Goal: Task Accomplishment & Management: Complete application form

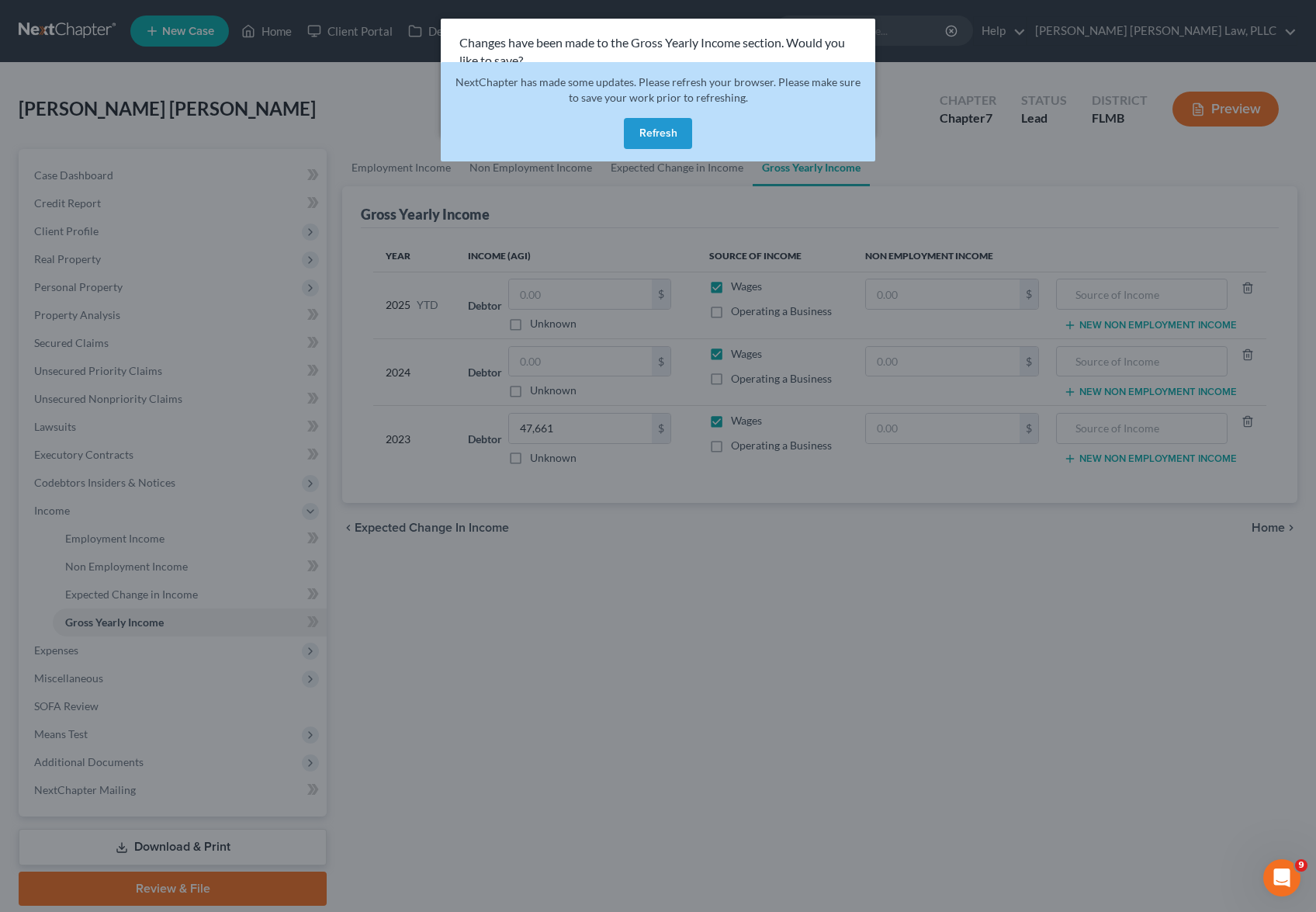
click at [651, 132] on button "Refresh" at bounding box center [658, 134] width 68 height 31
click at [667, 51] on p "Changes have been made to the Gross Yearly Income section. Would you like to sa…" at bounding box center [658, 52] width 397 height 36
click at [659, 137] on button "Refresh" at bounding box center [658, 134] width 68 height 31
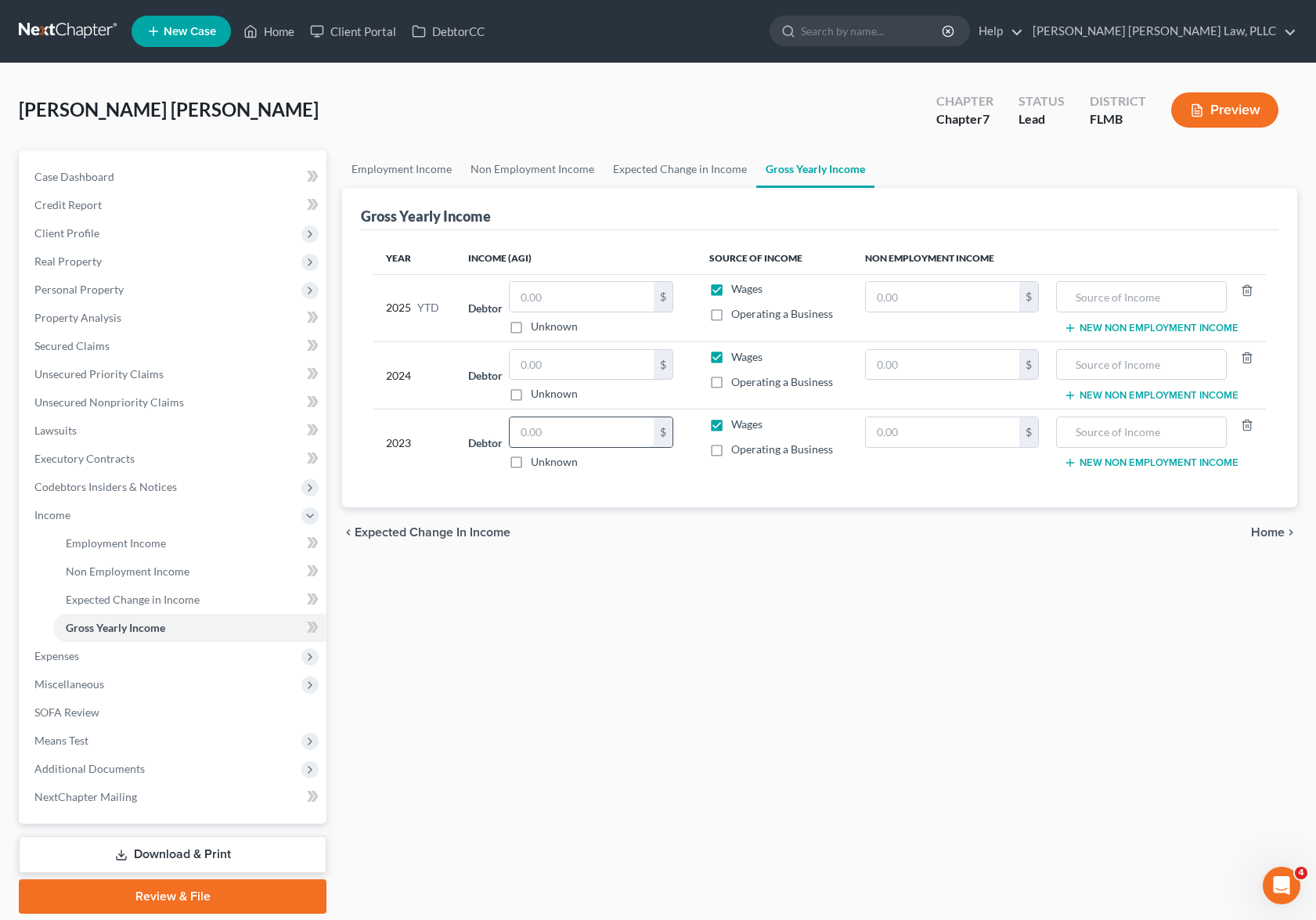
click at [554, 427] on input "text" at bounding box center [582, 433] width 144 height 30
click at [94, 203] on span "Credit Report" at bounding box center [68, 204] width 67 height 13
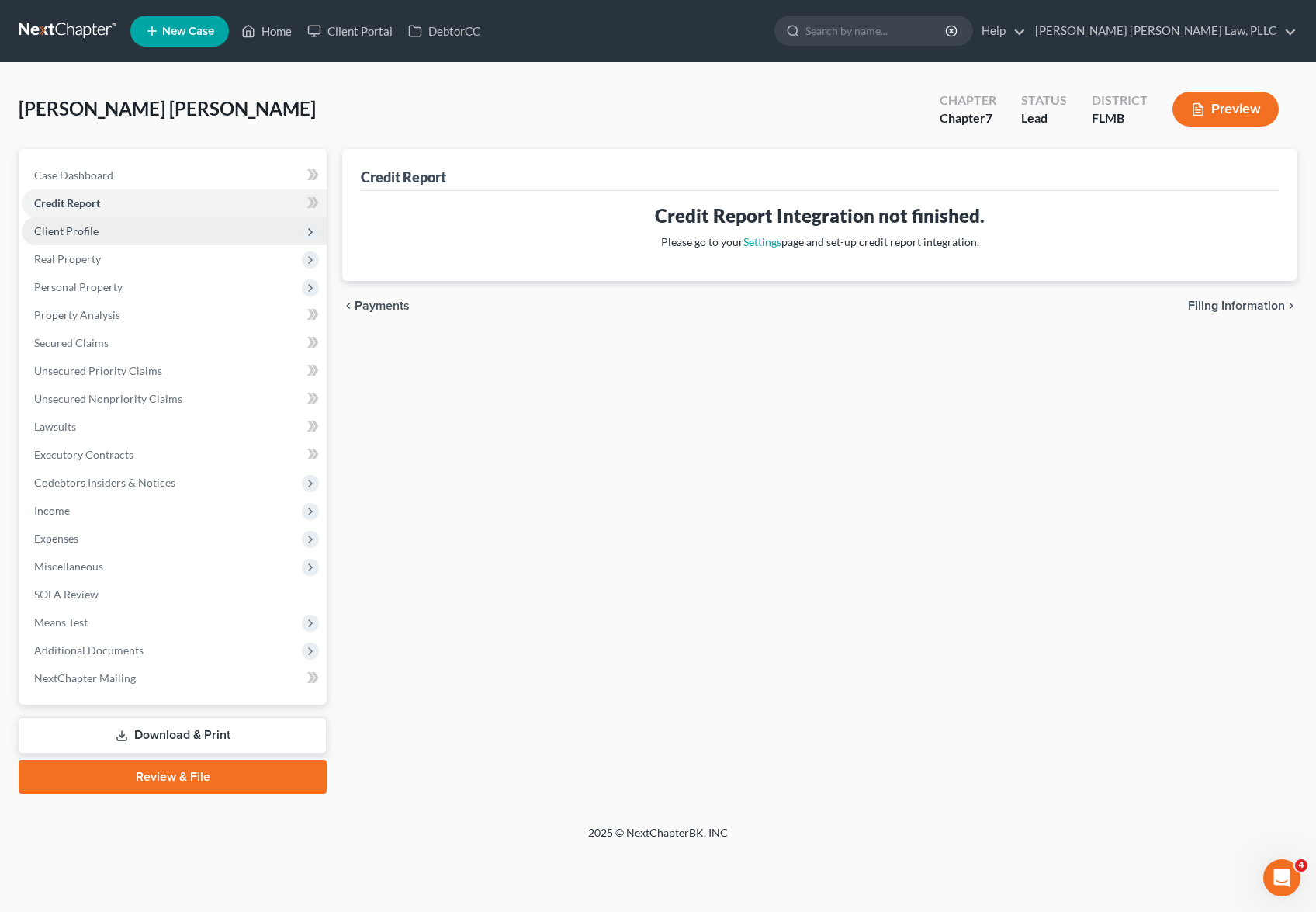
click at [185, 232] on span "Client Profile" at bounding box center [174, 231] width 305 height 28
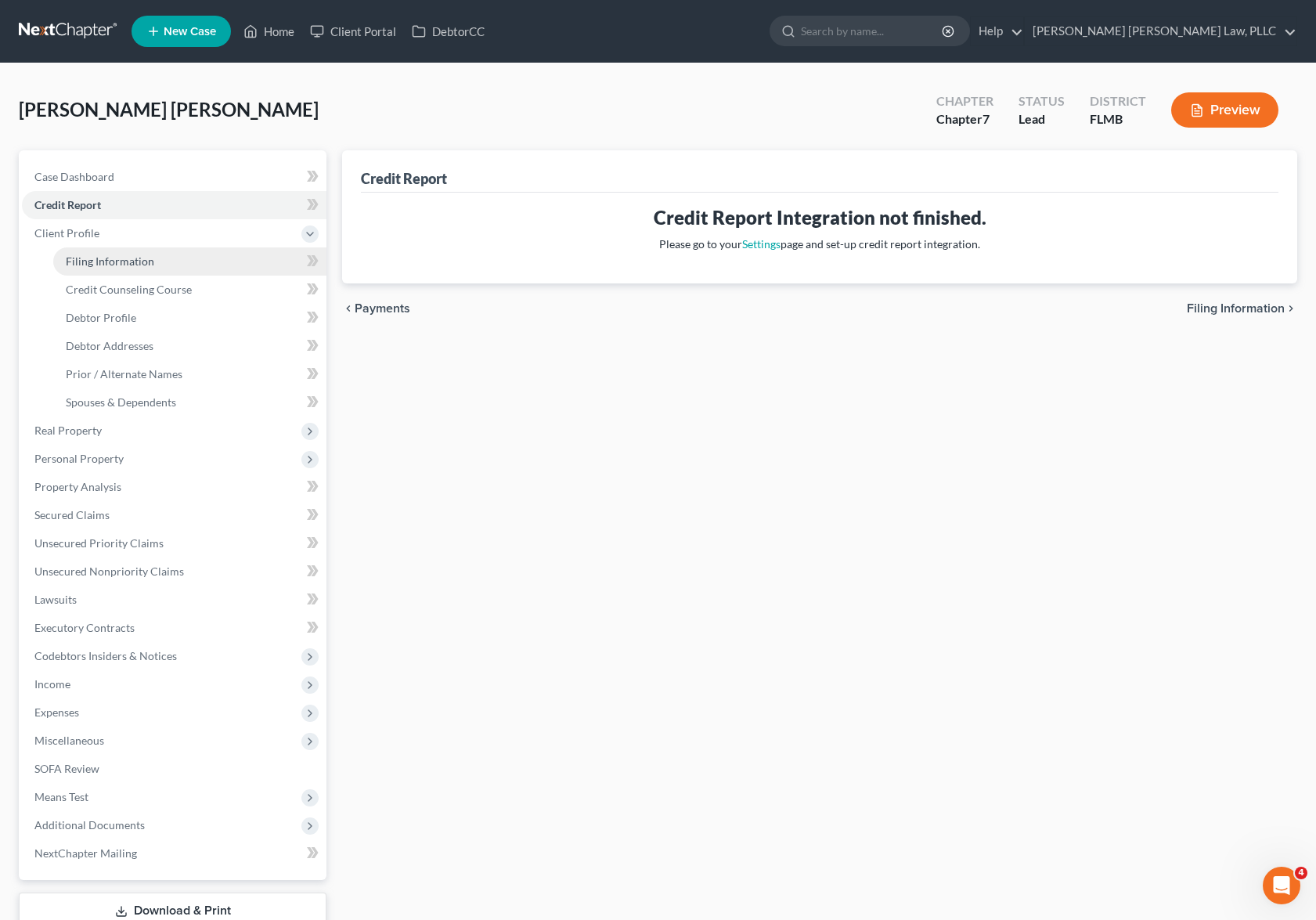
click at [186, 262] on link "Filing Information" at bounding box center [190, 261] width 273 height 28
select select "1"
select select "0"
select select "9"
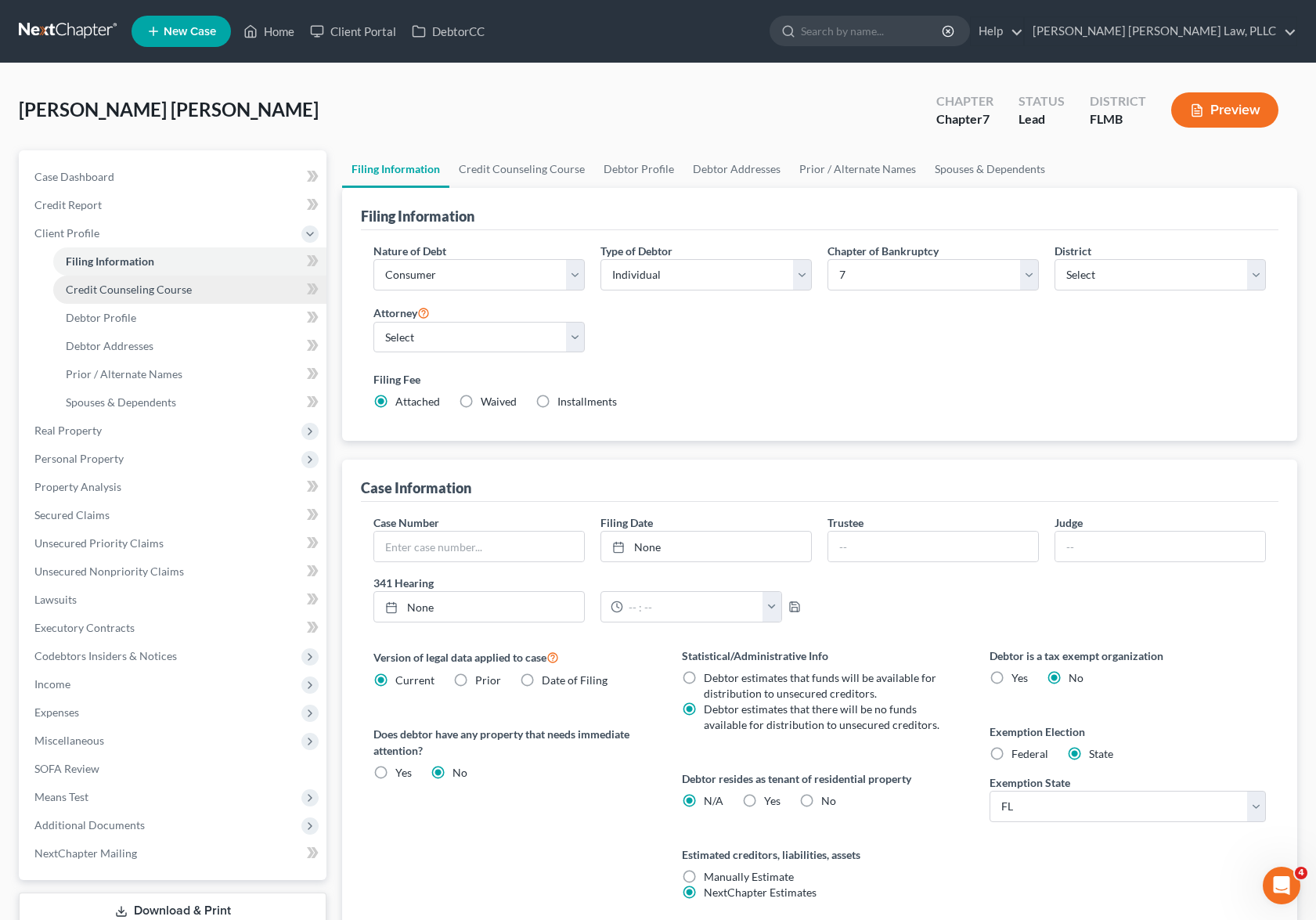
click at [182, 294] on span "Credit Counseling Course" at bounding box center [129, 289] width 126 height 13
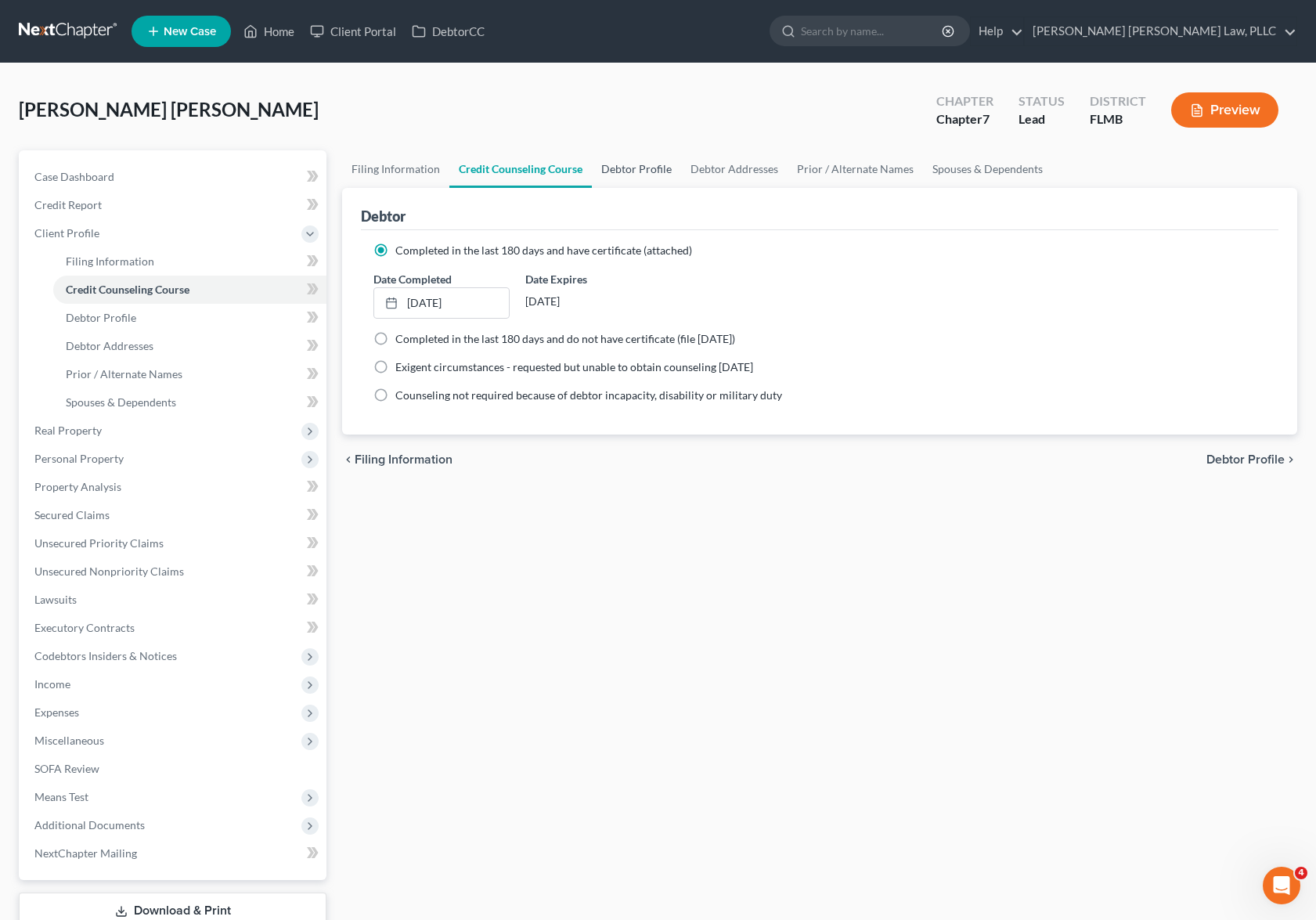
click at [632, 172] on link "Debtor Profile" at bounding box center [636, 170] width 89 height 38
select select "3"
select select "0"
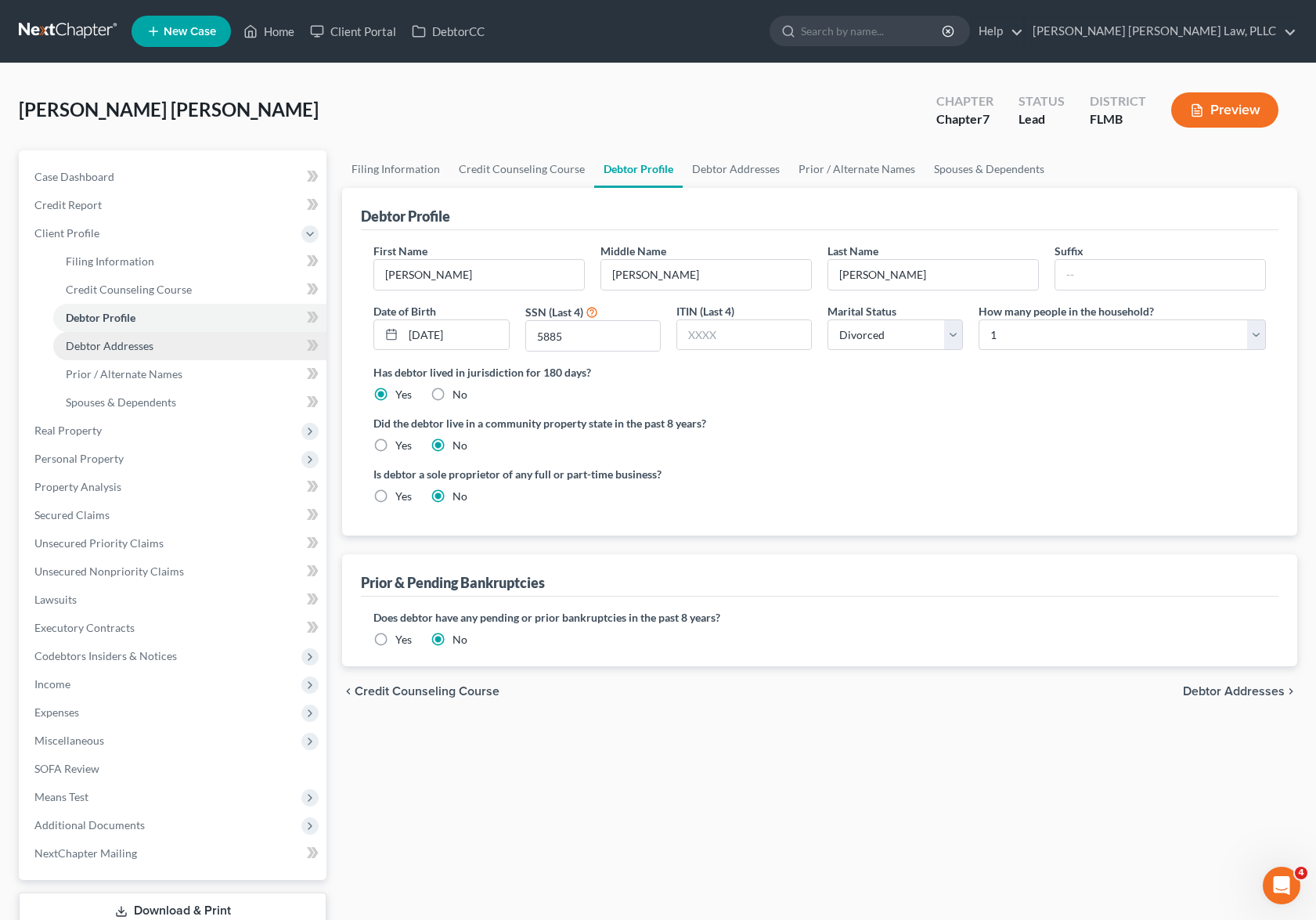
click at [210, 347] on link "Debtor Addresses" at bounding box center [190, 346] width 273 height 28
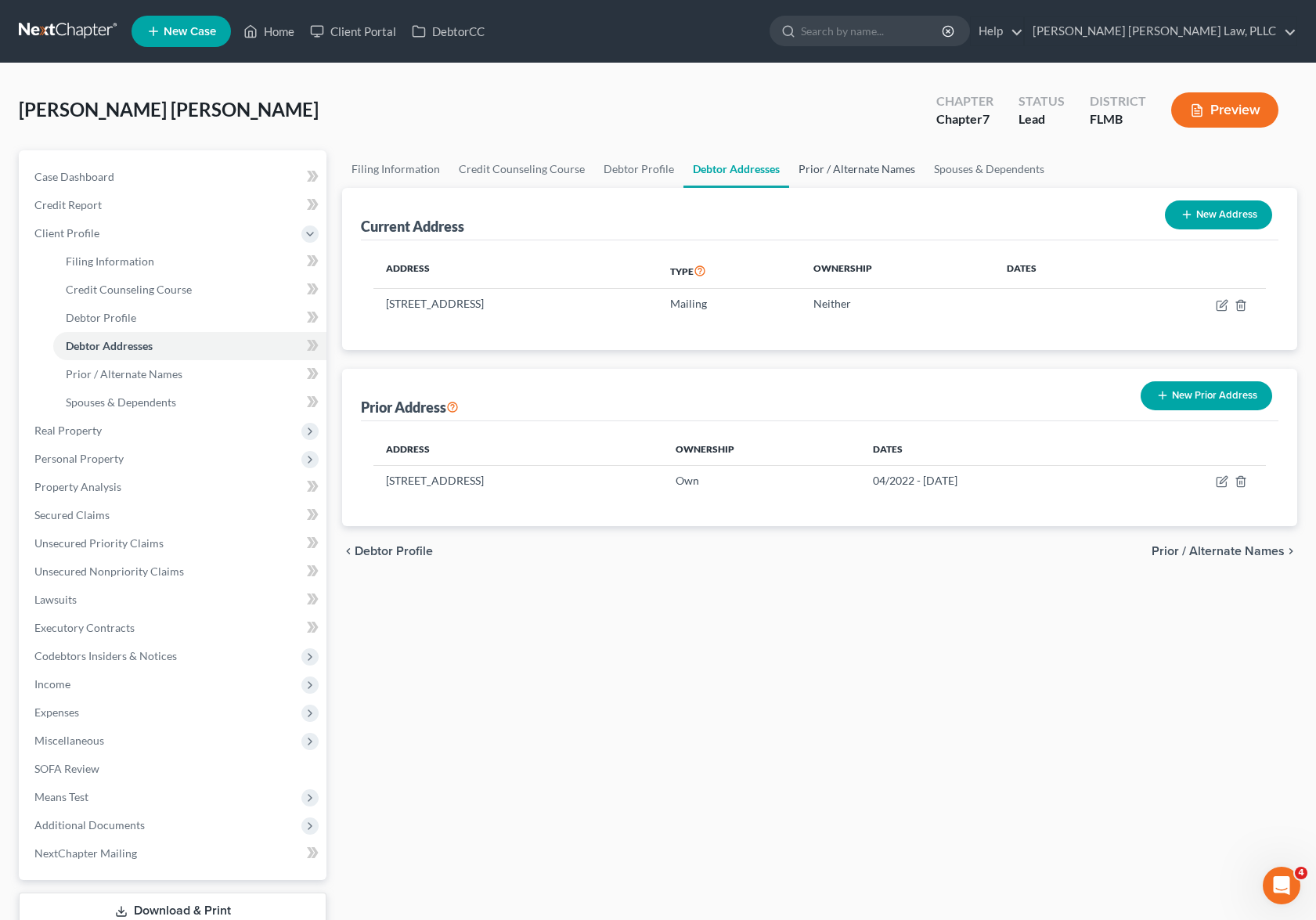
click at [864, 177] on link "Prior / Alternate Names" at bounding box center [857, 170] width 136 height 38
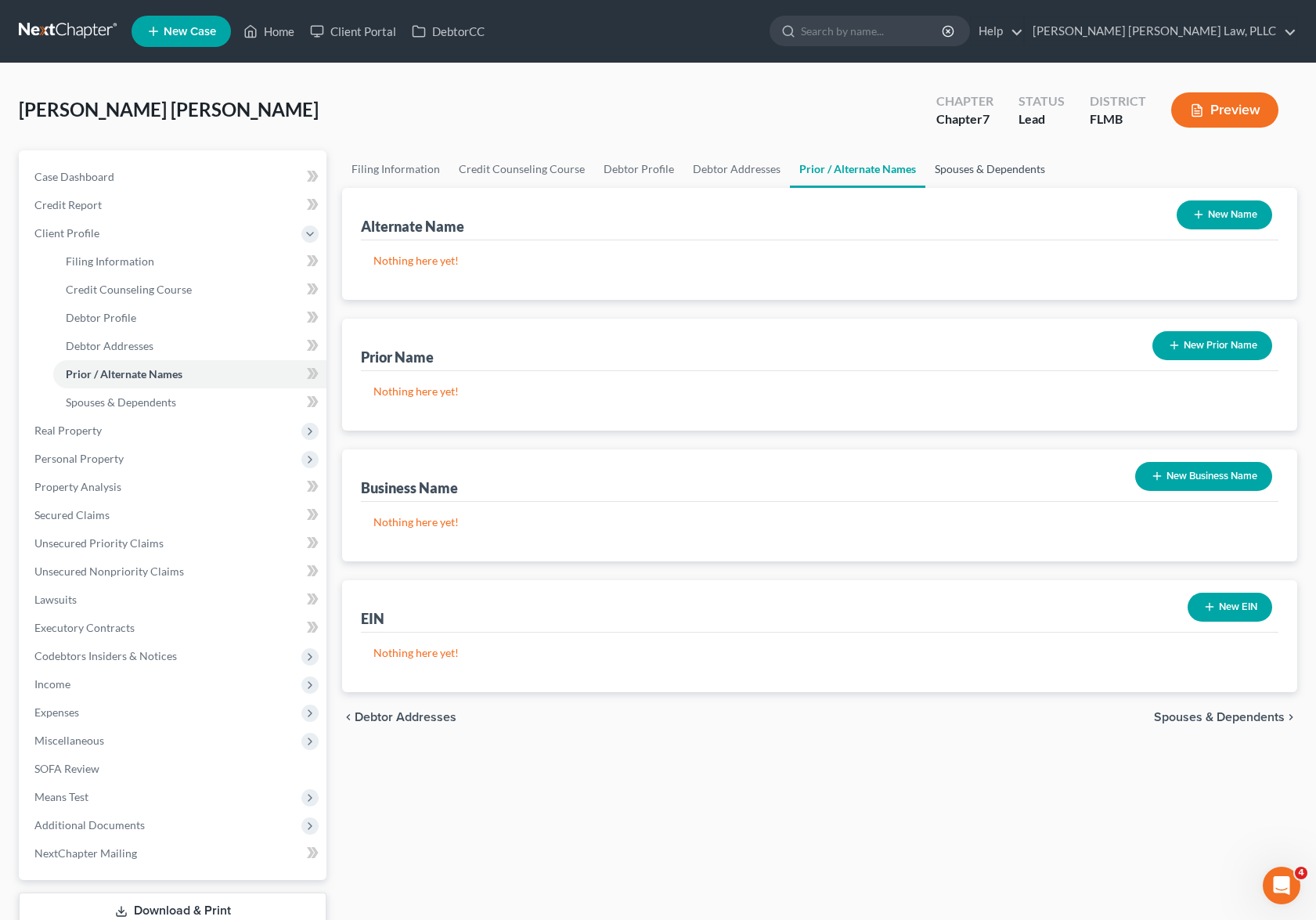
click at [990, 180] on link "Spouses & Dependents" at bounding box center [990, 170] width 129 height 38
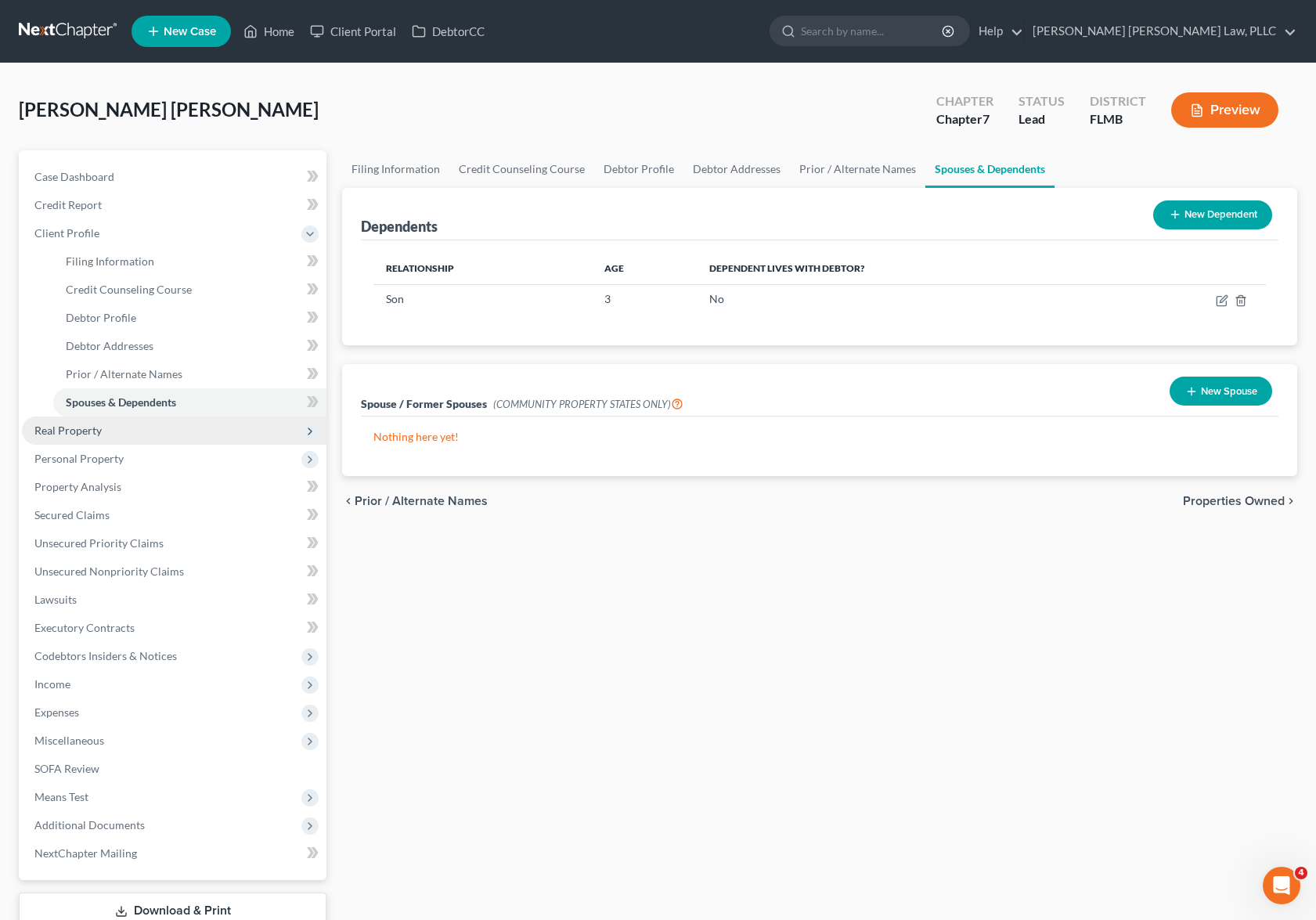
click at [202, 440] on span "Real Property" at bounding box center [174, 431] width 304 height 28
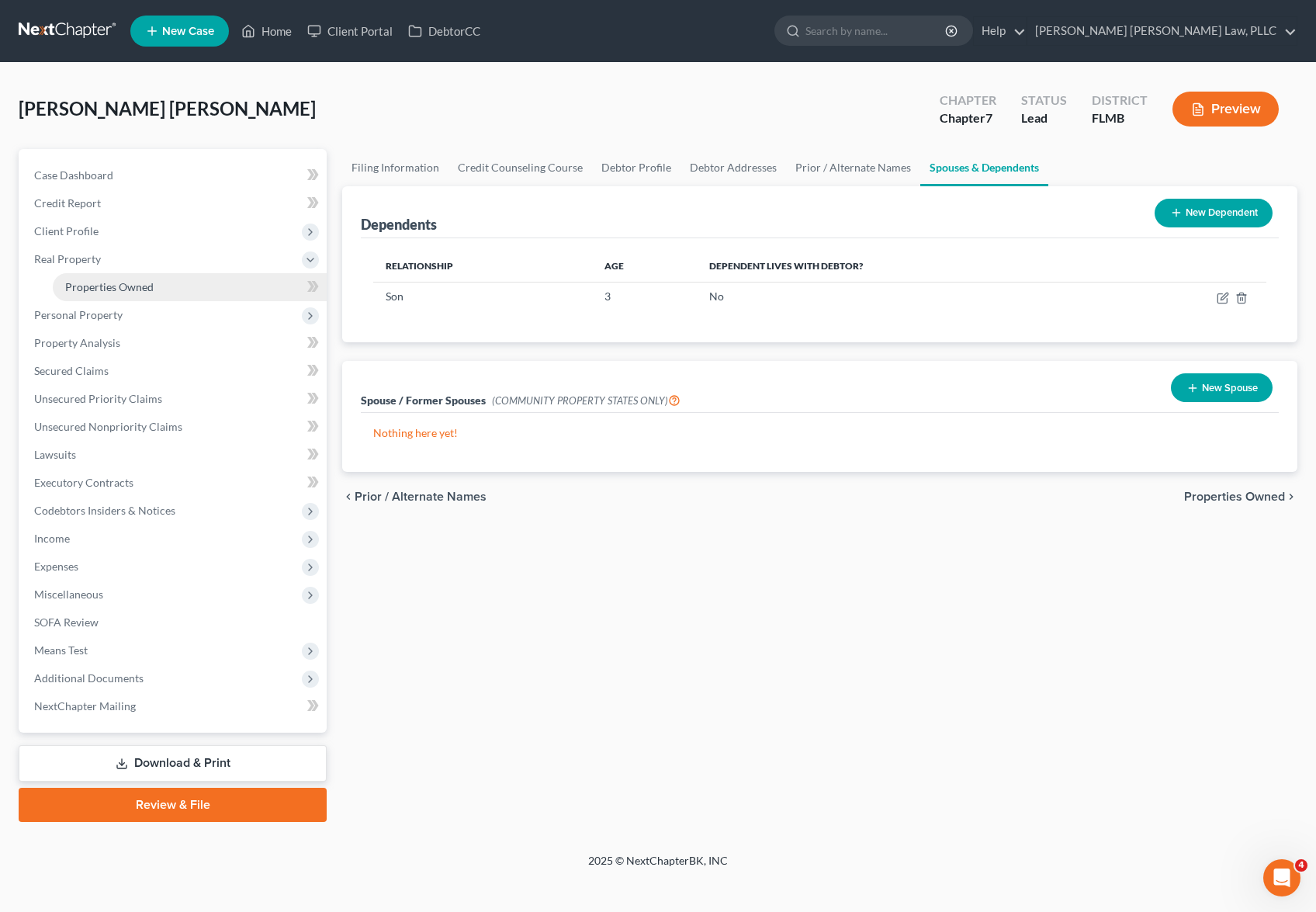
click at [157, 293] on link "Properties Owned" at bounding box center [190, 287] width 274 height 28
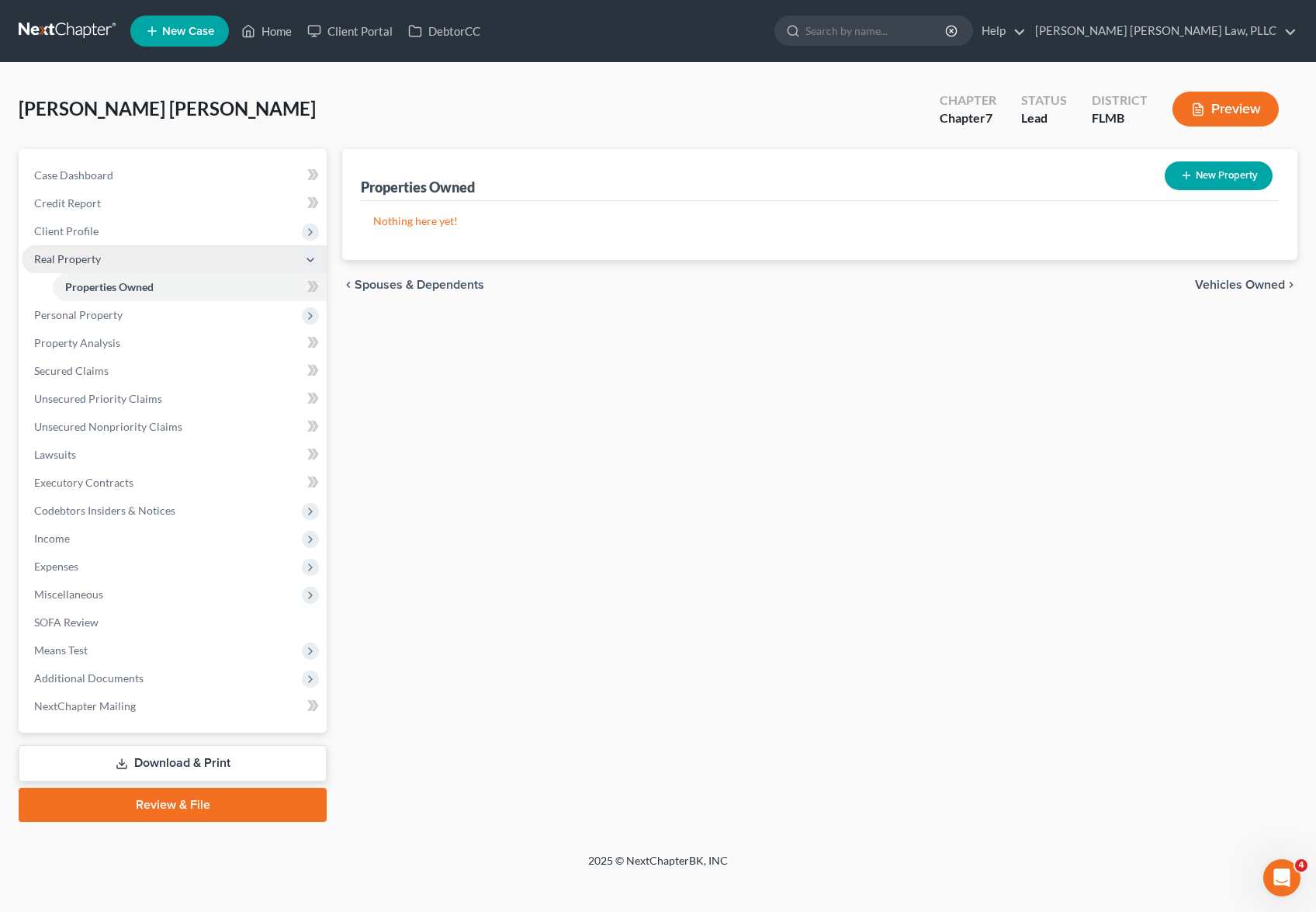
click at [156, 246] on span "Real Property" at bounding box center [174, 259] width 305 height 28
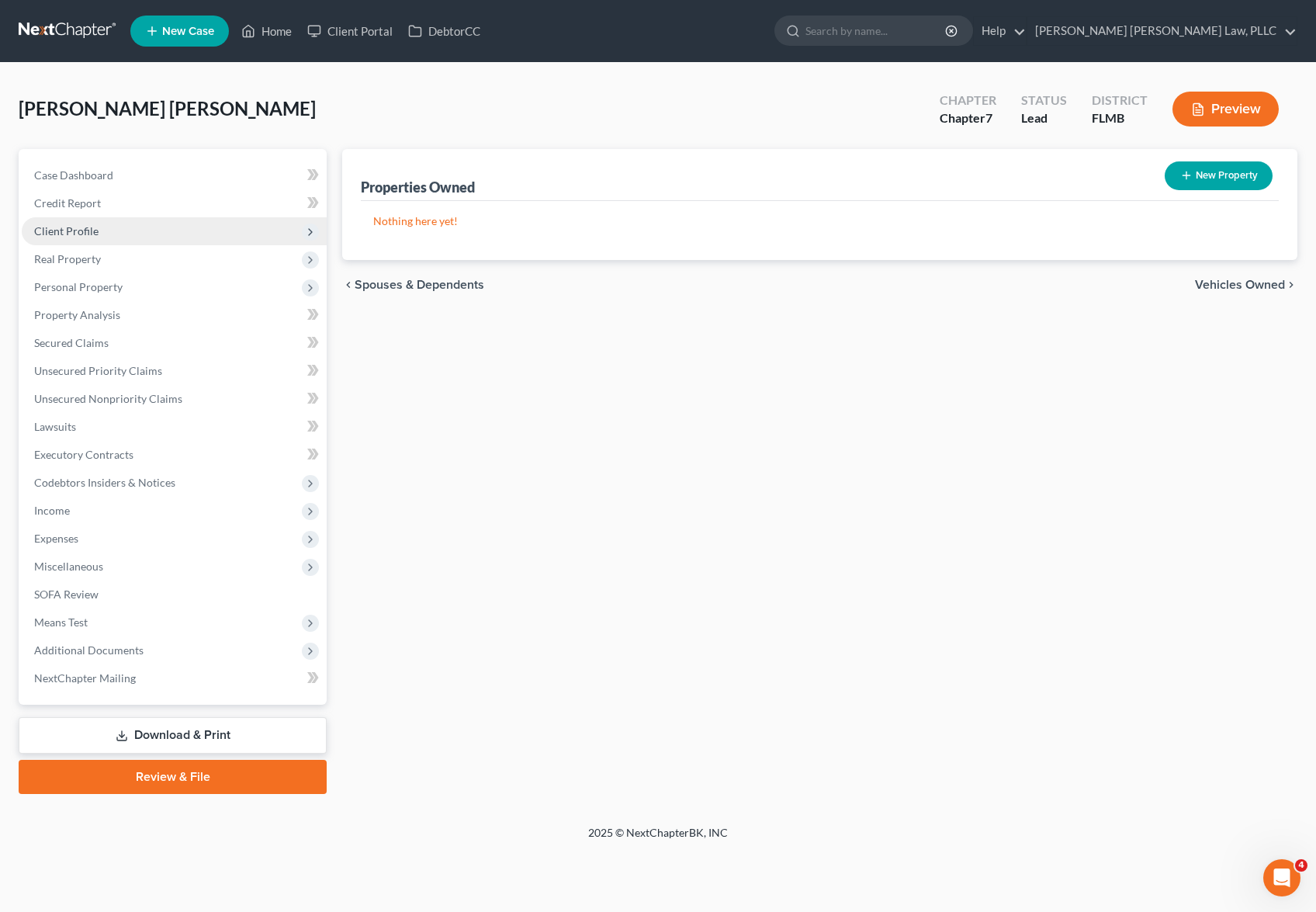
click at [162, 236] on span "Client Profile" at bounding box center [174, 231] width 305 height 28
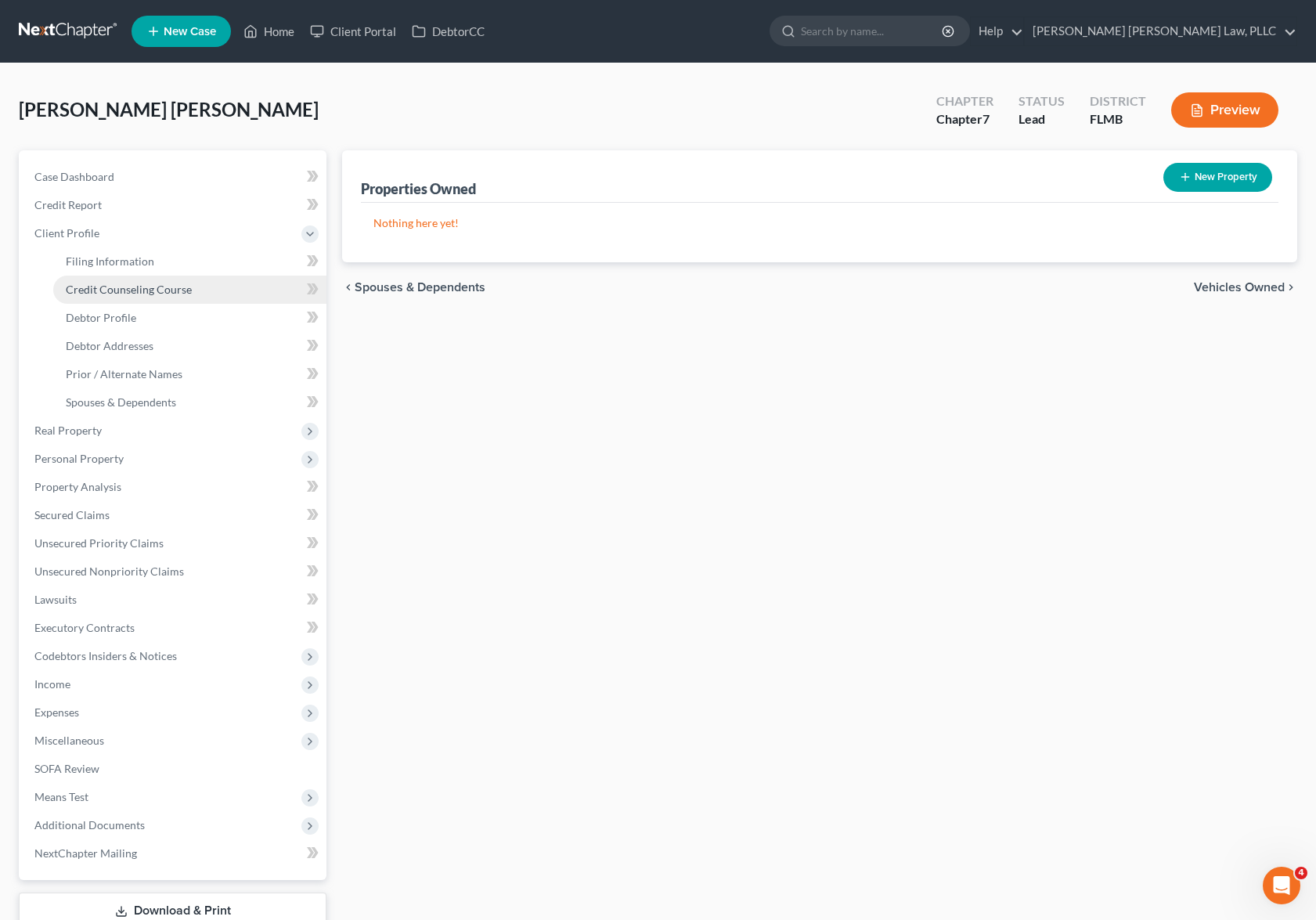
click at [164, 279] on link "Credit Counseling Course" at bounding box center [190, 290] width 273 height 28
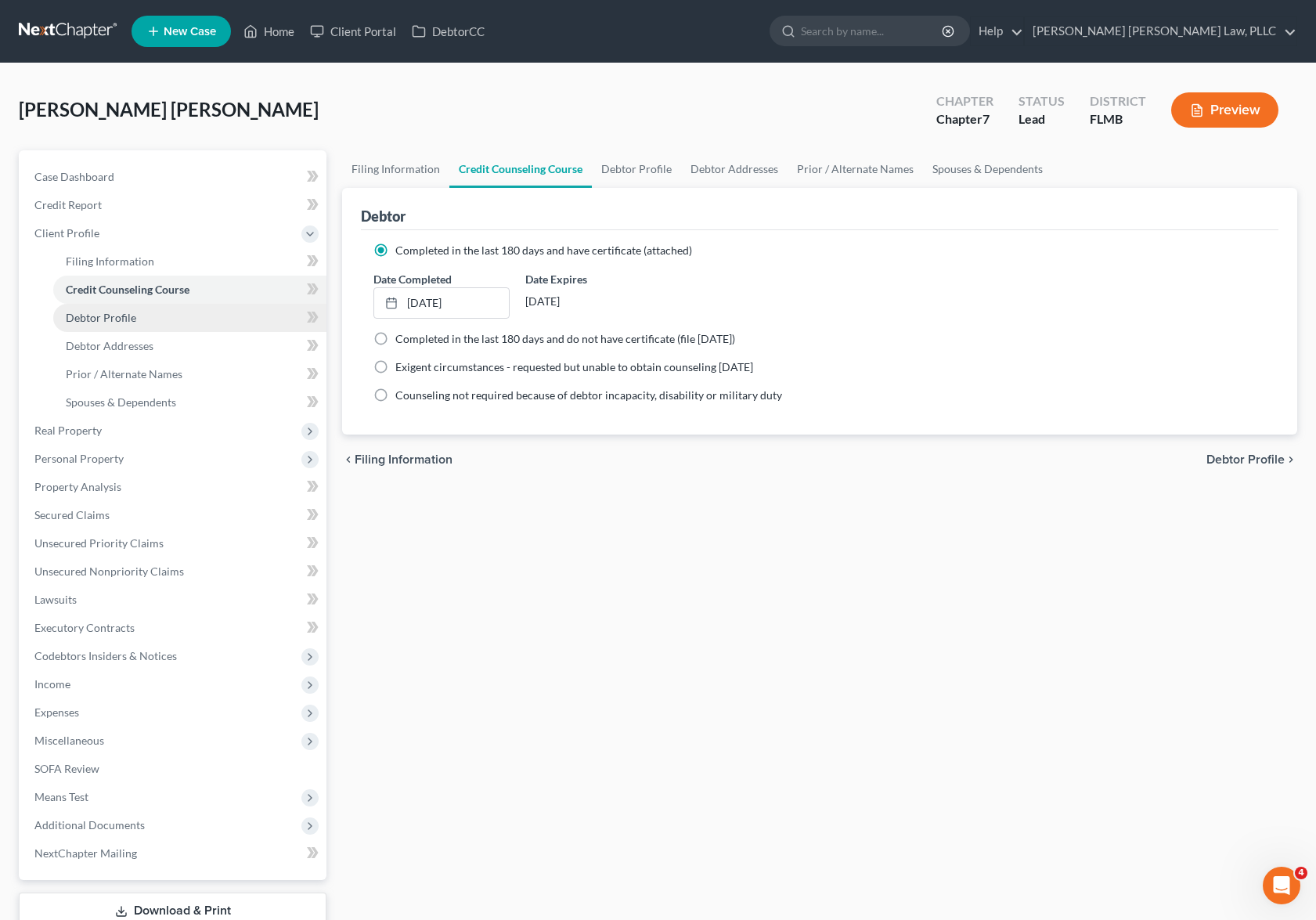
click at [166, 316] on link "Debtor Profile" at bounding box center [190, 318] width 273 height 28
select select "3"
select select "0"
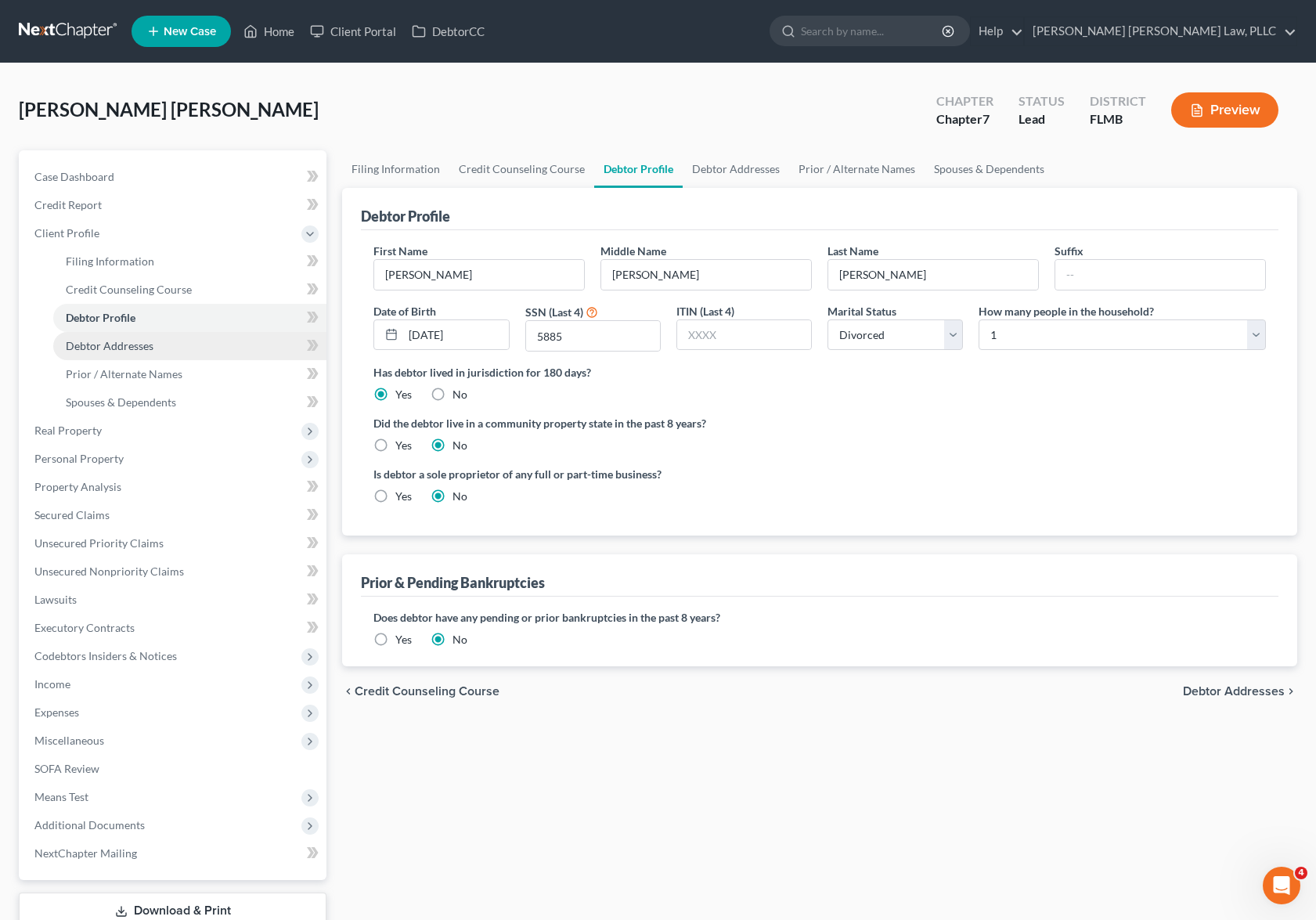
click at [169, 348] on link "Debtor Addresses" at bounding box center [190, 346] width 273 height 28
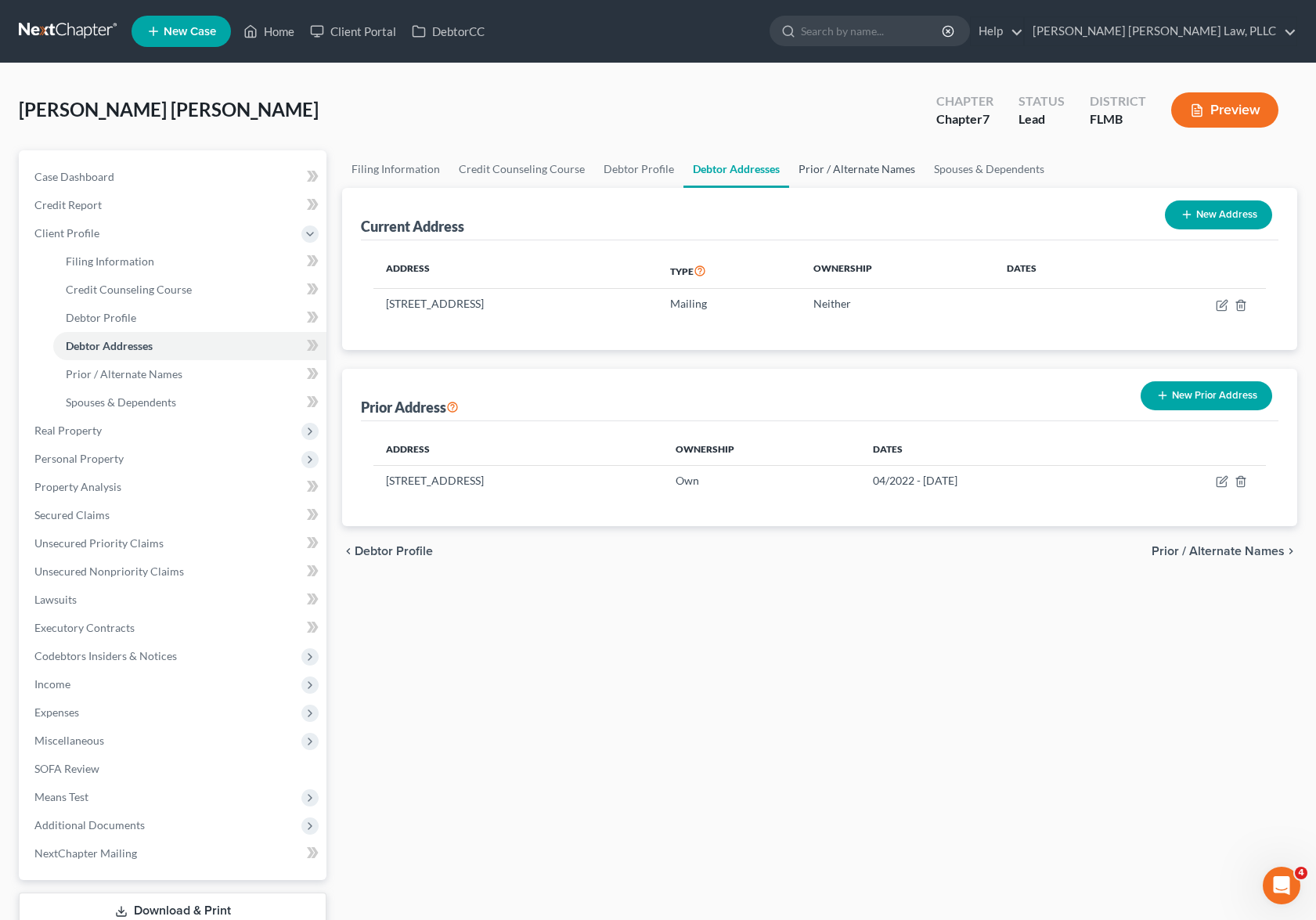
click at [839, 166] on link "Prior / Alternate Names" at bounding box center [857, 170] width 136 height 38
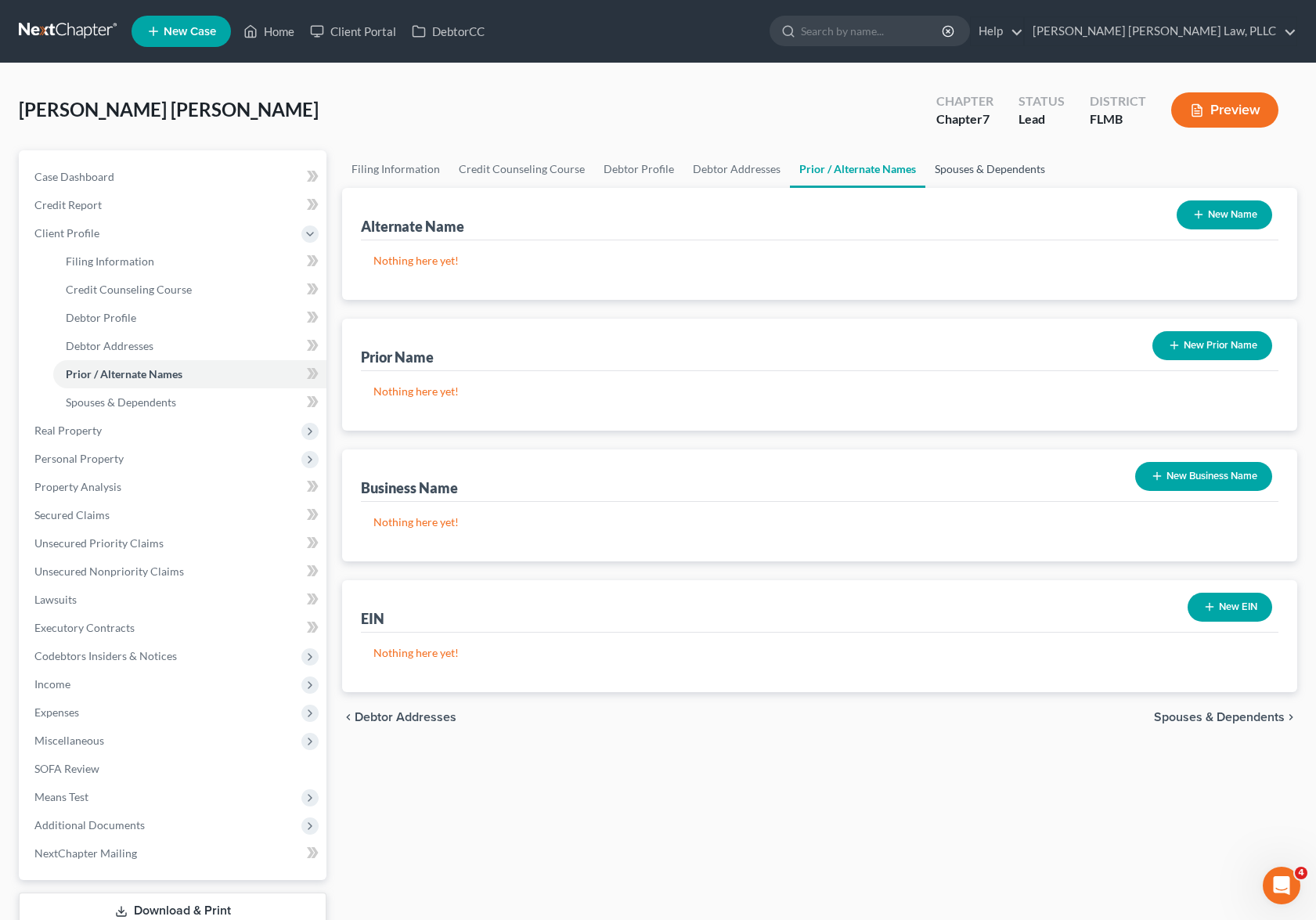
click at [985, 172] on link "Spouses & Dependents" at bounding box center [990, 170] width 129 height 38
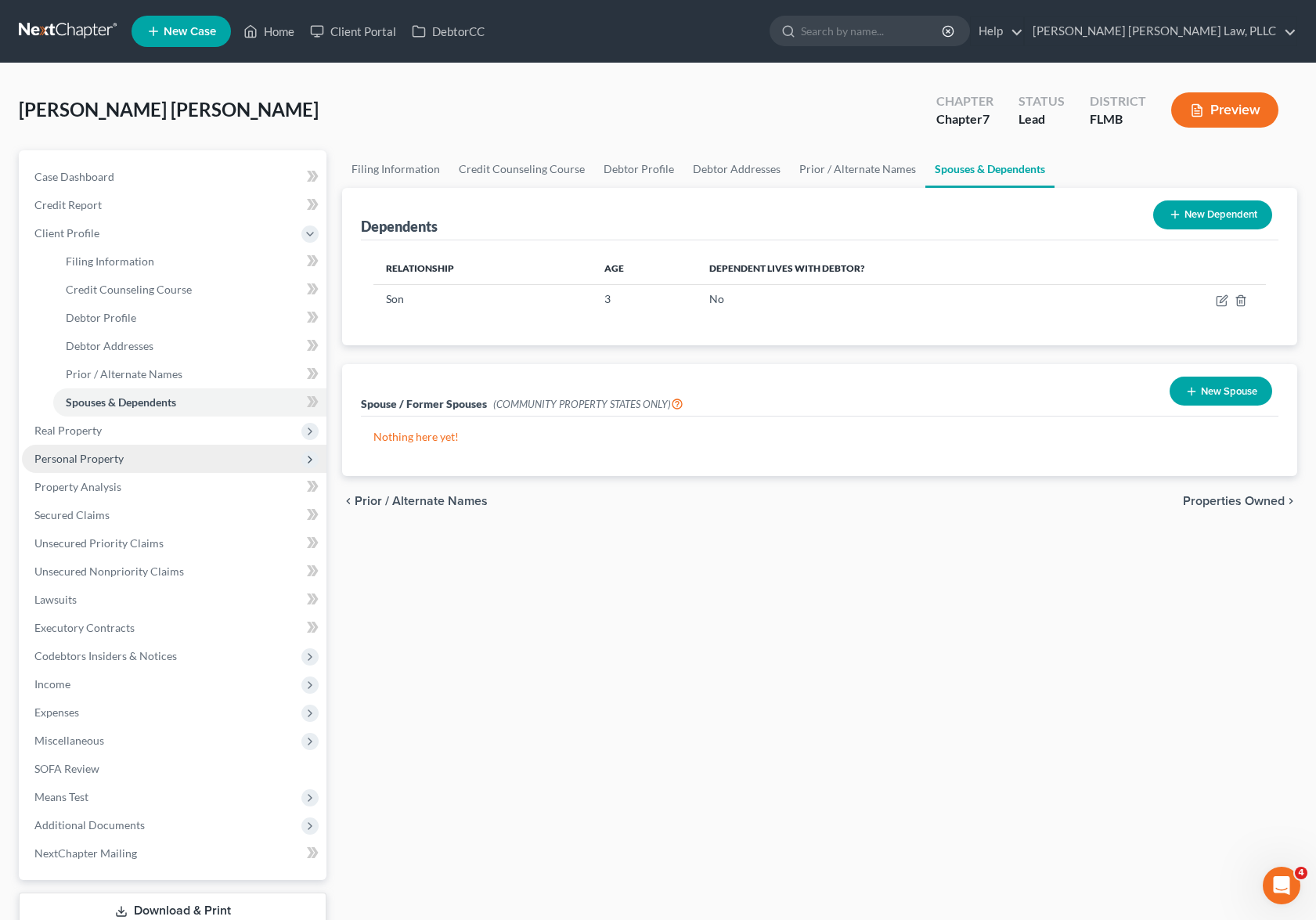
click at [129, 445] on span "Personal Property" at bounding box center [174, 459] width 304 height 28
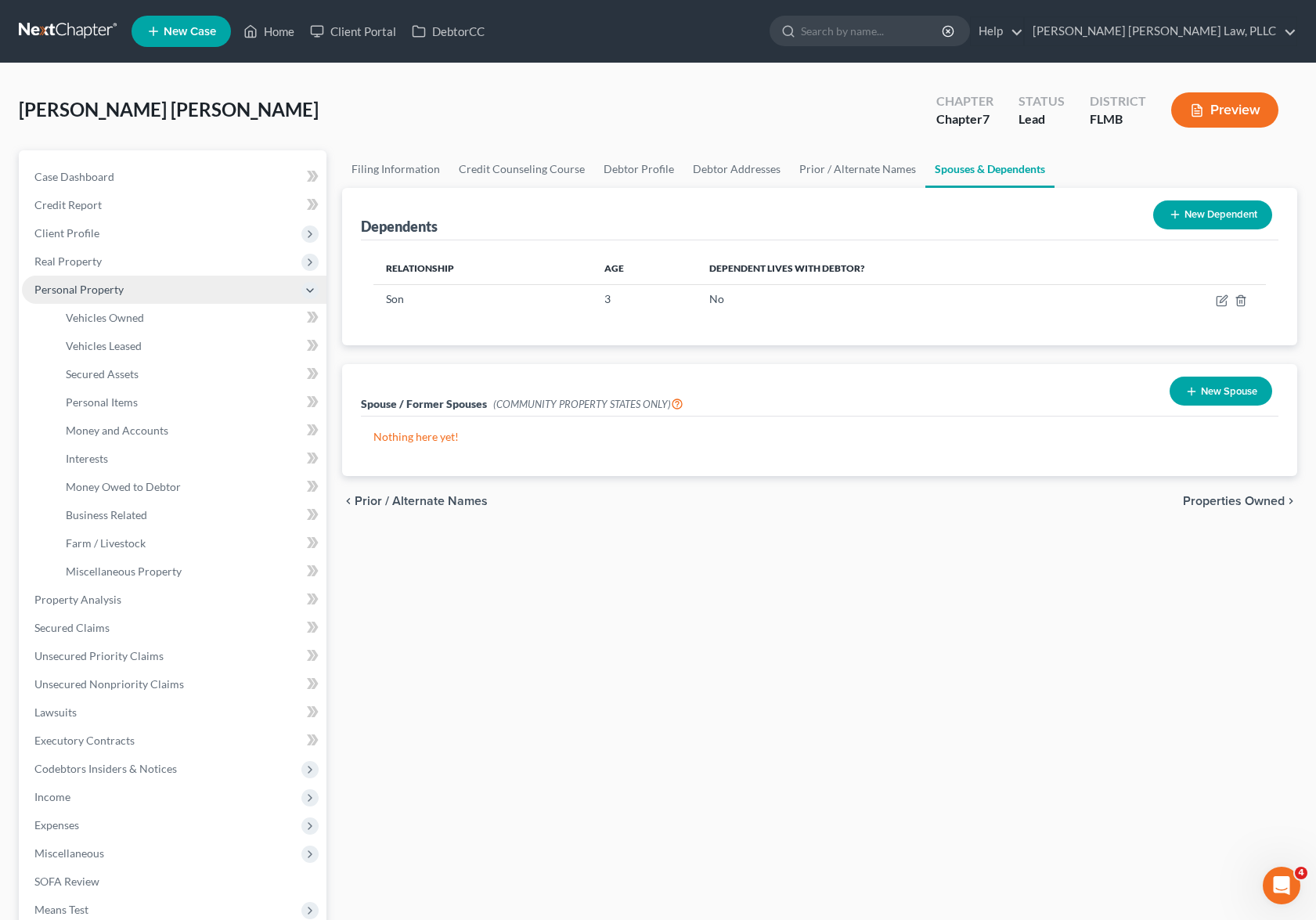
click at [149, 279] on span "Personal Property" at bounding box center [174, 290] width 304 height 28
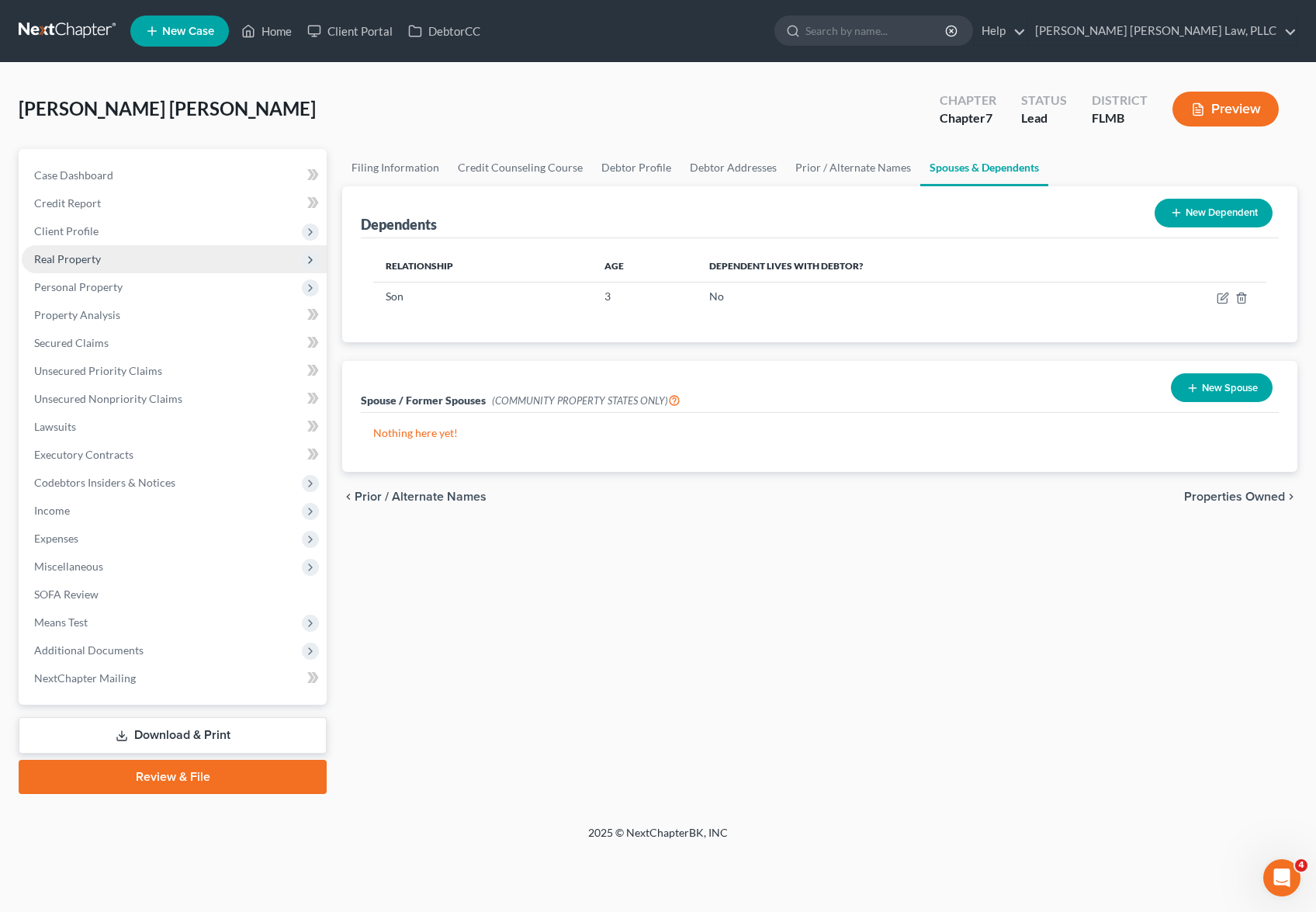
click at [148, 268] on span "Real Property" at bounding box center [174, 259] width 305 height 28
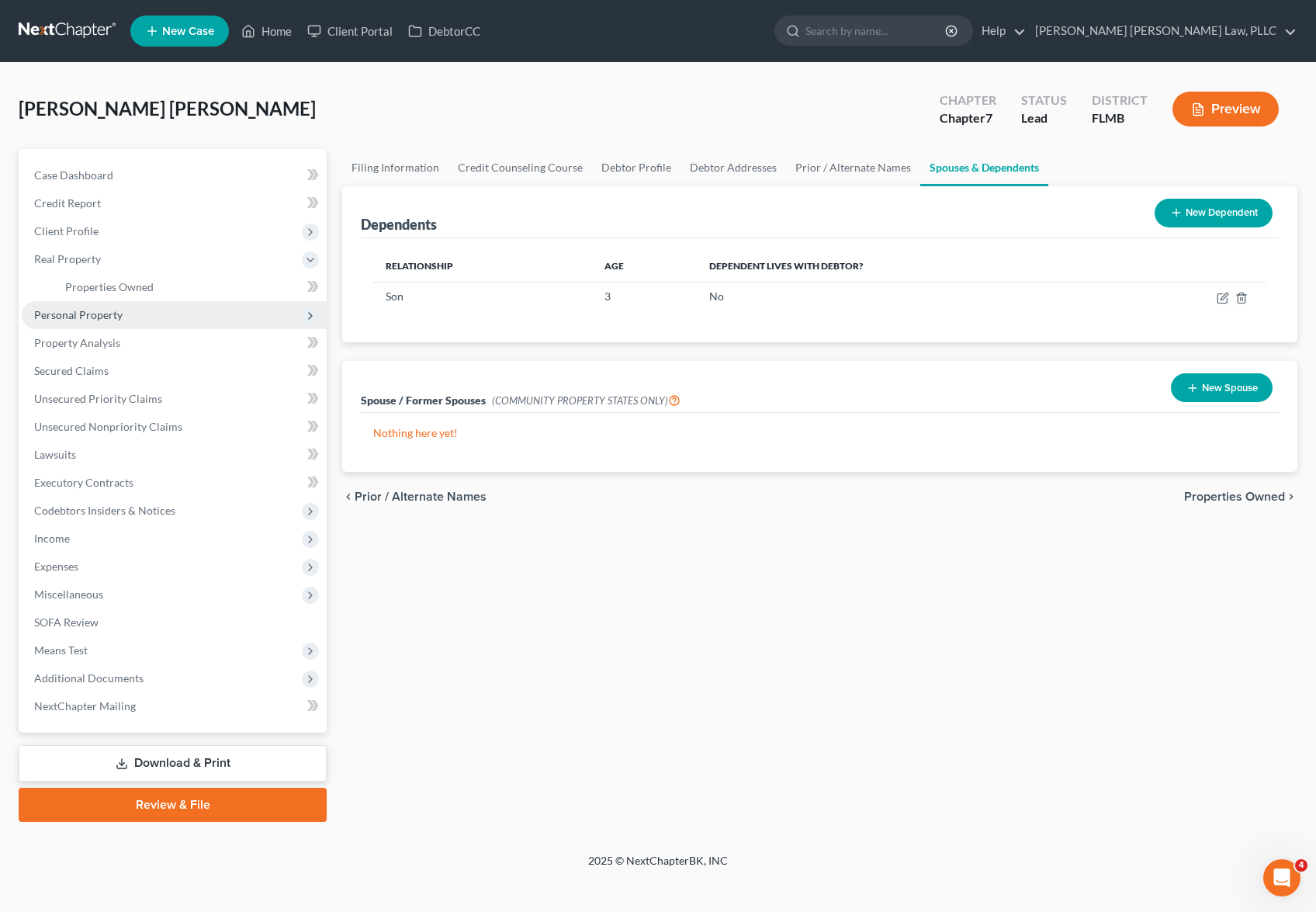
click at [116, 325] on span "Personal Property" at bounding box center [174, 315] width 305 height 28
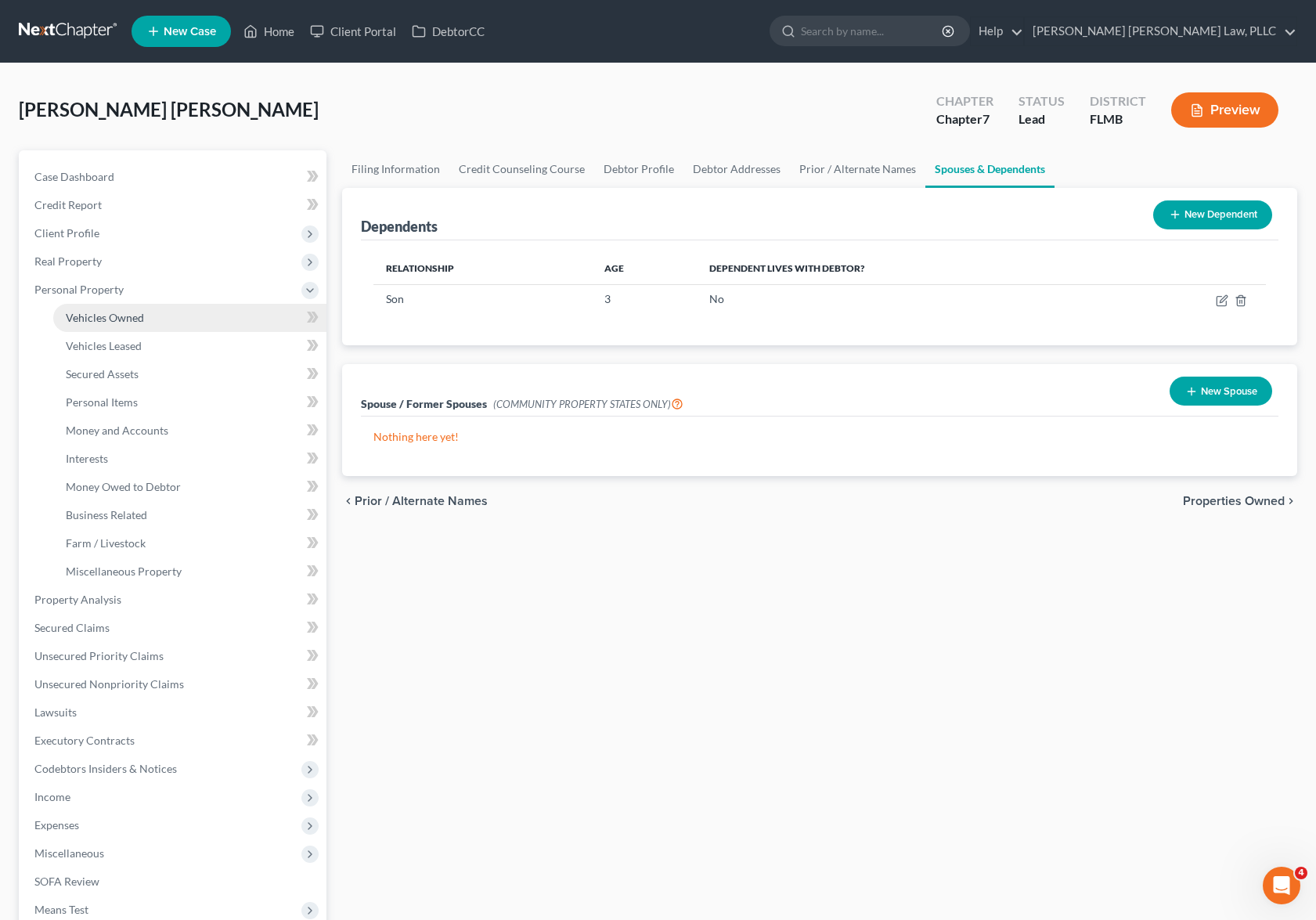
click at [117, 330] on link "Vehicles Owned" at bounding box center [190, 318] width 273 height 28
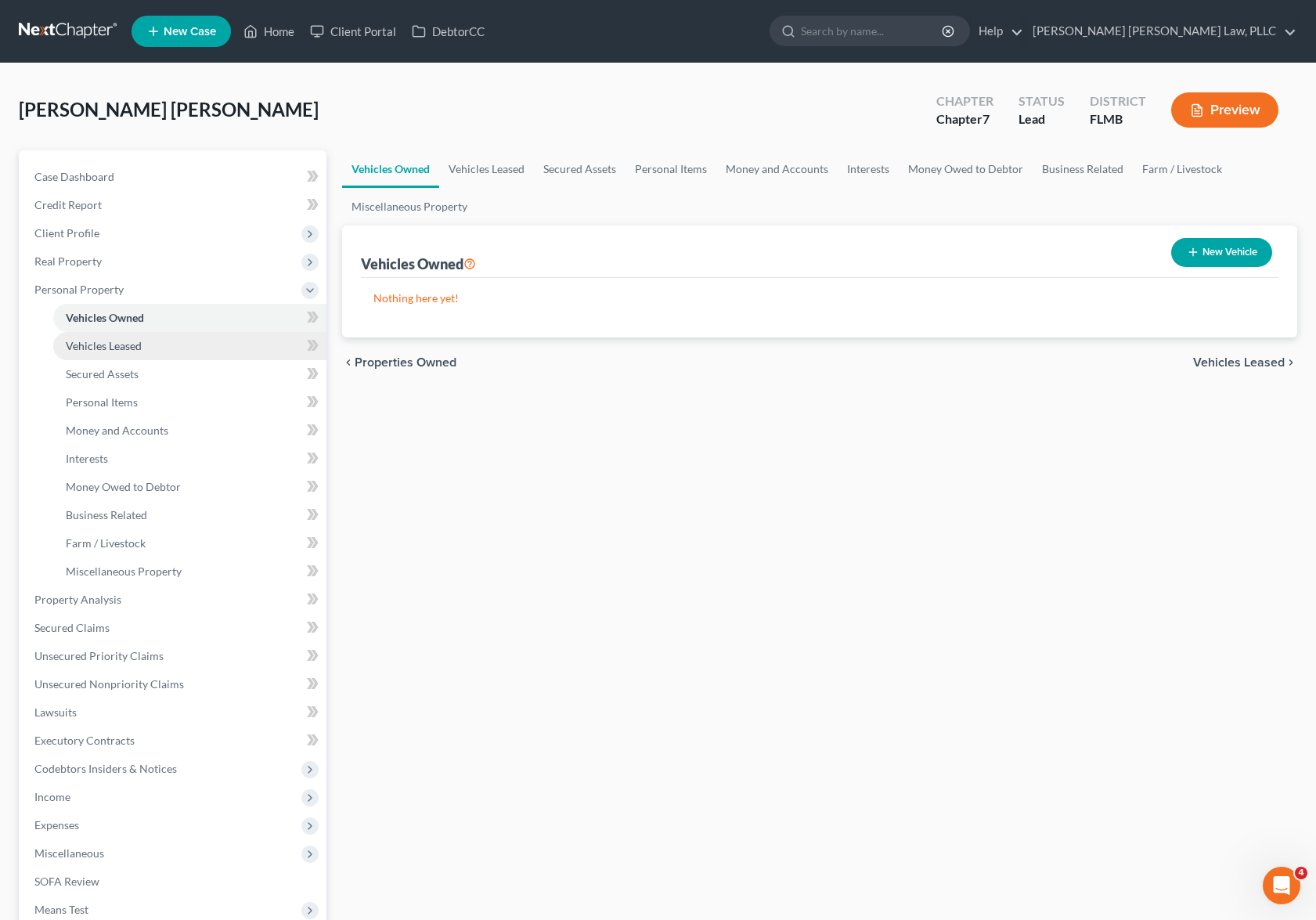
click at [120, 350] on span "Vehicles Leased" at bounding box center [104, 345] width 76 height 13
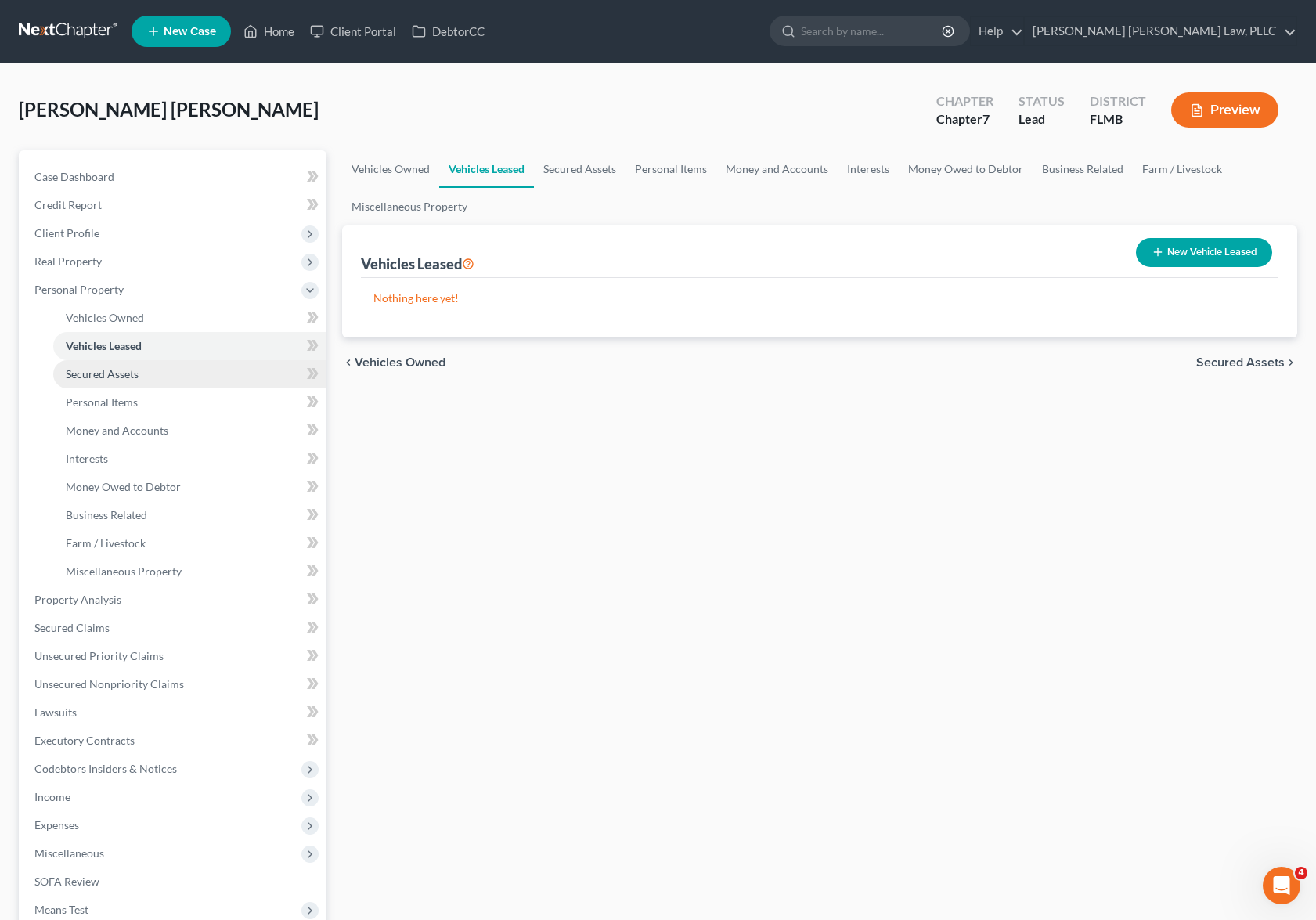
click at [123, 366] on link "Secured Assets" at bounding box center [190, 374] width 273 height 28
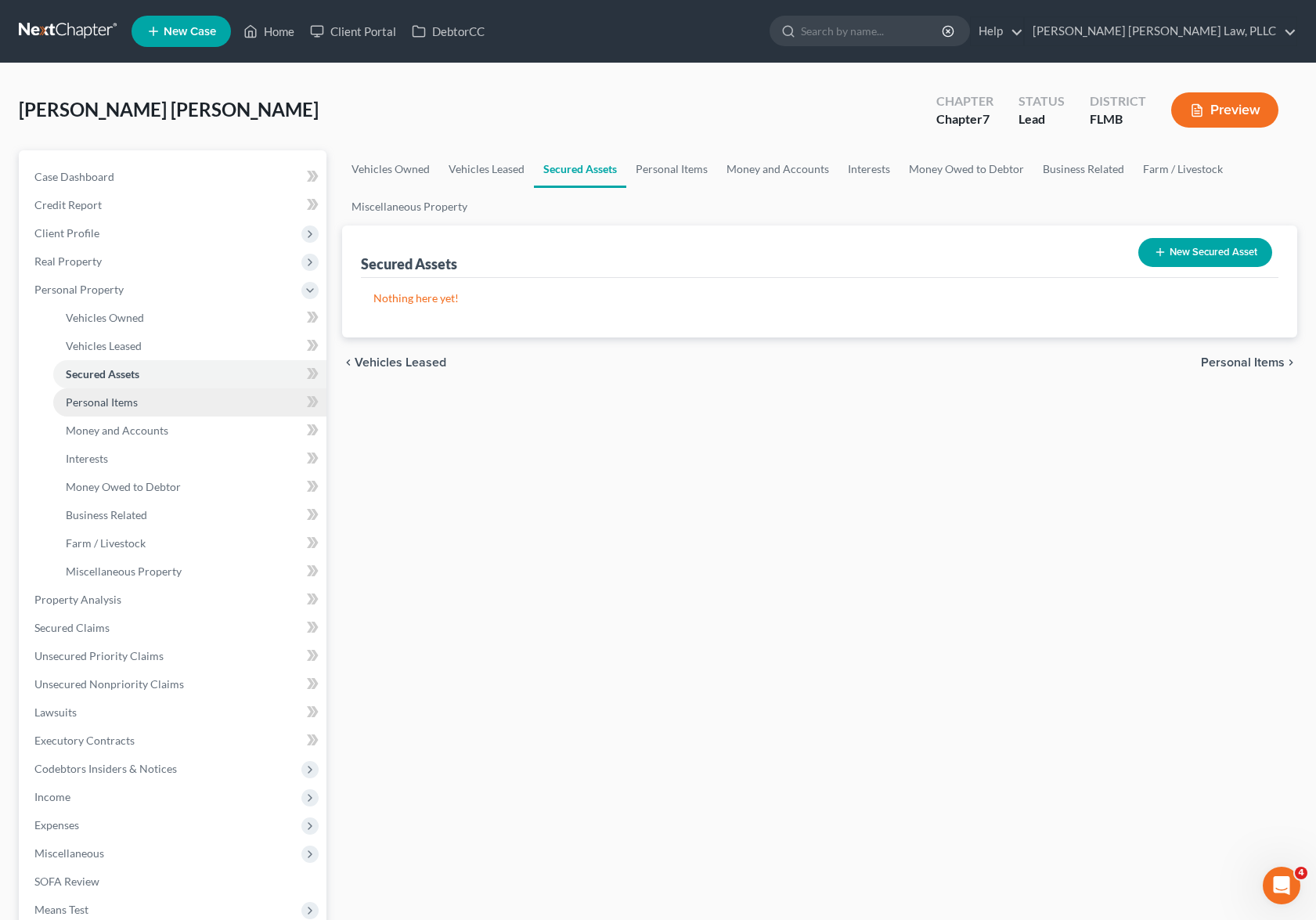
click at [131, 402] on span "Personal Items" at bounding box center [102, 402] width 72 height 13
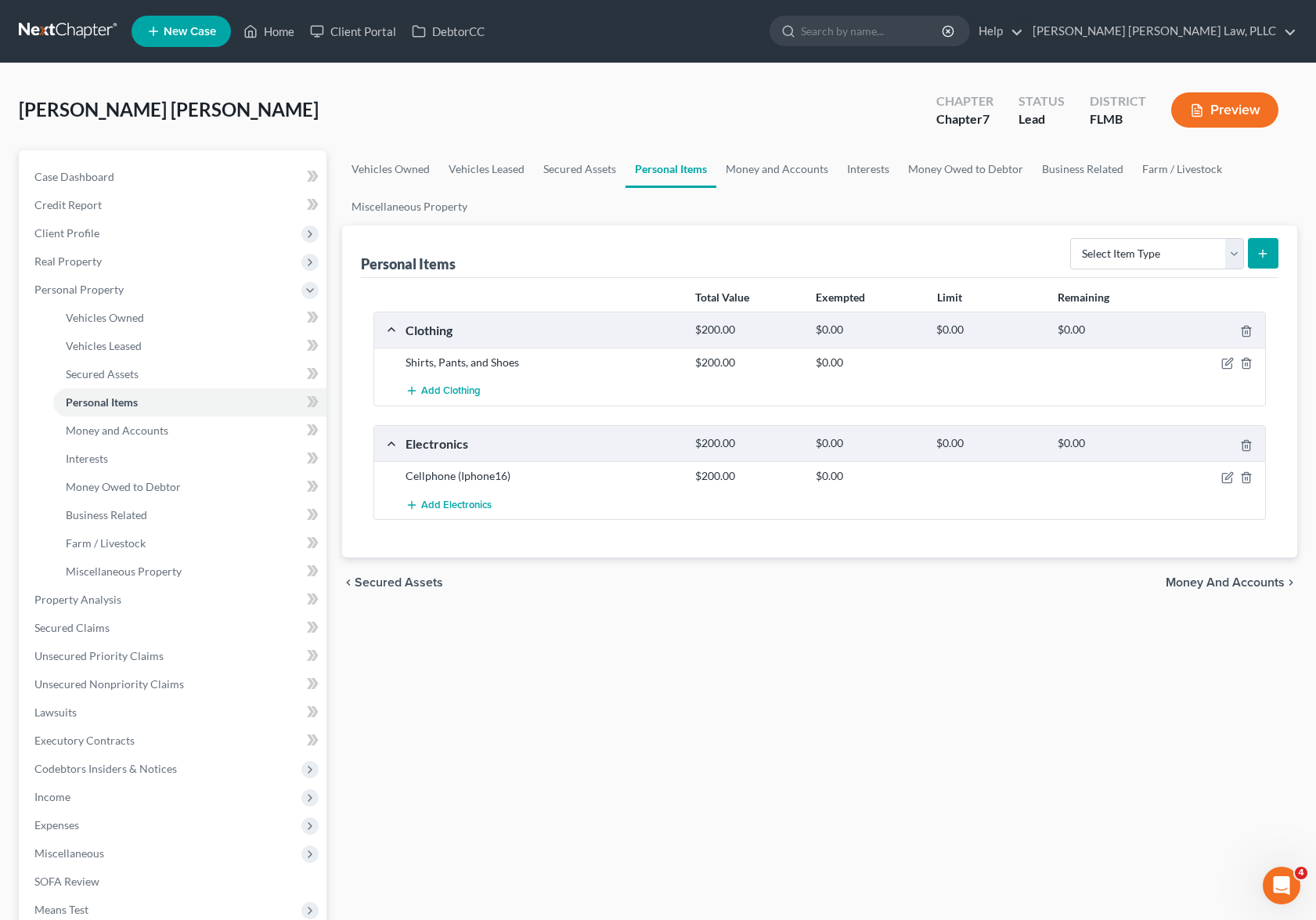
click at [1235, 481] on div at bounding box center [1219, 476] width 97 height 16
click at [1217, 364] on div at bounding box center [1219, 363] width 97 height 16
click at [1223, 364] on icon "button" at bounding box center [1227, 364] width 9 height 9
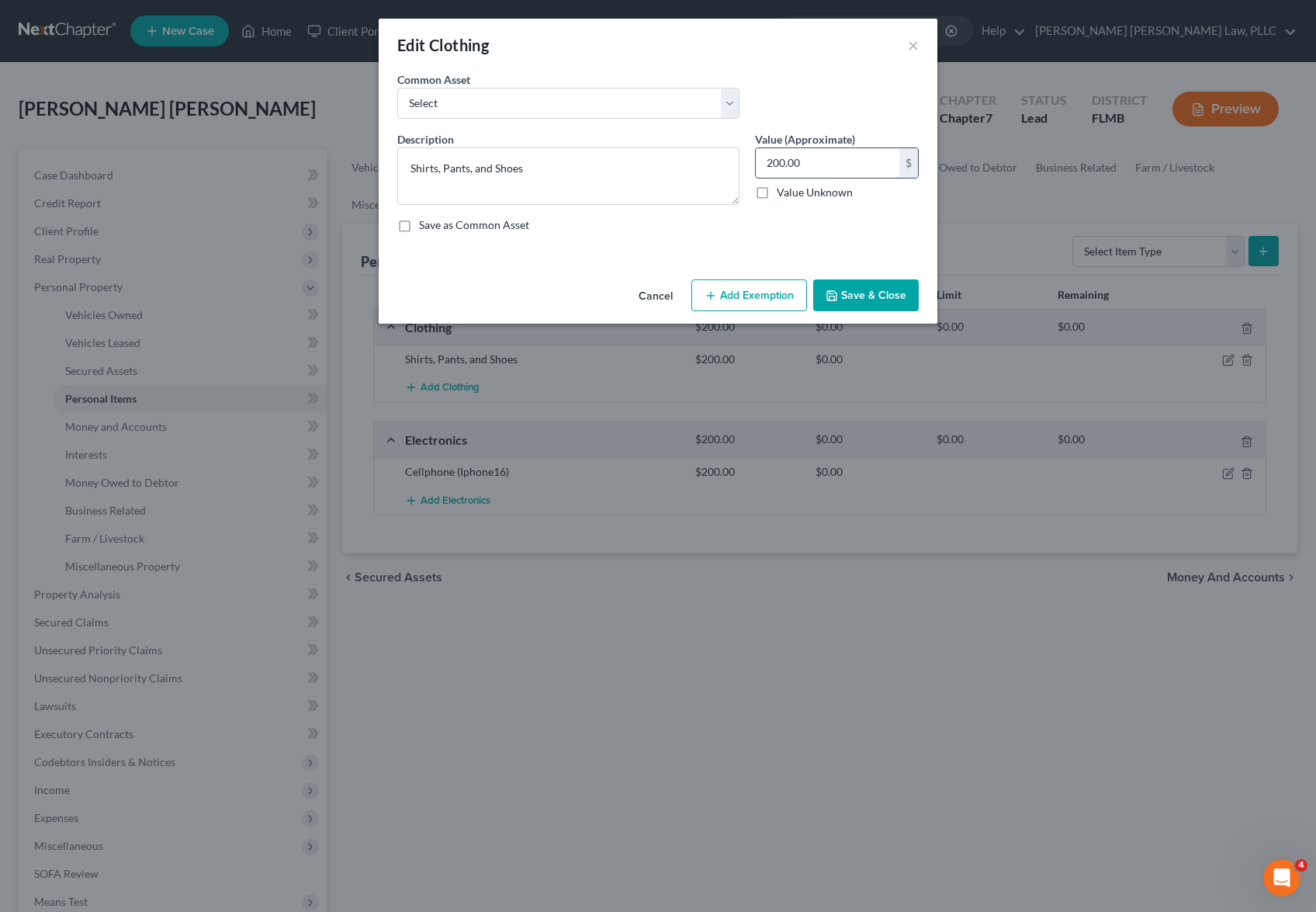
click at [778, 167] on input "200.00" at bounding box center [828, 163] width 144 height 30
click at [758, 290] on button "Add Exemption" at bounding box center [749, 296] width 116 height 33
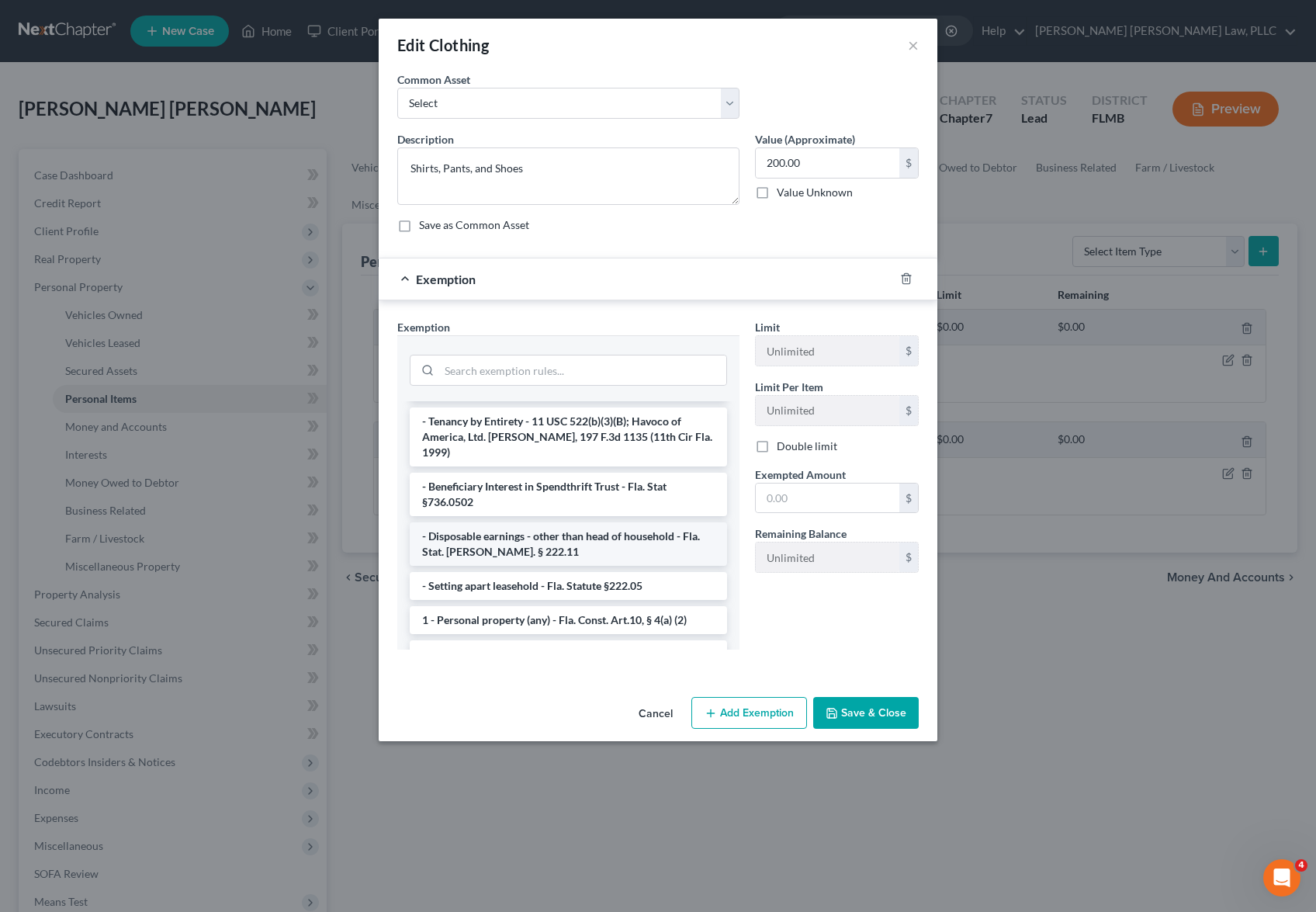
scroll to position [31, 0]
click at [558, 612] on li "1 - Personal property (any) - Fla. Const. Art.10, § 4(a) (2)" at bounding box center [569, 617] width 317 height 28
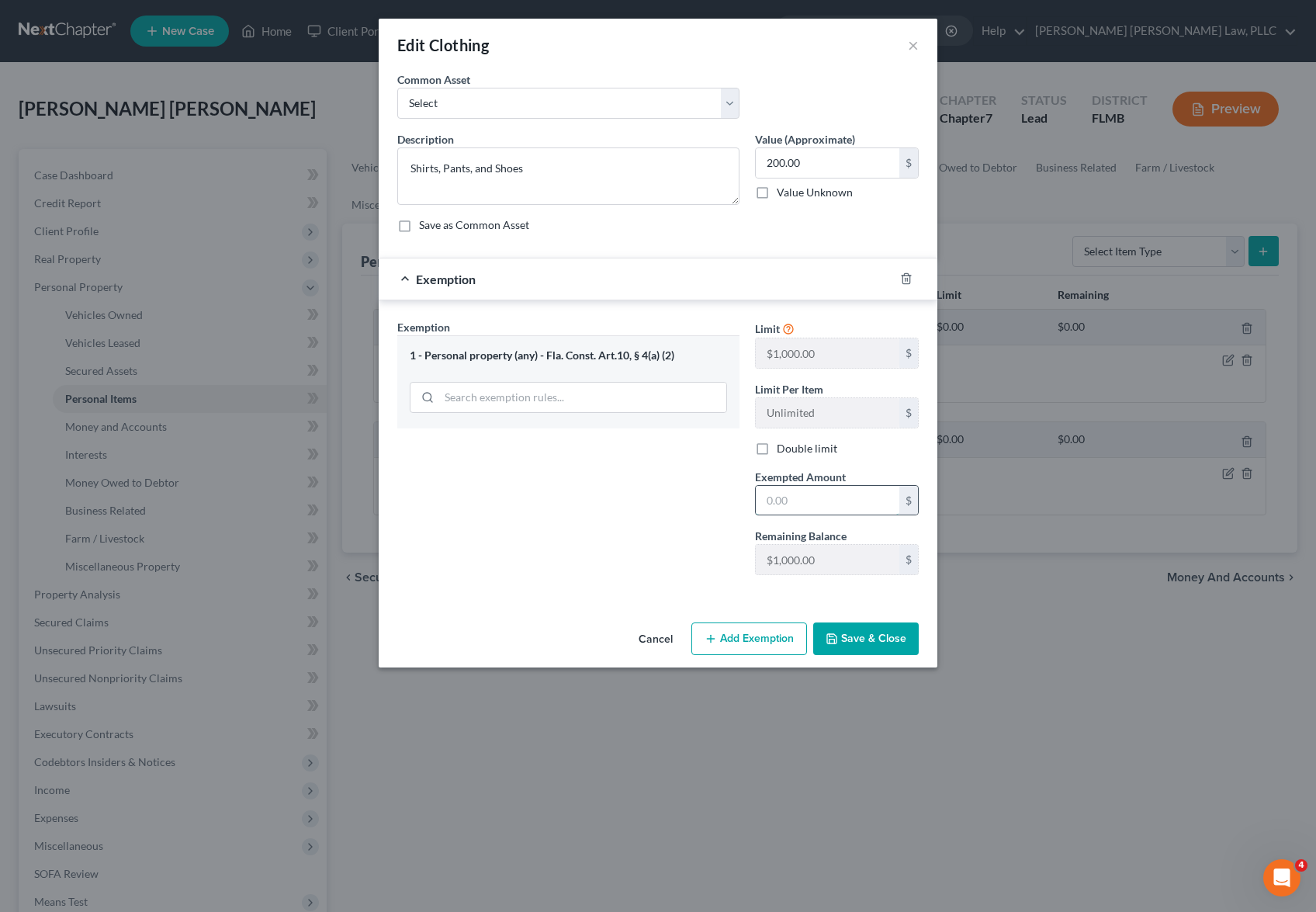
click at [856, 488] on input "text" at bounding box center [828, 501] width 144 height 30
type input "200.00"
click at [867, 637] on button "Save & Close" at bounding box center [866, 639] width 106 height 33
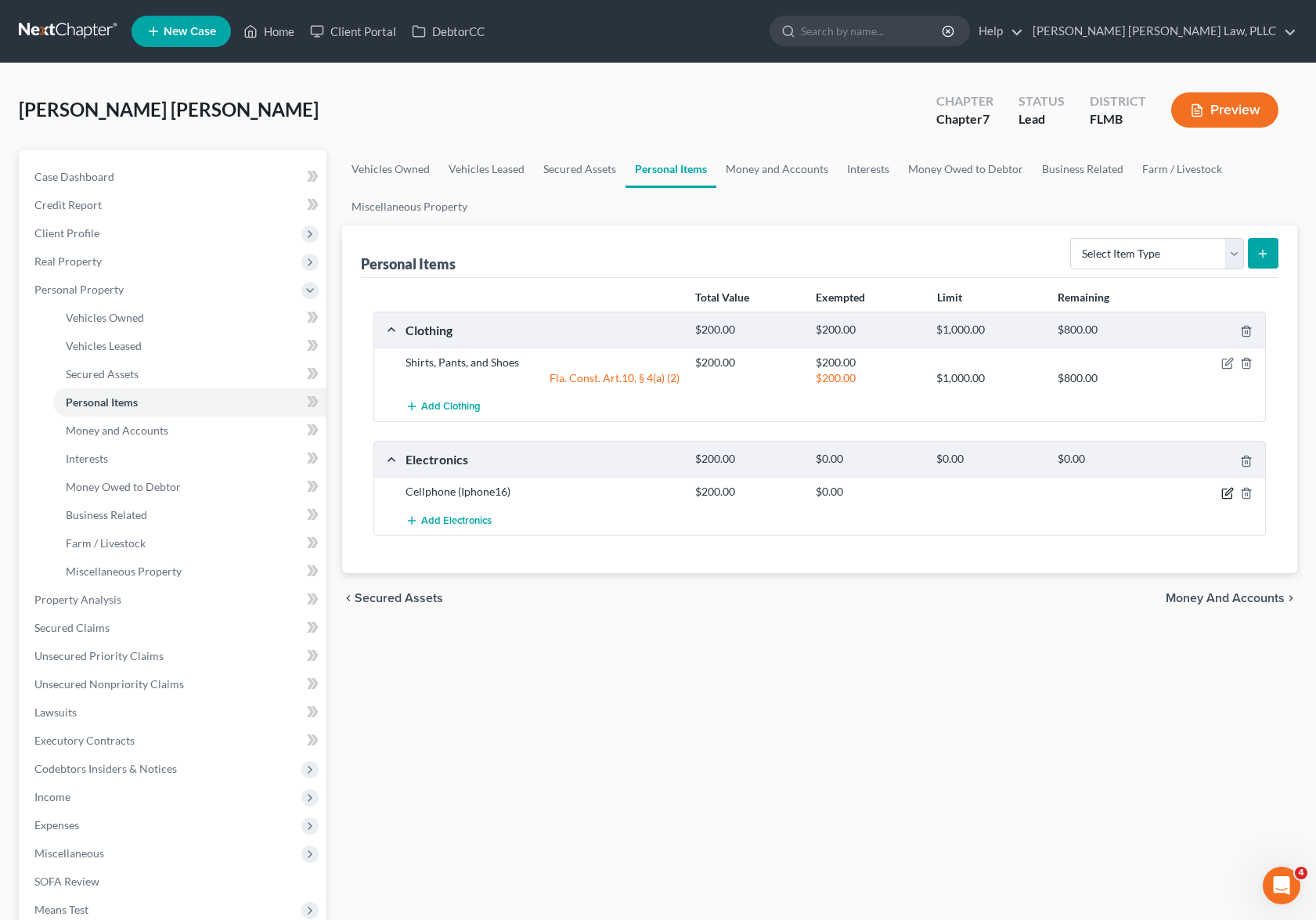
click at [1228, 495] on icon "button" at bounding box center [1229, 491] width 7 height 7
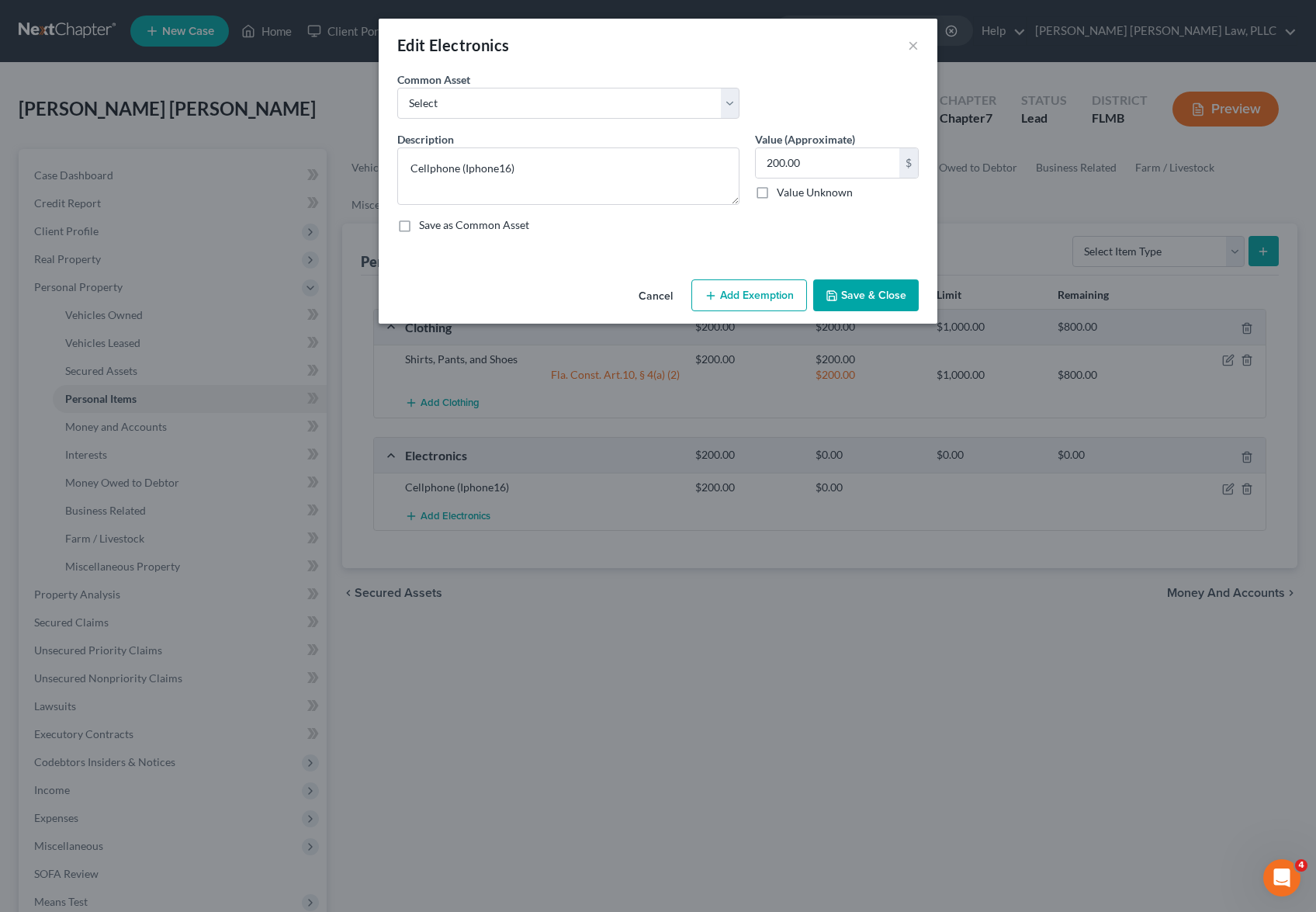
click at [754, 293] on button "Add Exemption" at bounding box center [749, 296] width 116 height 33
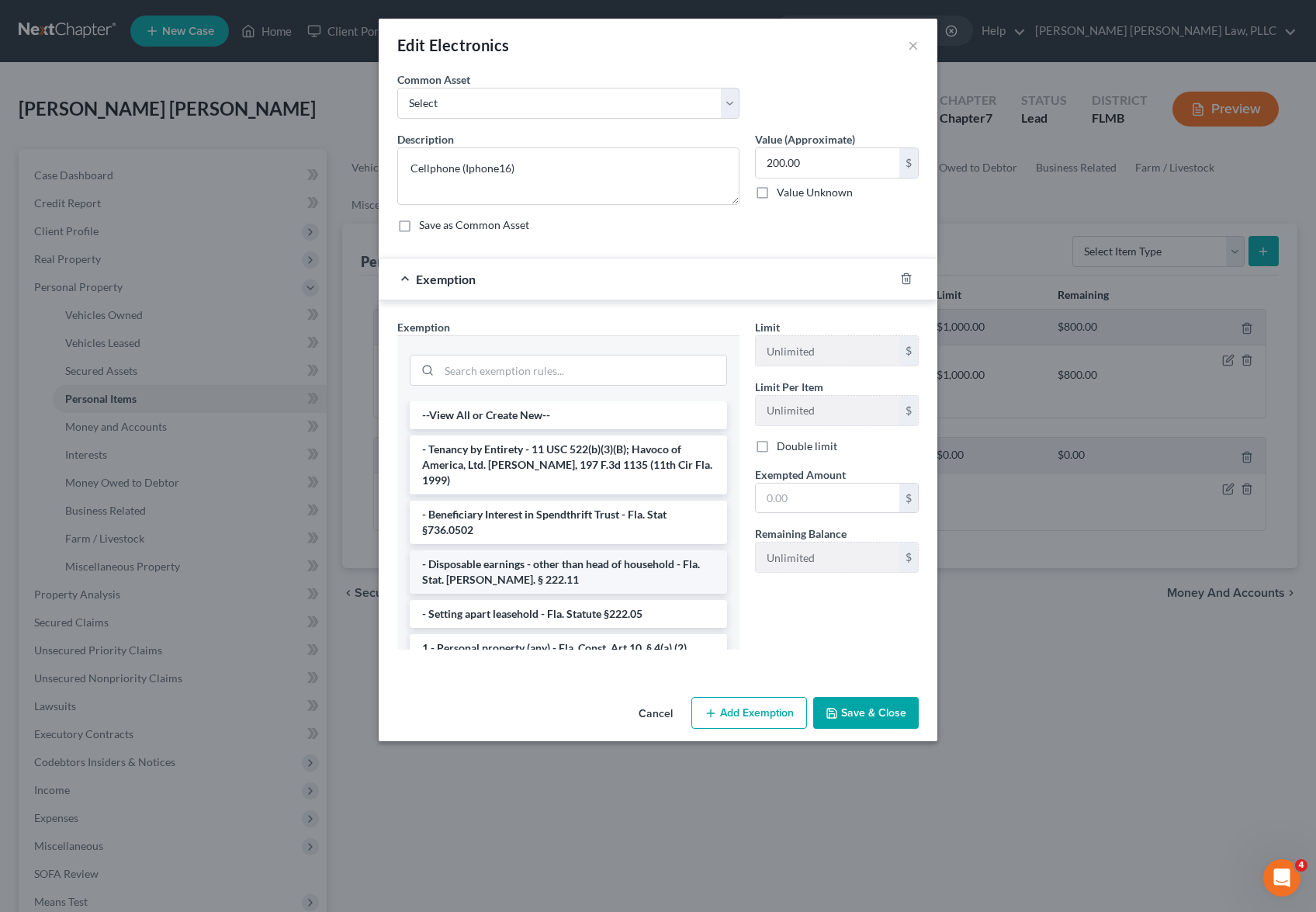
click at [576, 550] on li "- Disposable earnings - other than head of household - Fla. Stat. [PERSON_NAME]…" at bounding box center [569, 572] width 317 height 44
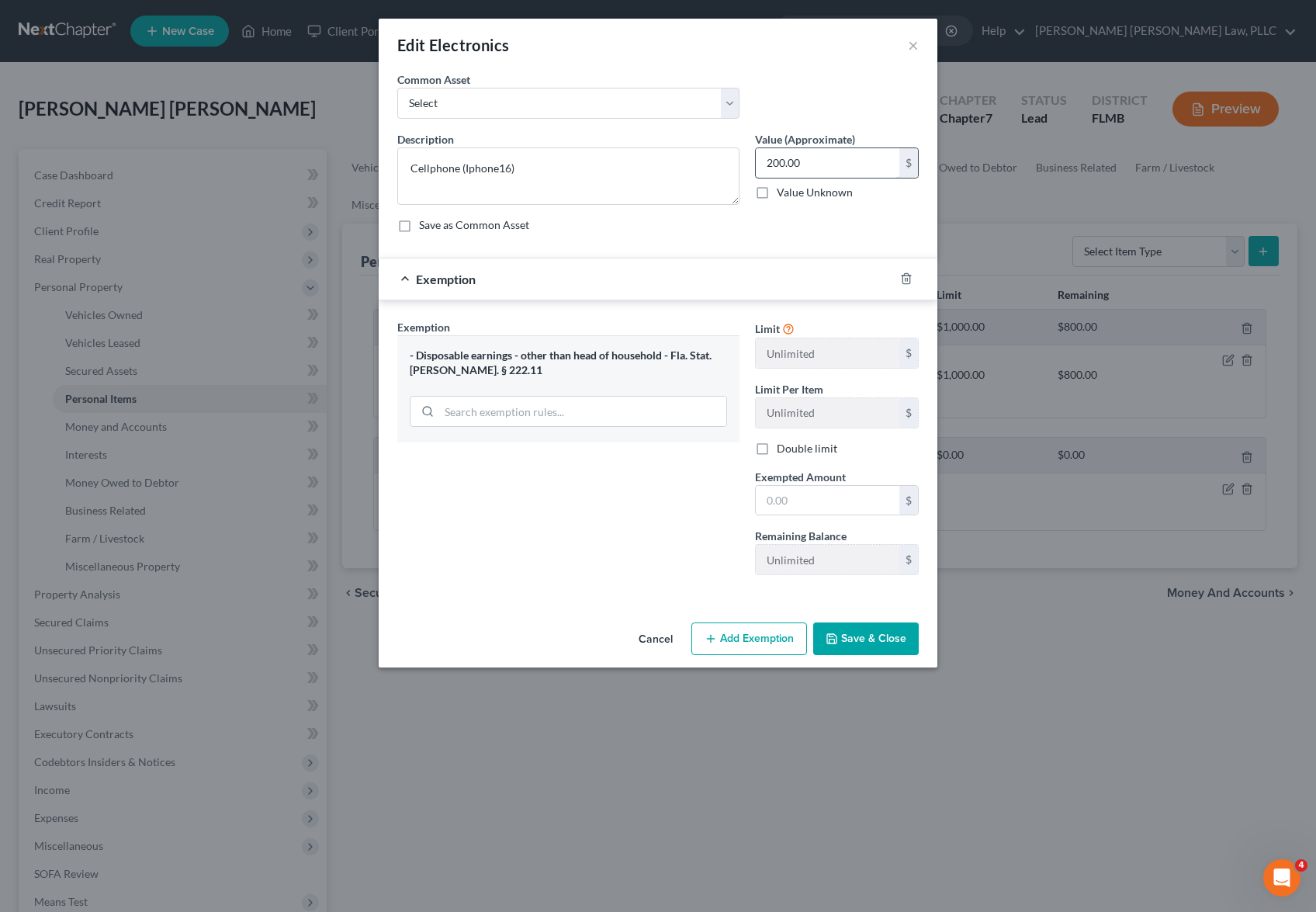
click at [773, 167] on input "200.00" at bounding box center [828, 163] width 144 height 30
type input "400.00"
click at [825, 504] on input "text" at bounding box center [828, 501] width 144 height 30
type input "400.00"
click at [870, 634] on button "Save & Close" at bounding box center [866, 639] width 106 height 33
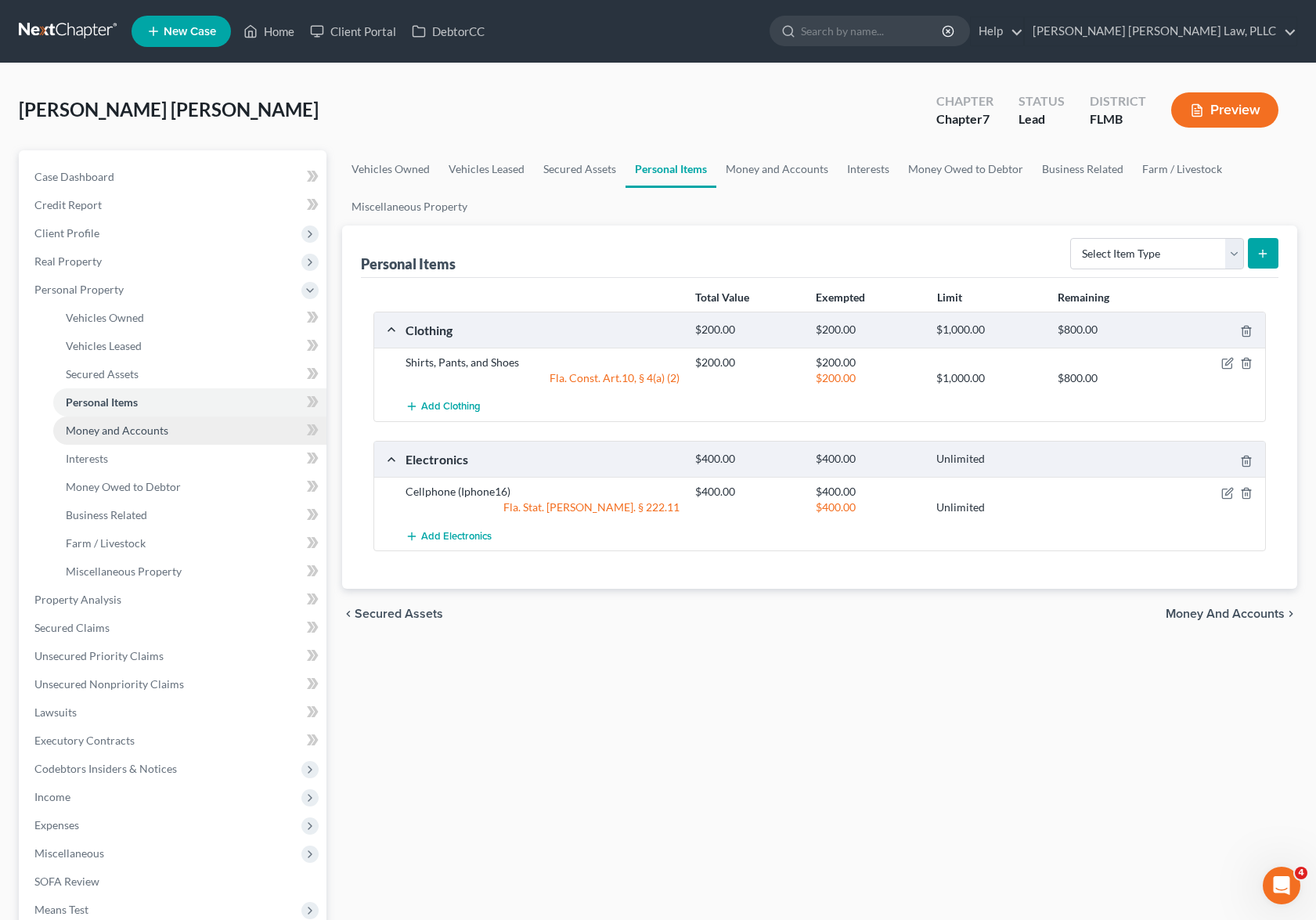
click at [202, 434] on link "Money and Accounts" at bounding box center [190, 431] width 273 height 28
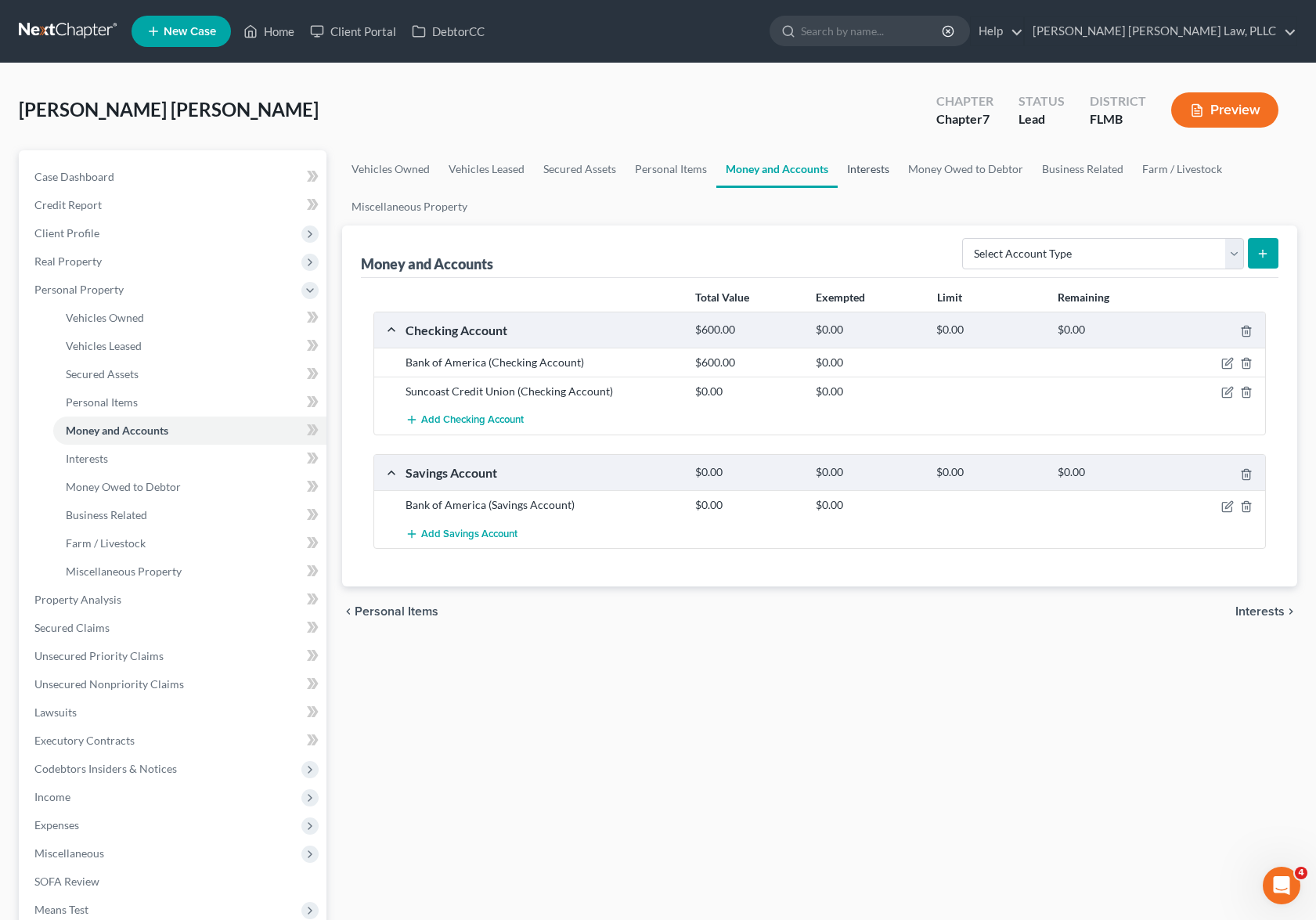
click at [879, 177] on link "Interests" at bounding box center [869, 170] width 61 height 38
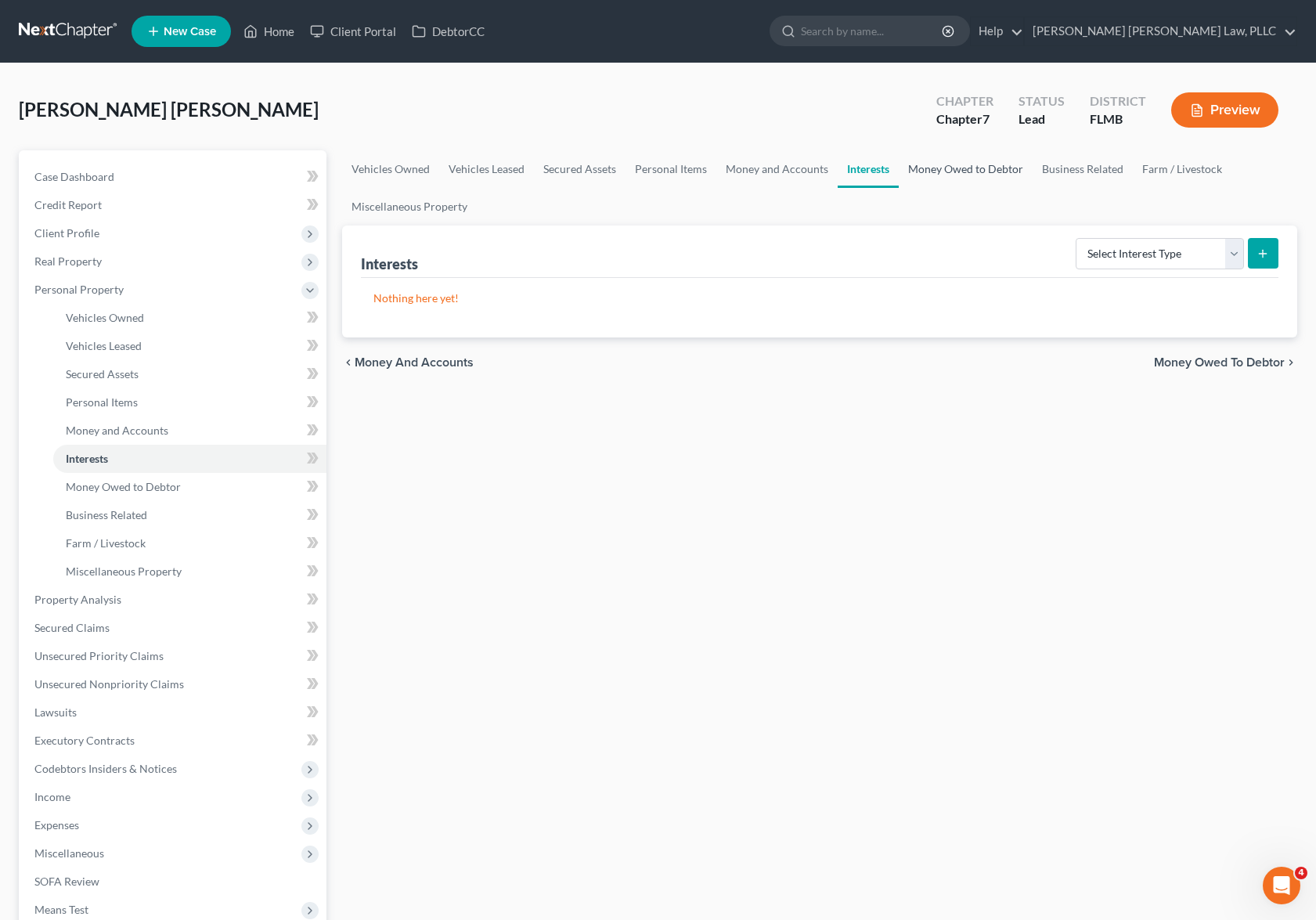
click at [954, 176] on link "Money Owed to Debtor" at bounding box center [965, 170] width 134 height 38
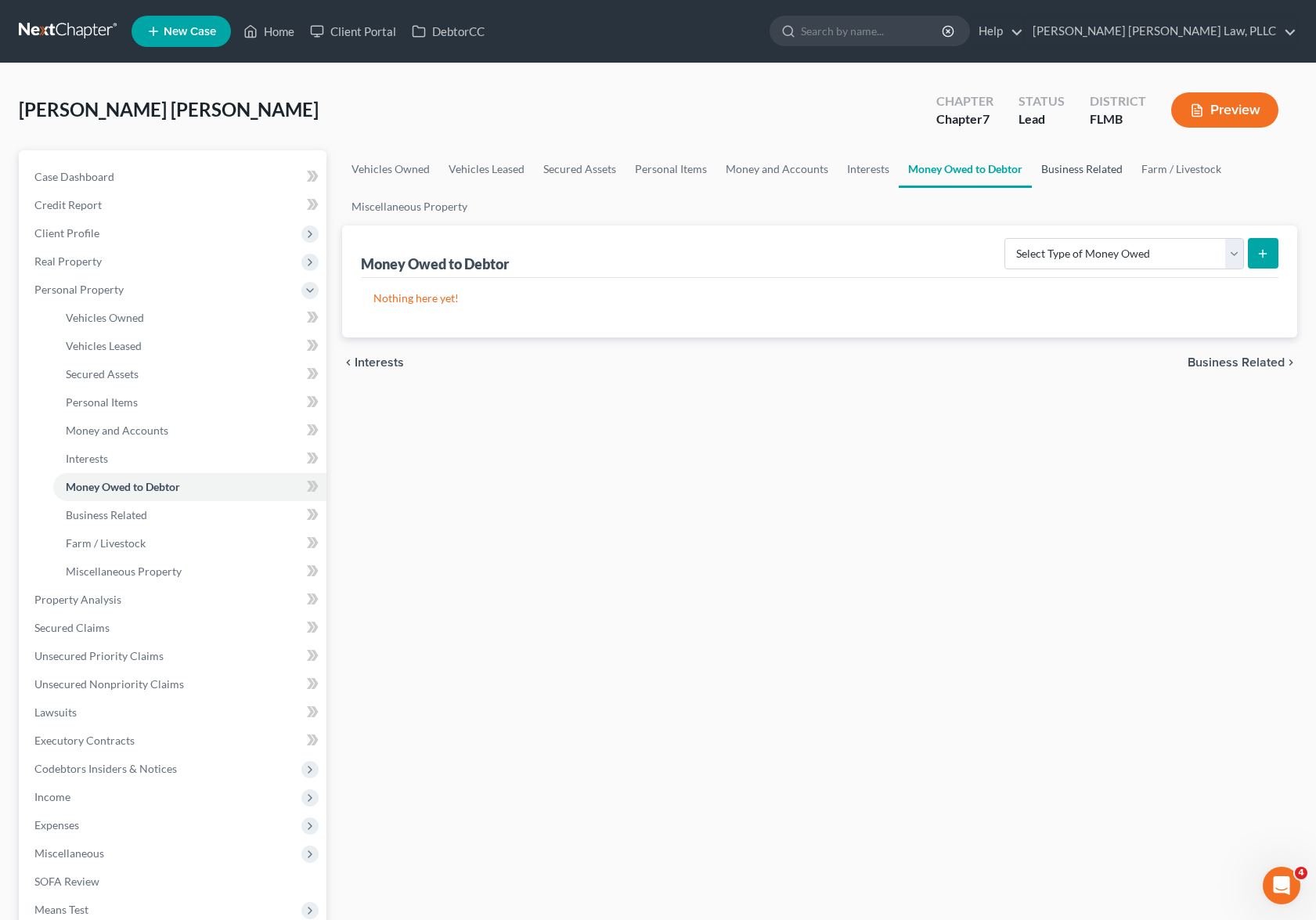
click at [1067, 182] on link "Business Related" at bounding box center [1082, 170] width 100 height 38
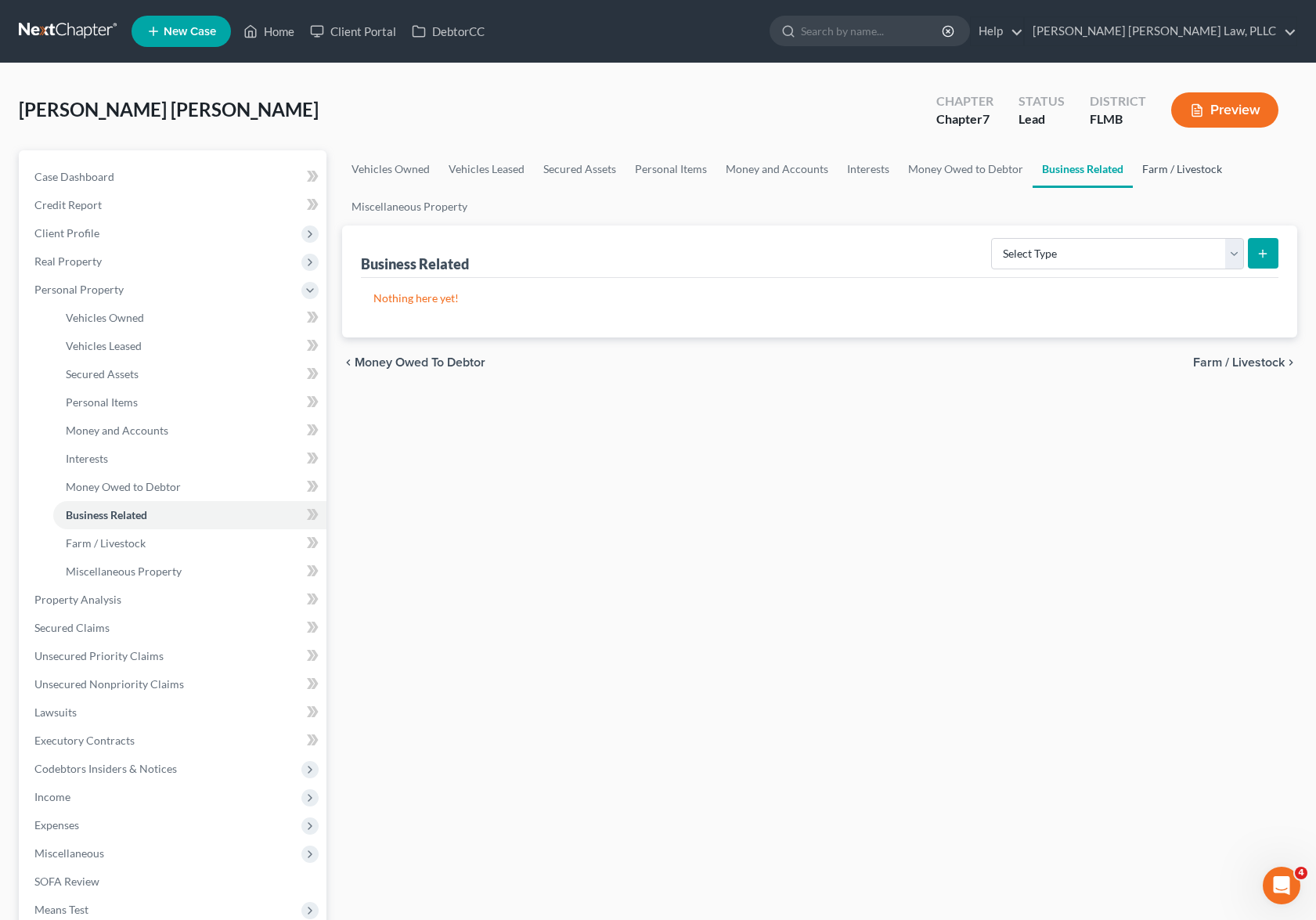
click at [1194, 165] on link "Farm / Livestock" at bounding box center [1183, 170] width 99 height 38
click at [450, 207] on link "Miscellaneous Property" at bounding box center [410, 206] width 135 height 38
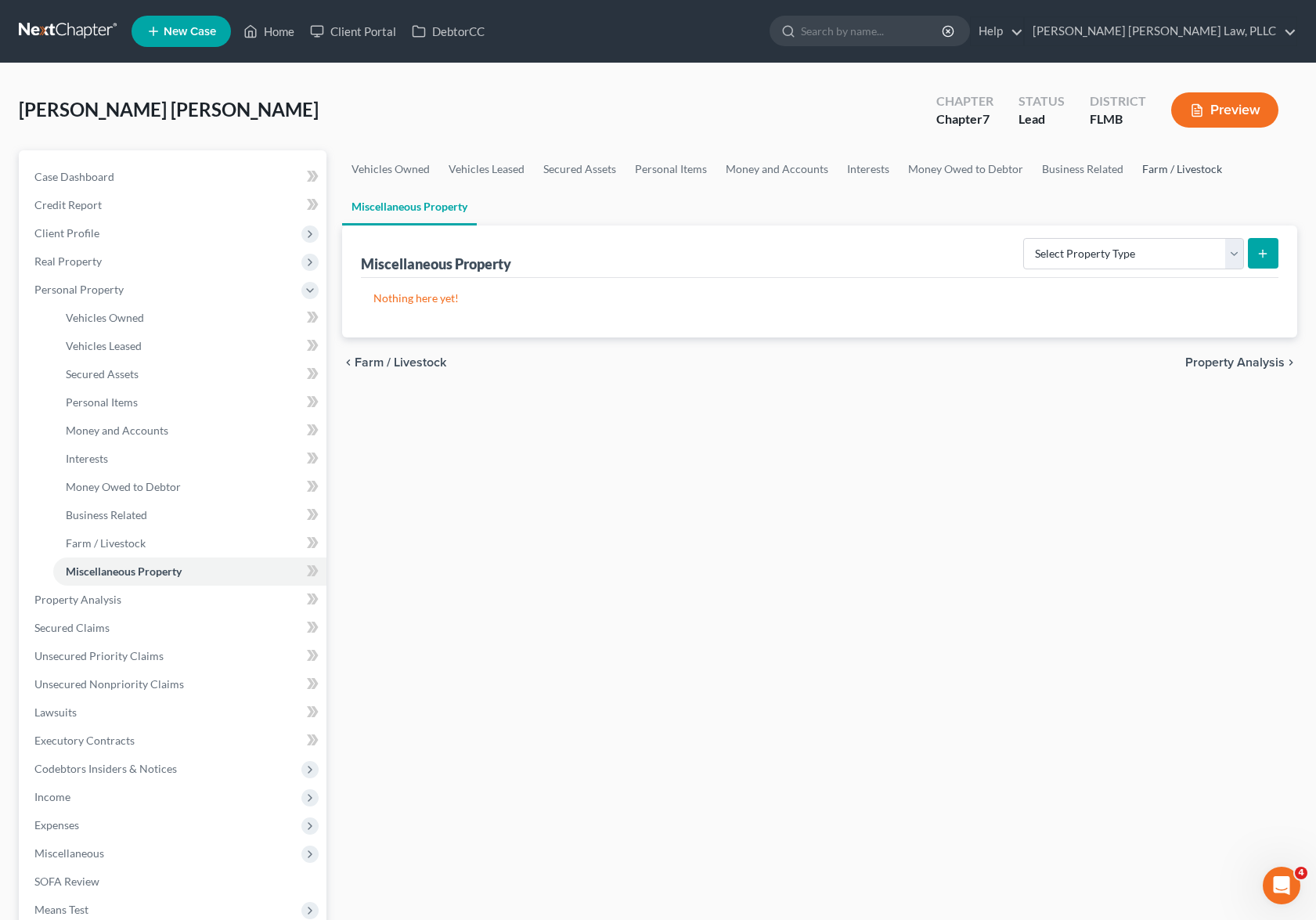
click at [1161, 166] on link "Farm / Livestock" at bounding box center [1183, 170] width 99 height 38
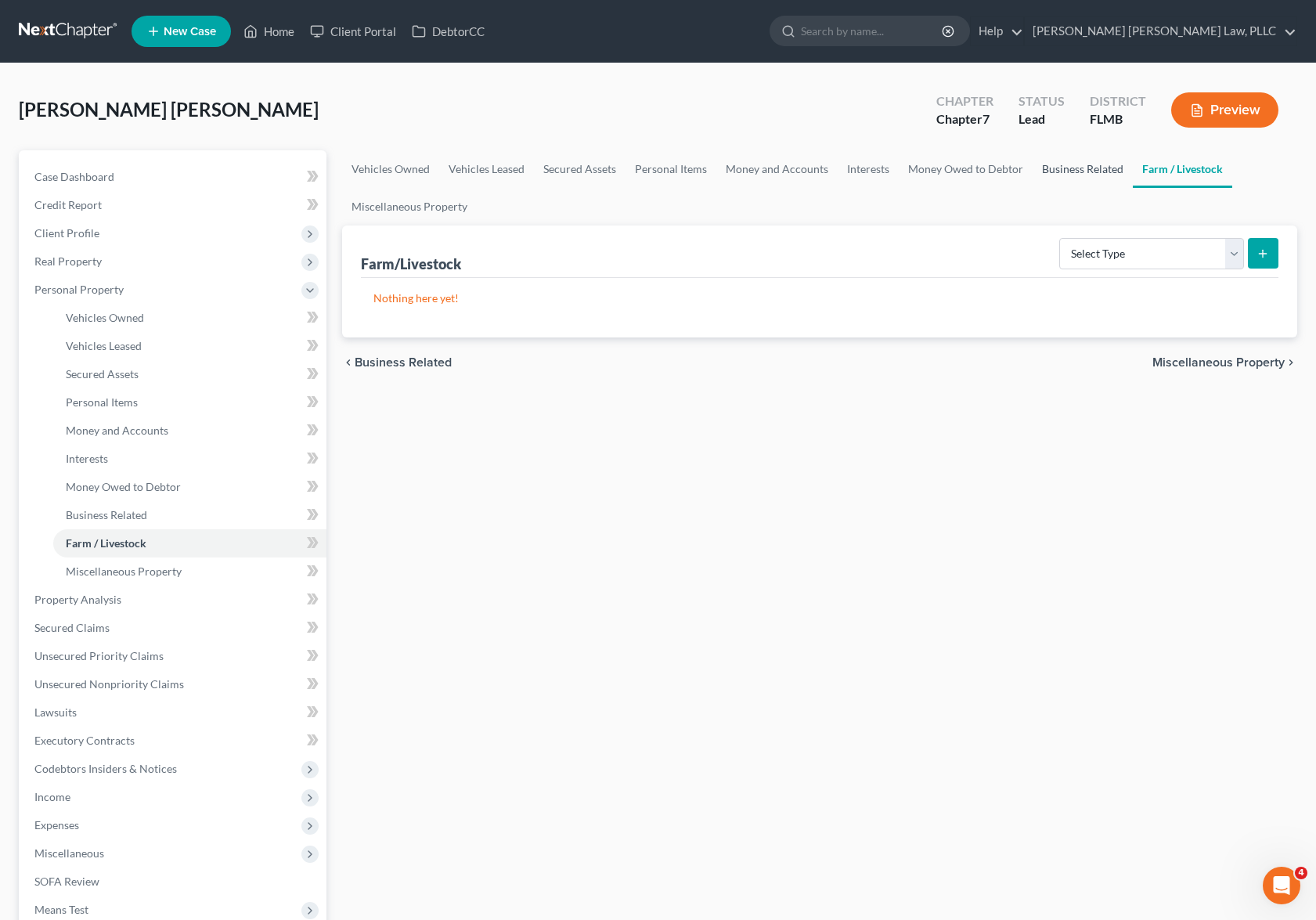
click at [1092, 176] on link "Business Related" at bounding box center [1083, 170] width 100 height 38
click at [924, 175] on link "Money Owed to Debtor" at bounding box center [965, 170] width 134 height 38
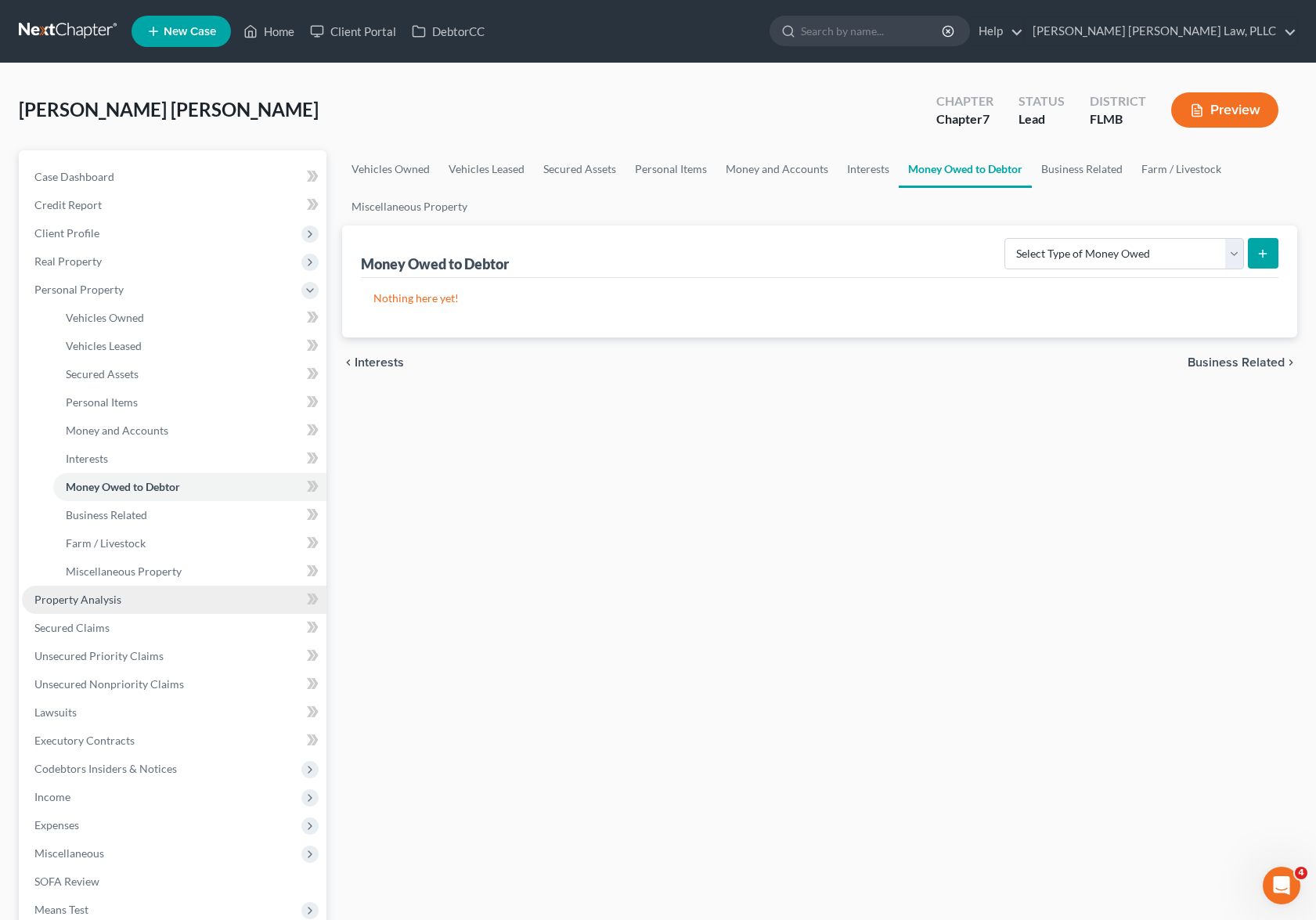
click at [213, 592] on link "Property Analysis" at bounding box center [174, 600] width 304 height 28
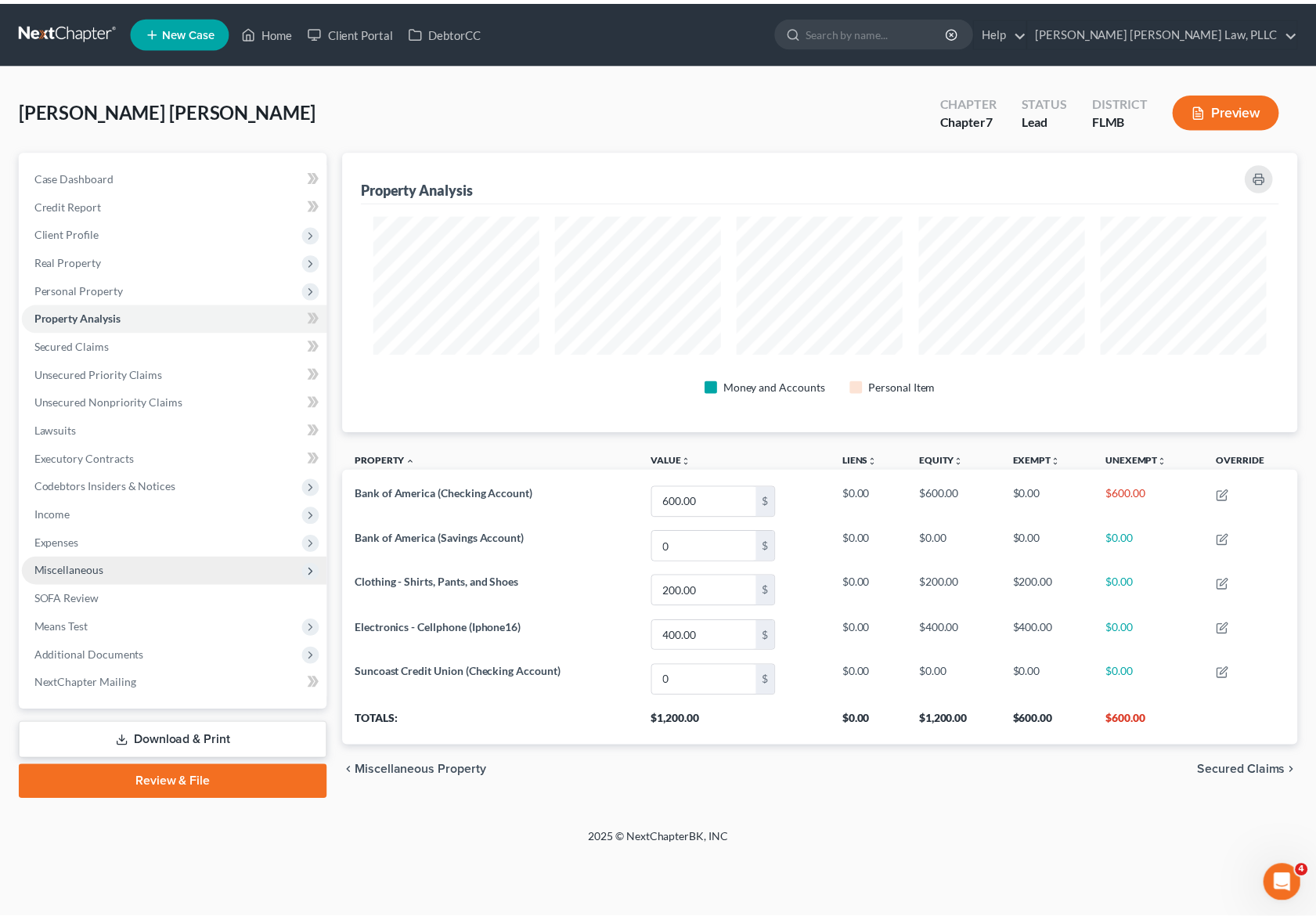
scroll to position [282, 964]
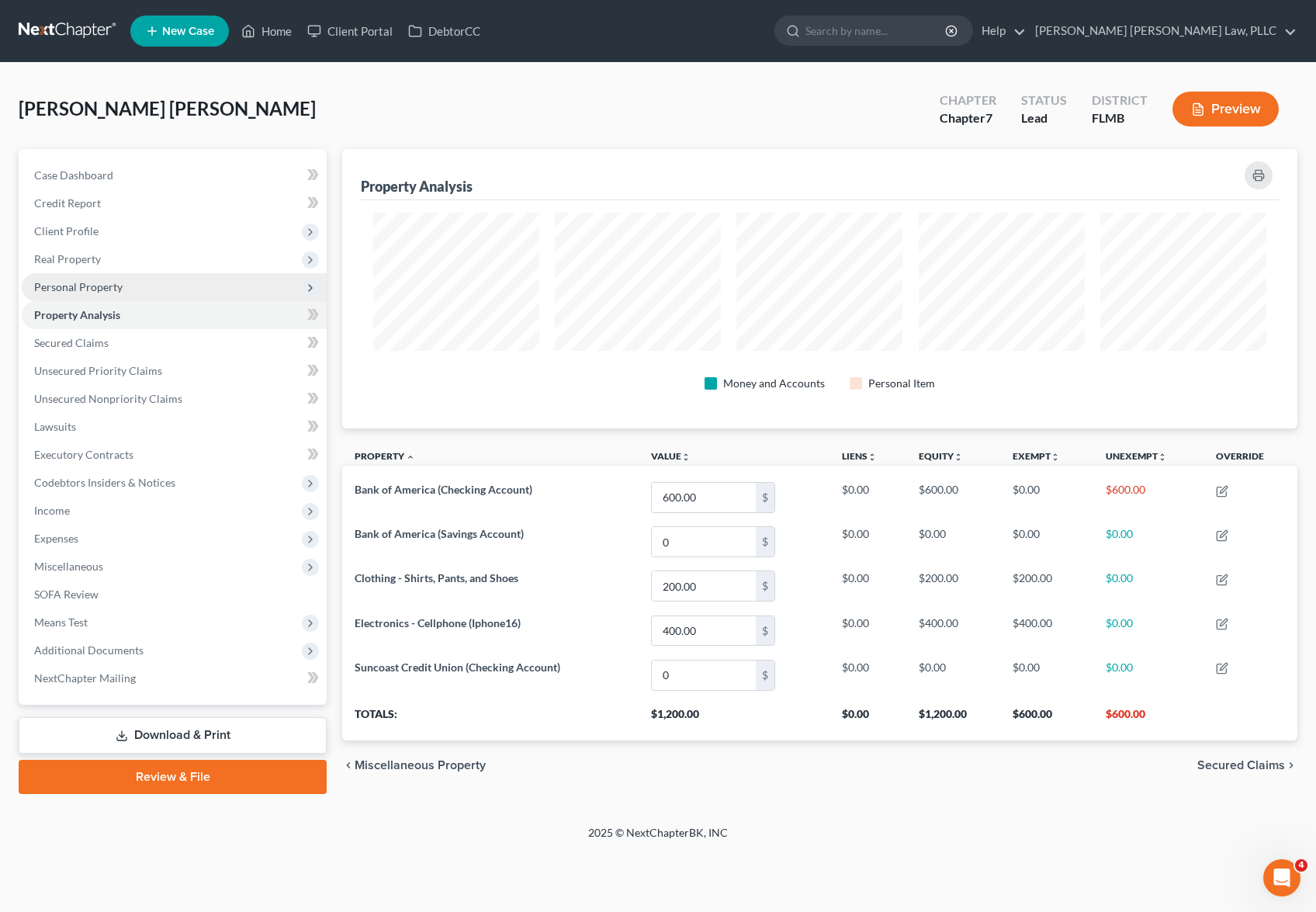
click at [239, 280] on span "Personal Property" at bounding box center [174, 287] width 305 height 28
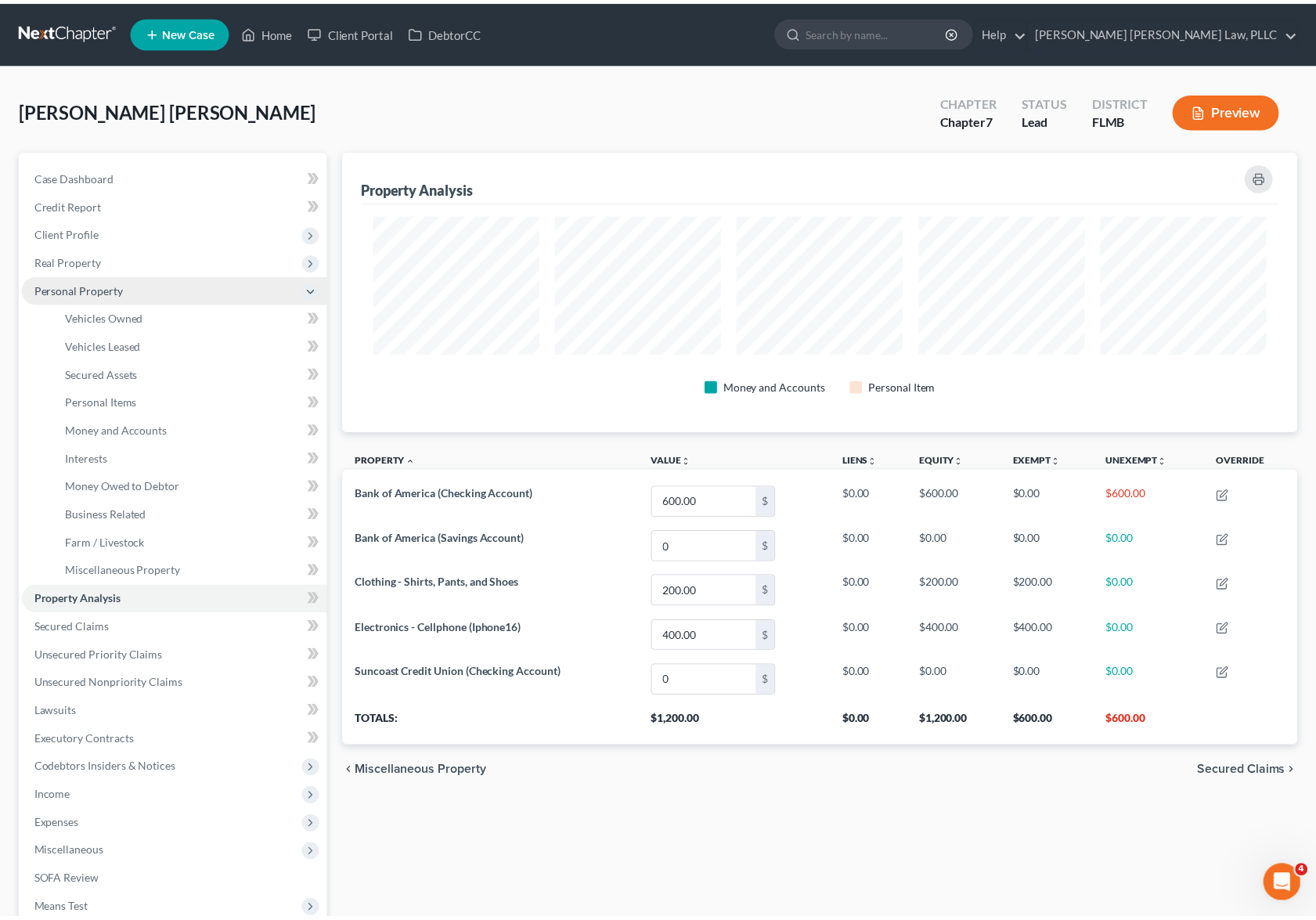
scroll to position [782959, 782037]
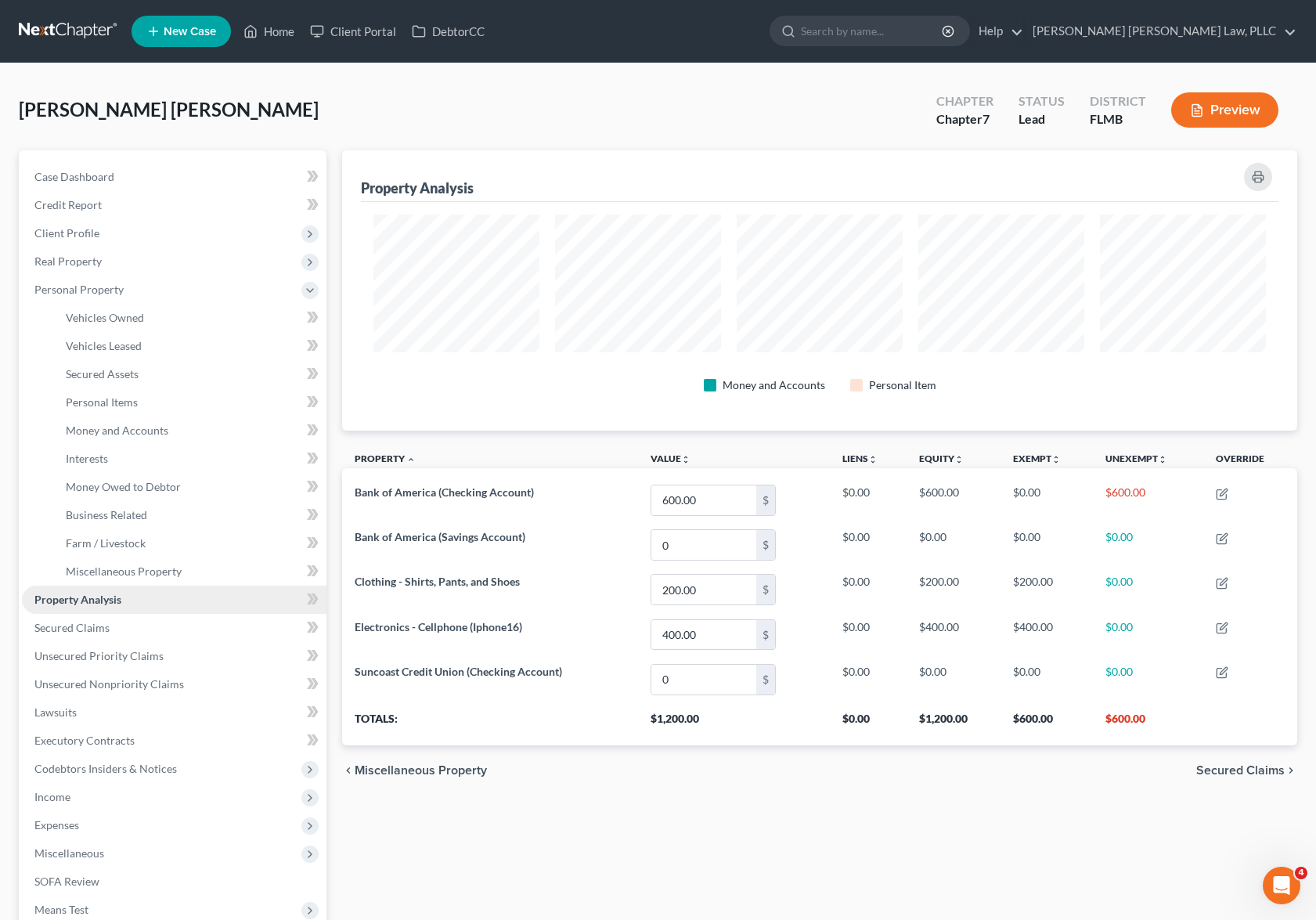
click at [227, 604] on link "Property Analysis" at bounding box center [174, 600] width 304 height 28
click at [121, 637] on link "Secured Claims" at bounding box center [174, 628] width 304 height 28
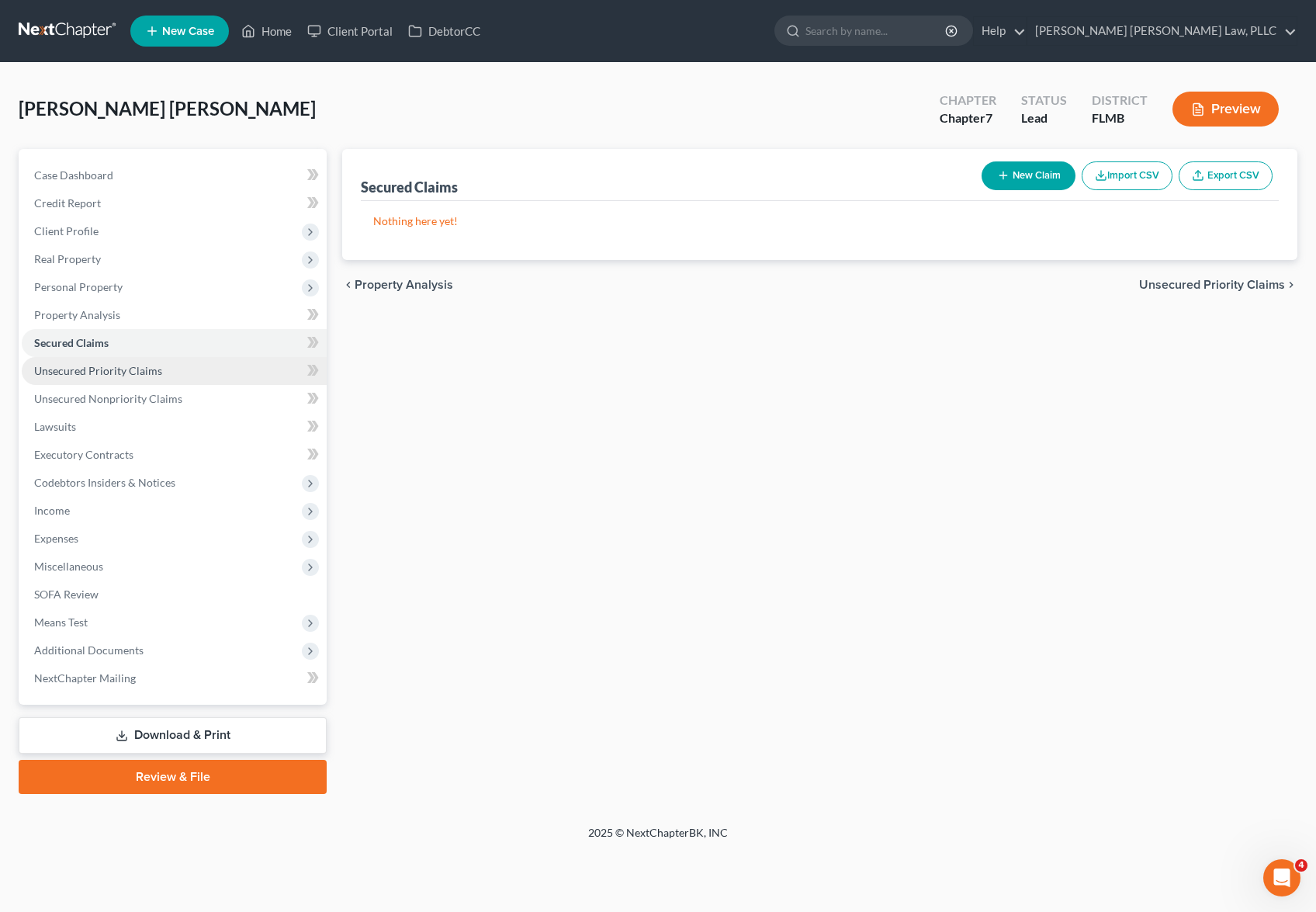
click at [144, 374] on span "Unsecured Priority Claims" at bounding box center [98, 370] width 128 height 13
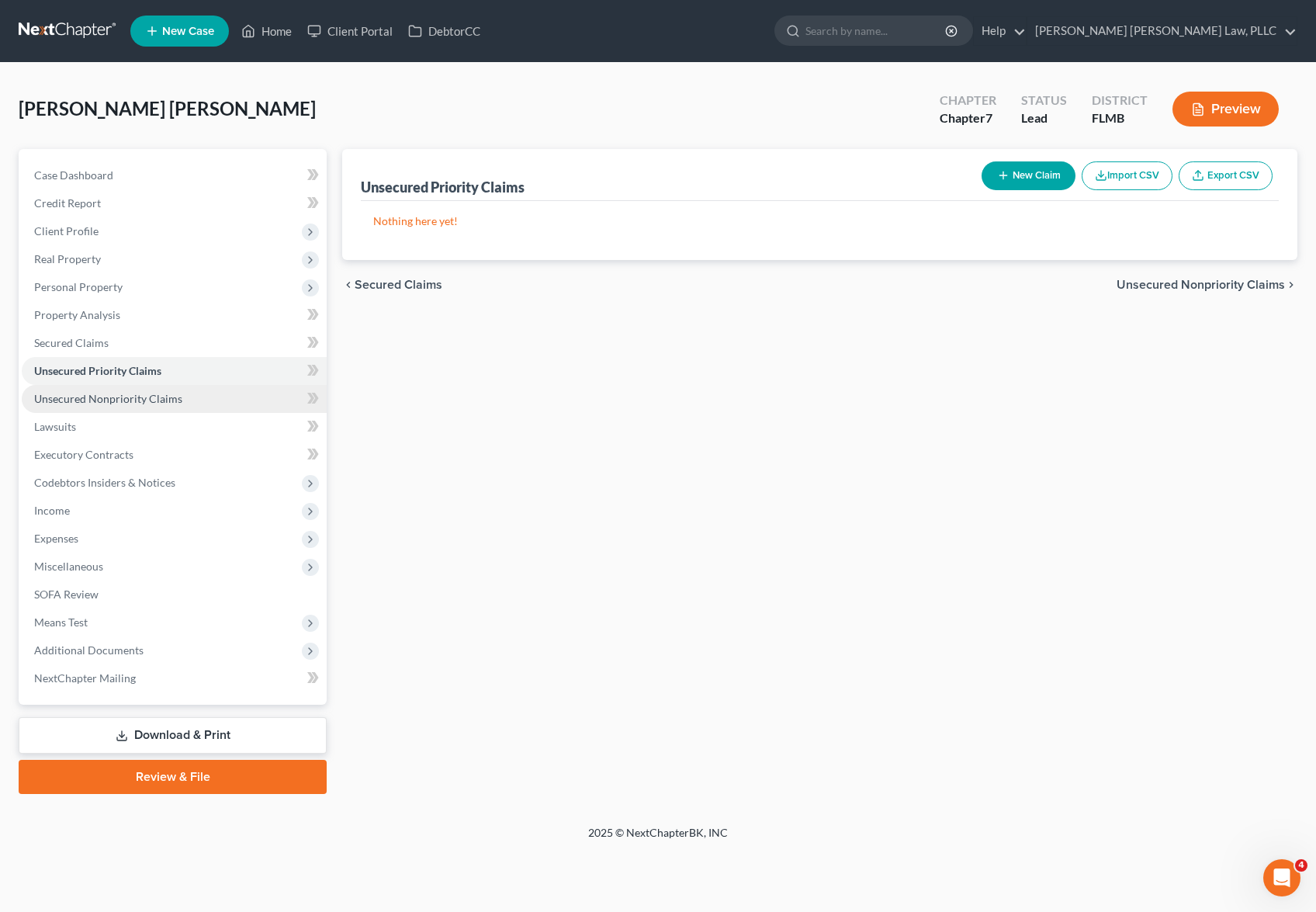
click at [142, 388] on link "Unsecured Nonpriority Claims" at bounding box center [174, 399] width 305 height 28
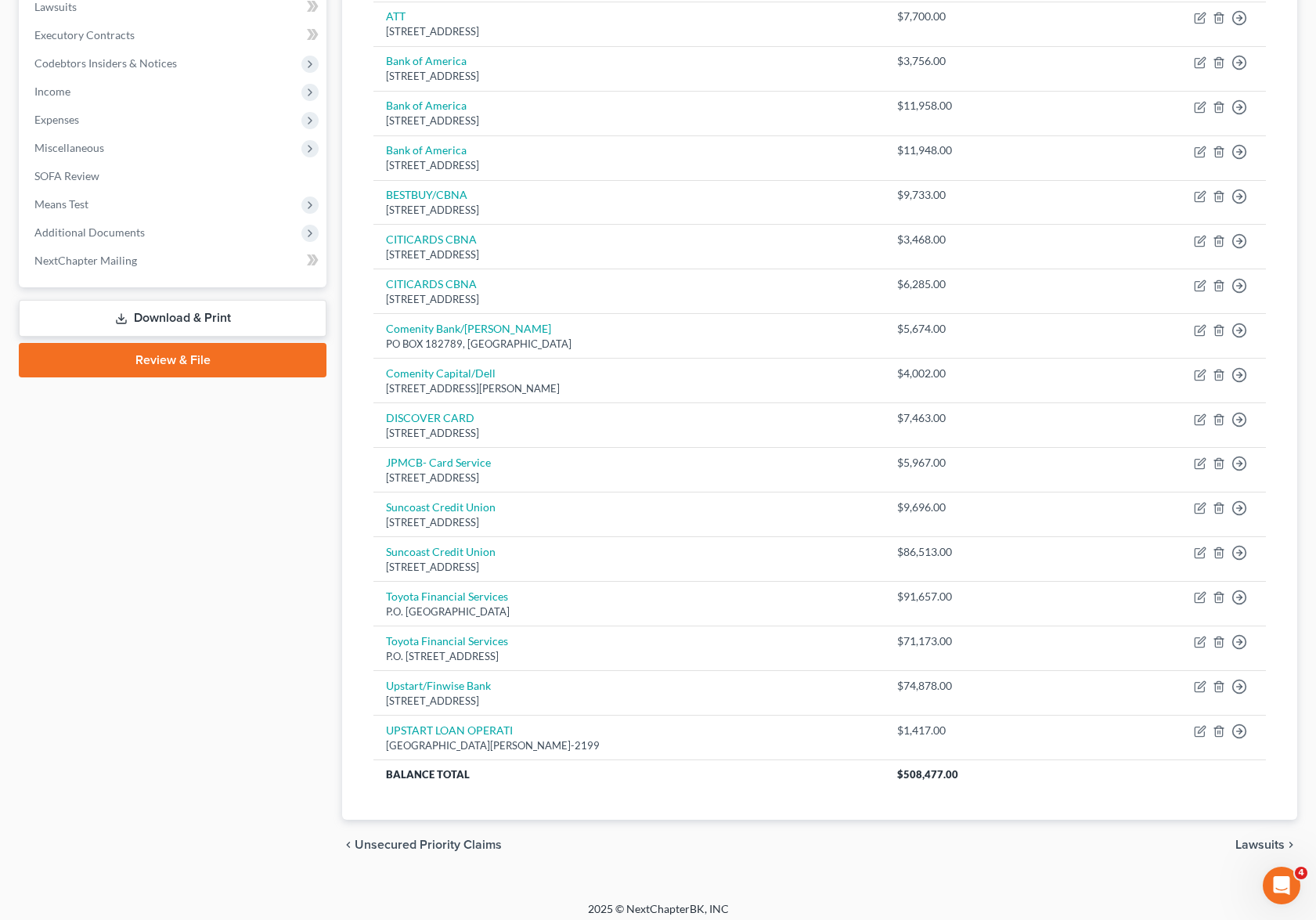
scroll to position [118, 0]
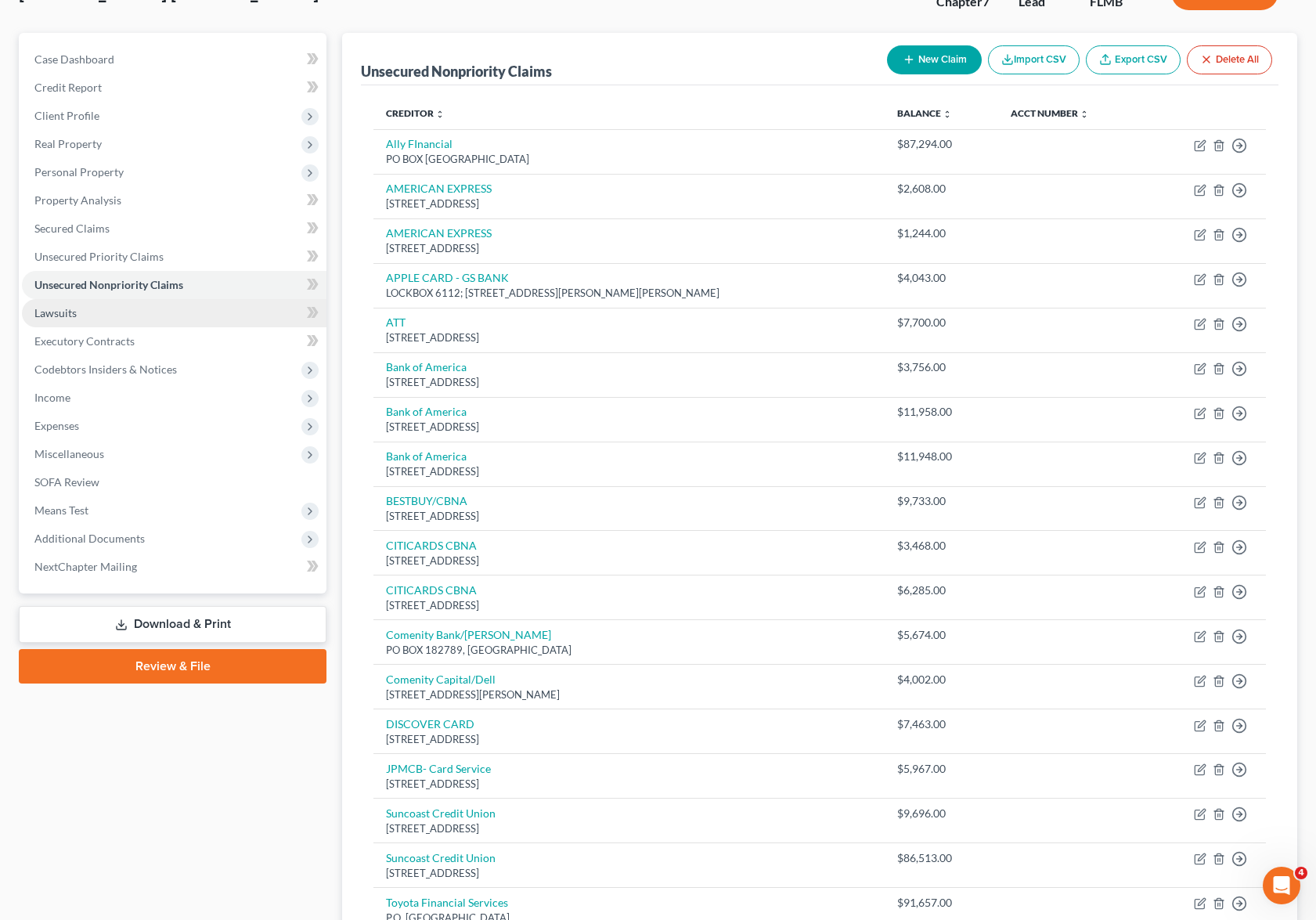
click at [97, 313] on link "Lawsuits" at bounding box center [174, 313] width 304 height 28
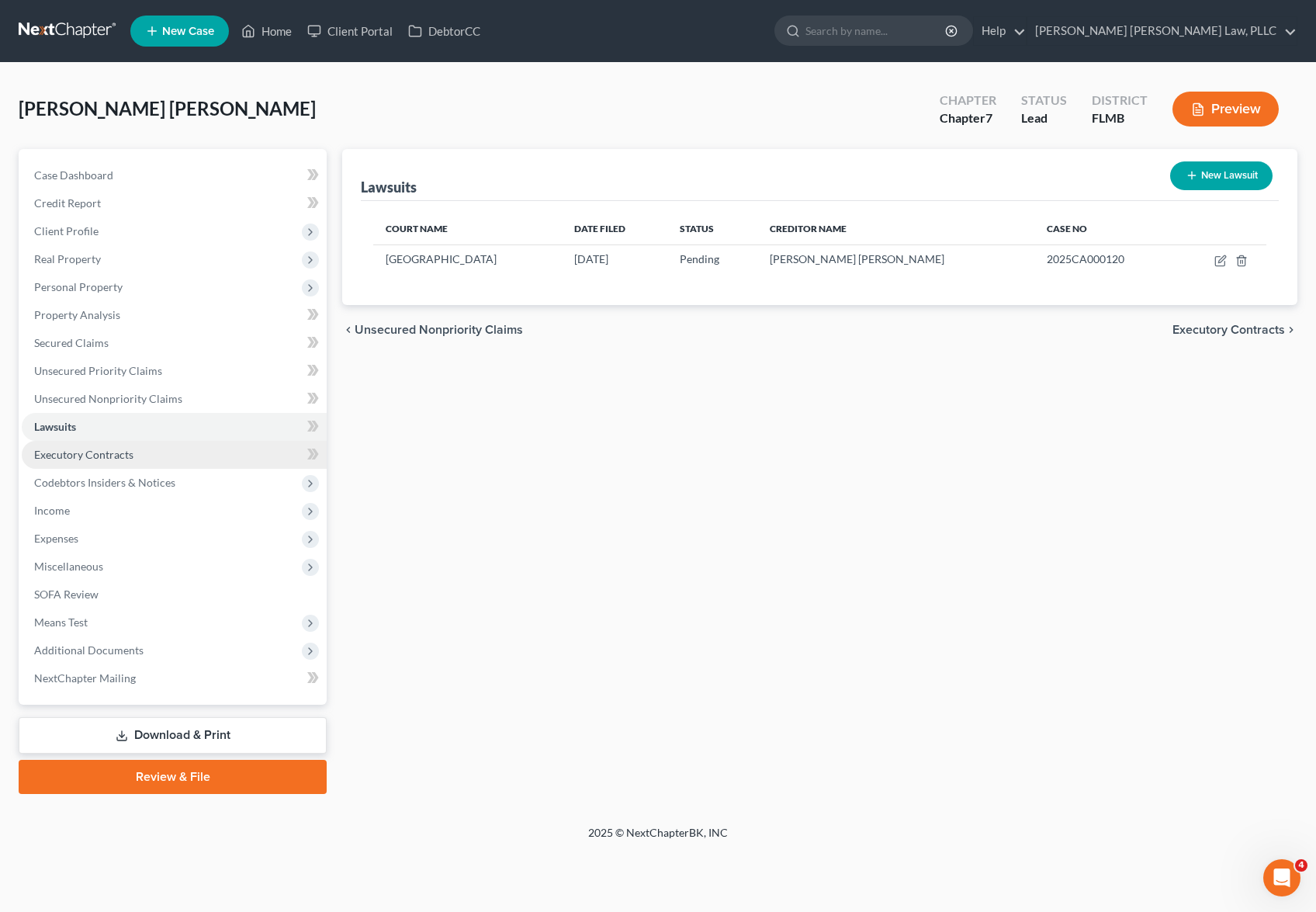
click at [192, 447] on link "Executory Contracts" at bounding box center [174, 455] width 305 height 28
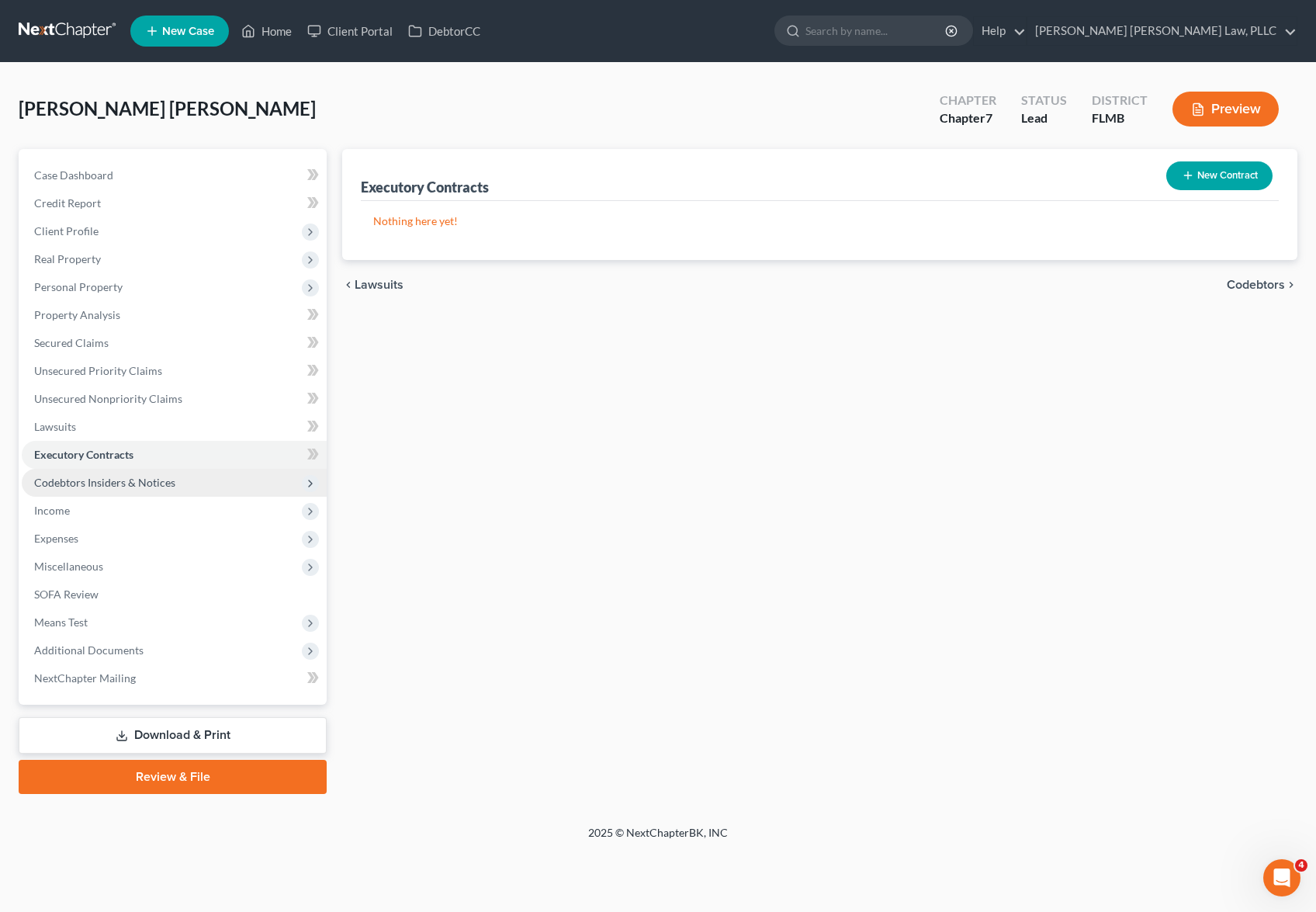
click at [212, 494] on span "Codebtors Insiders & Notices" at bounding box center [174, 483] width 305 height 28
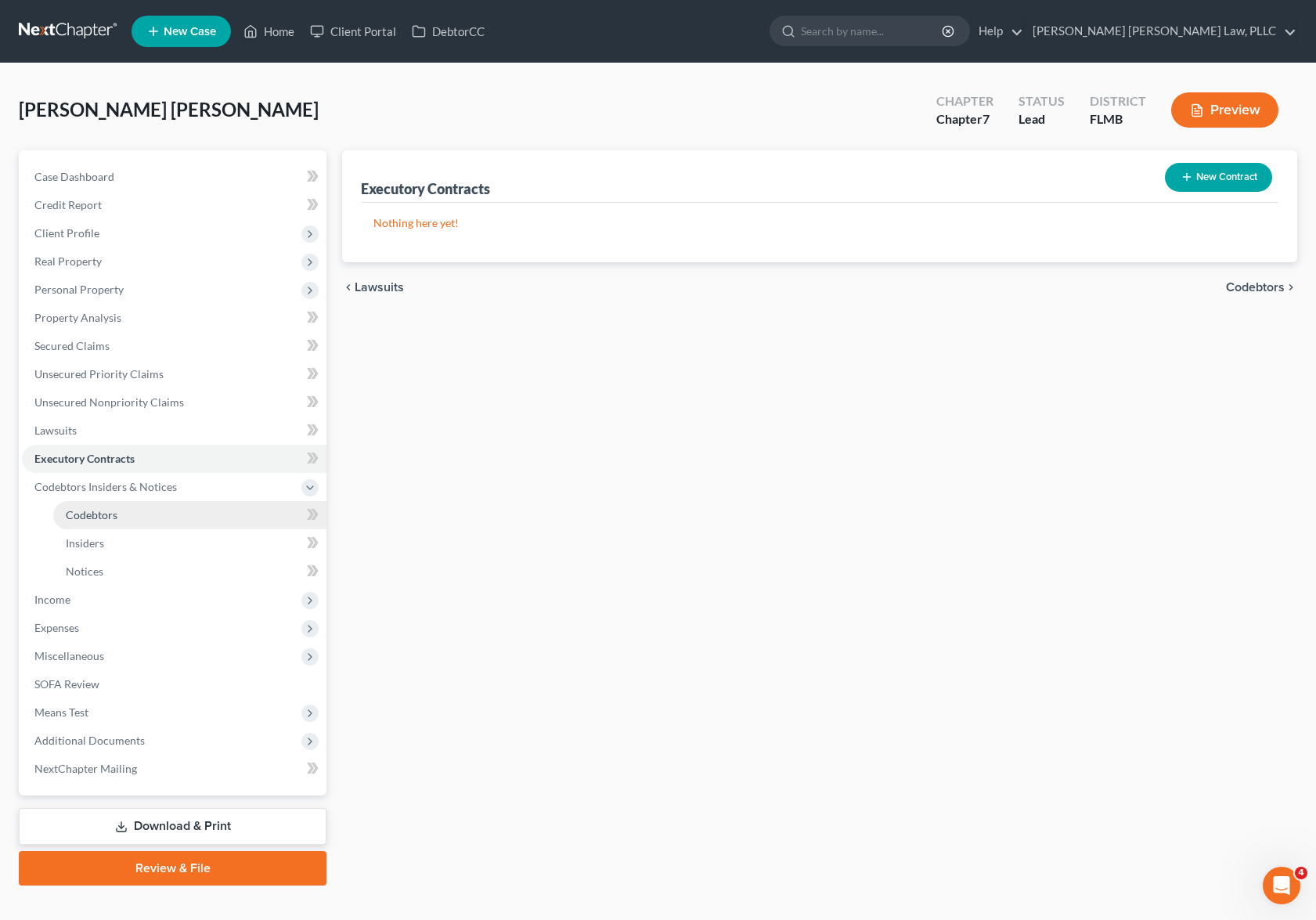
click at [211, 520] on link "Codebtors" at bounding box center [190, 516] width 273 height 28
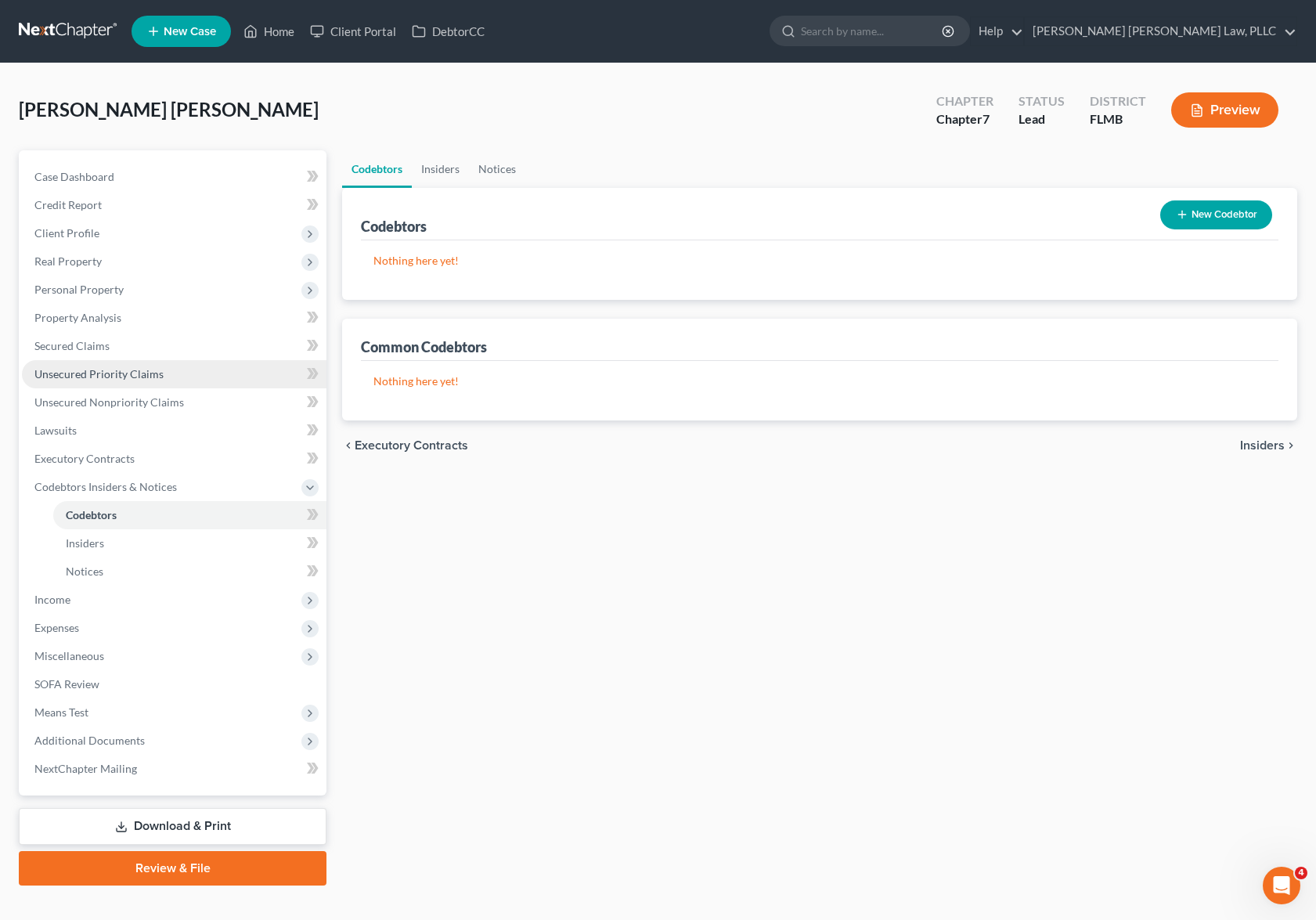
click at [101, 381] on link "Unsecured Priority Claims" at bounding box center [174, 374] width 304 height 28
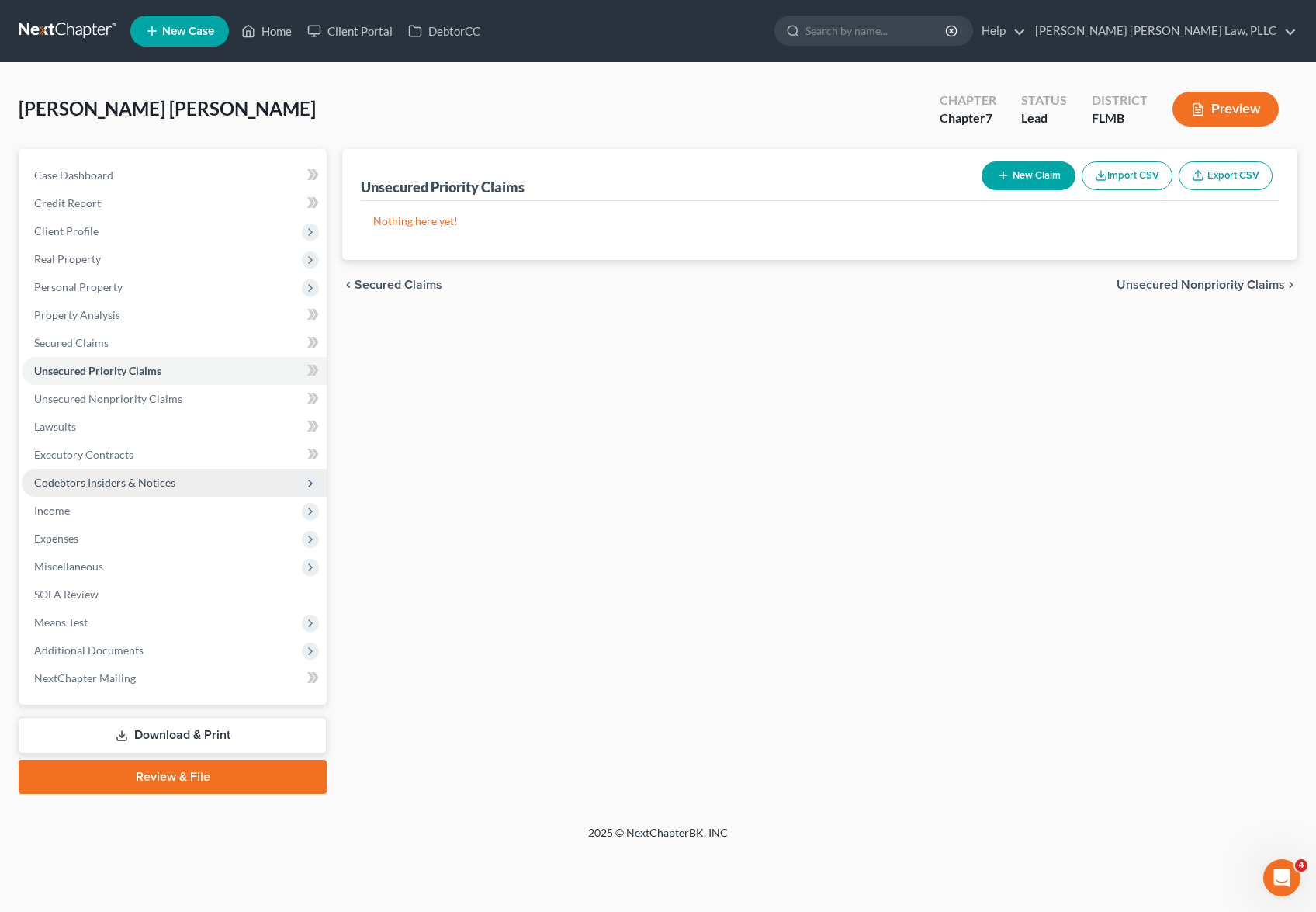
click at [184, 480] on span "Codebtors Insiders & Notices" at bounding box center [174, 483] width 305 height 28
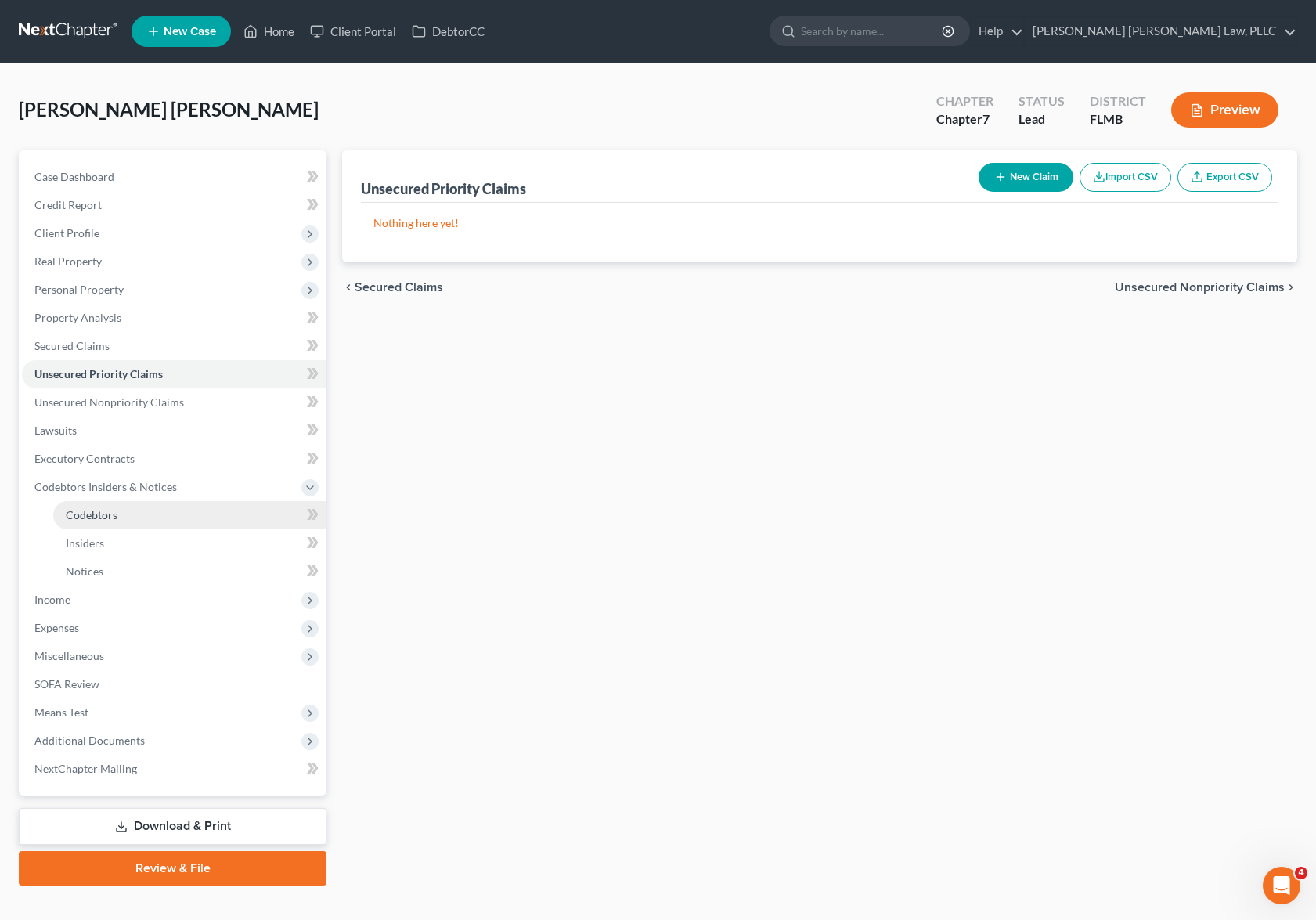
click at [199, 516] on link "Codebtors" at bounding box center [190, 516] width 273 height 28
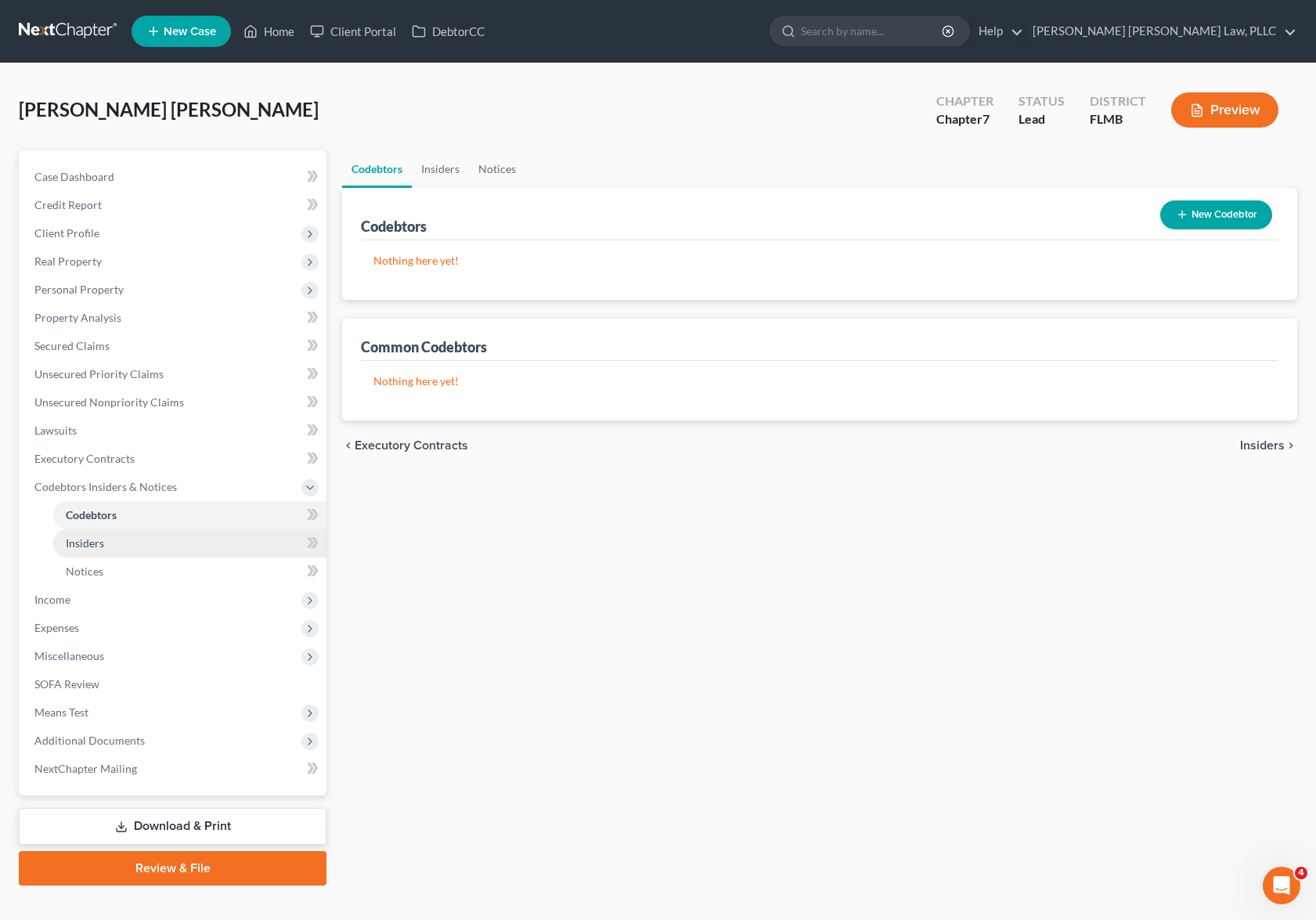
click at [144, 543] on link "Insiders" at bounding box center [190, 543] width 273 height 28
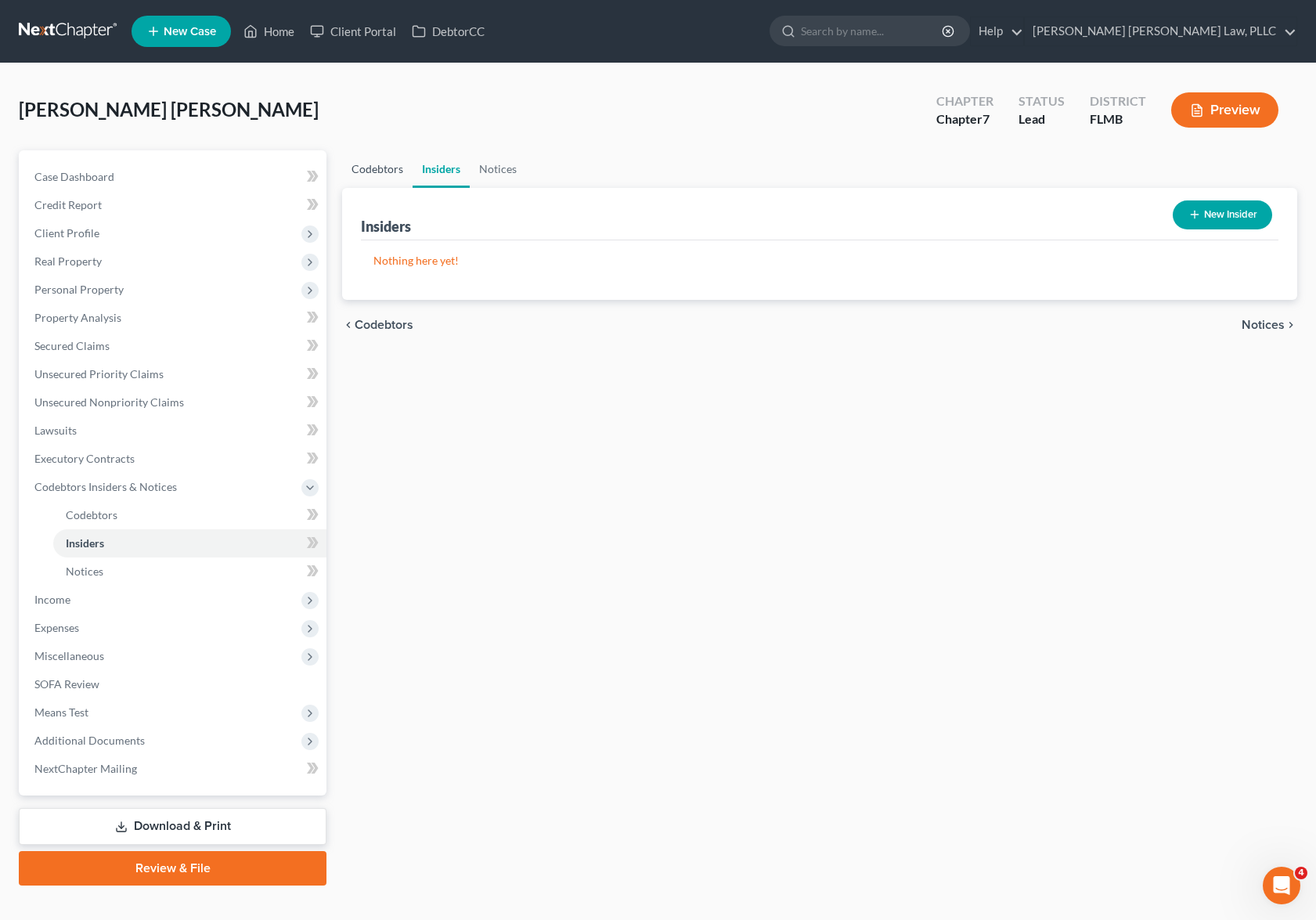
click at [388, 173] on link "Codebtors" at bounding box center [377, 170] width 71 height 38
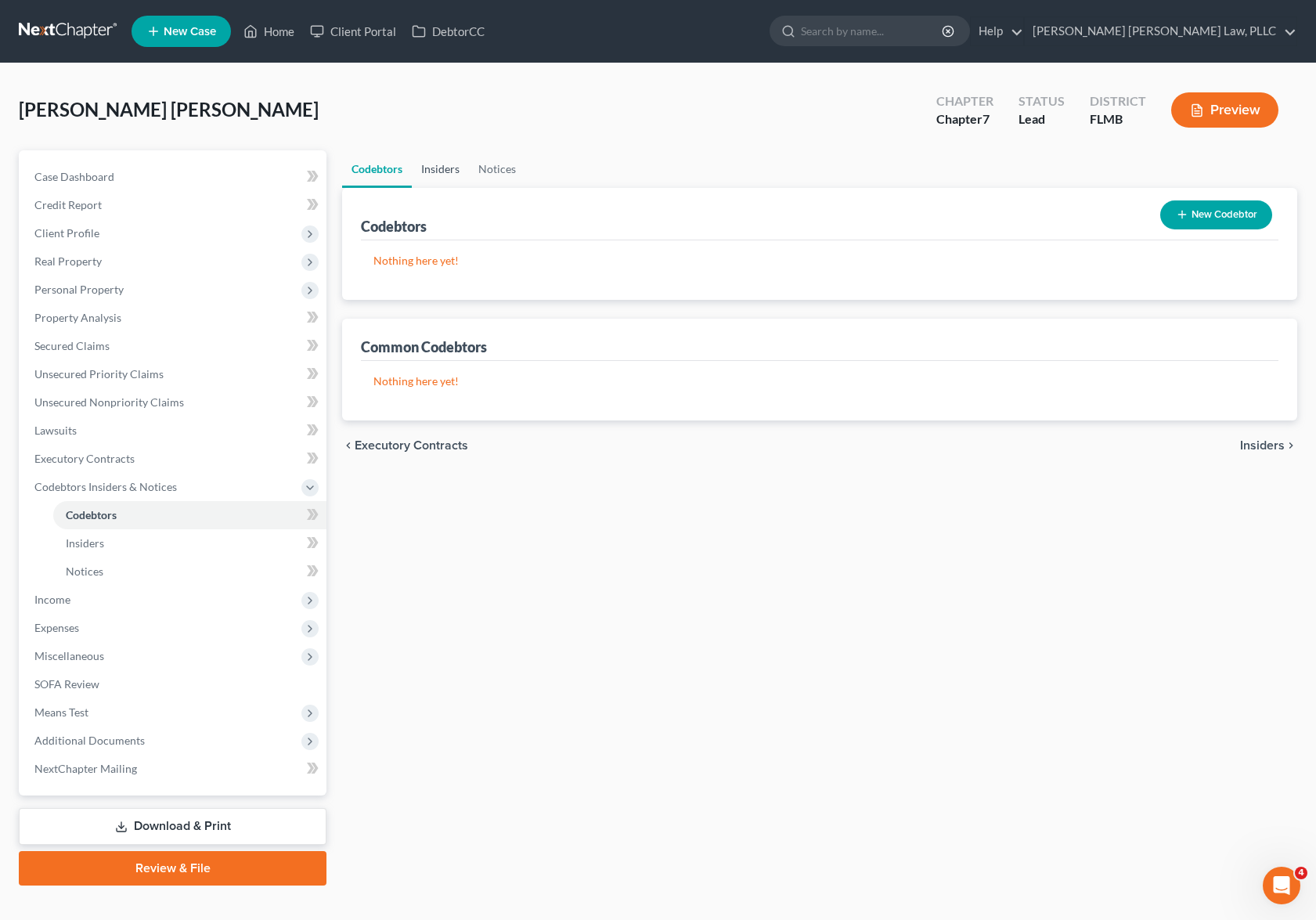
click at [439, 175] on link "Insiders" at bounding box center [440, 170] width 57 height 38
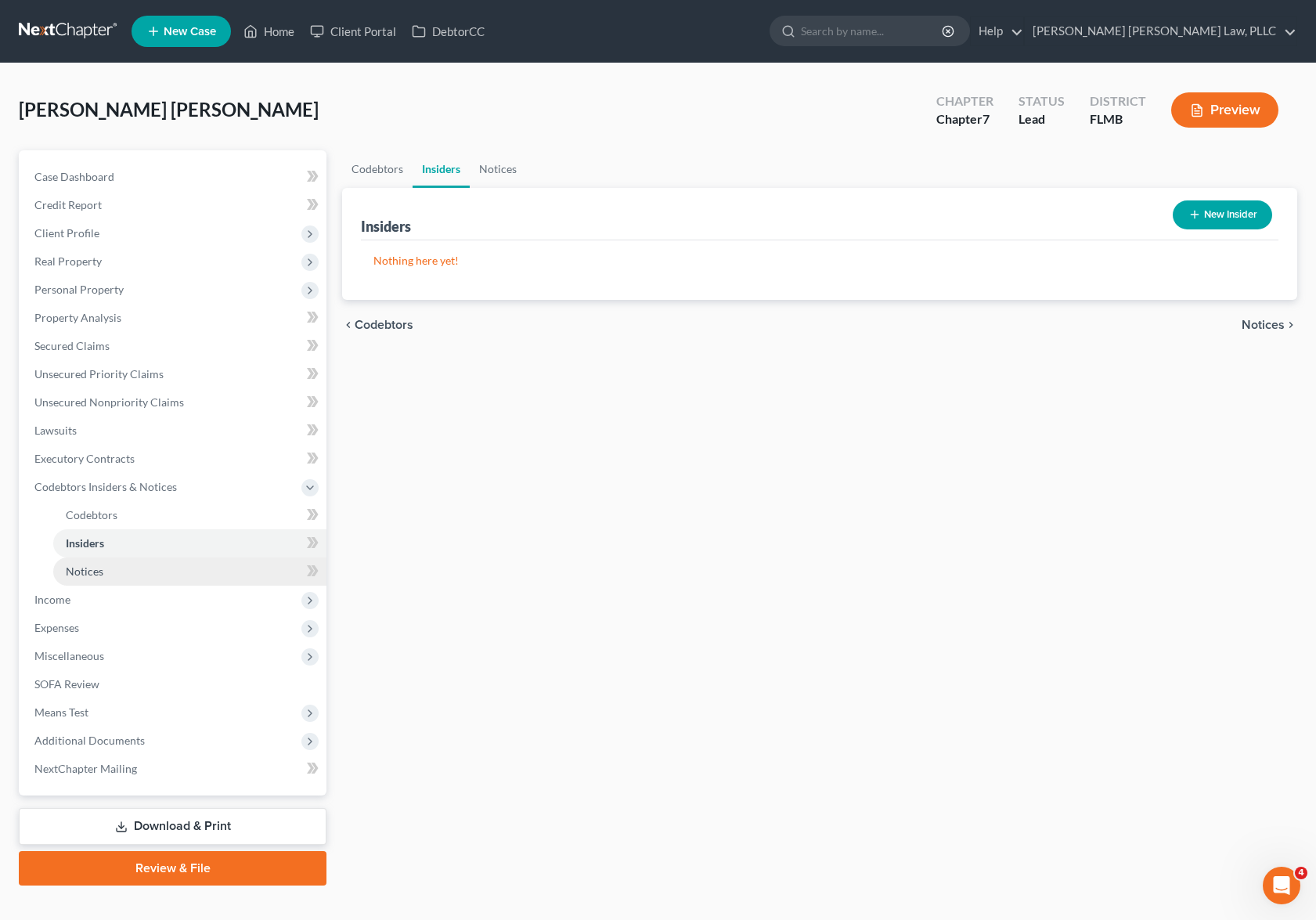
click at [143, 564] on link "Notices" at bounding box center [190, 571] width 273 height 28
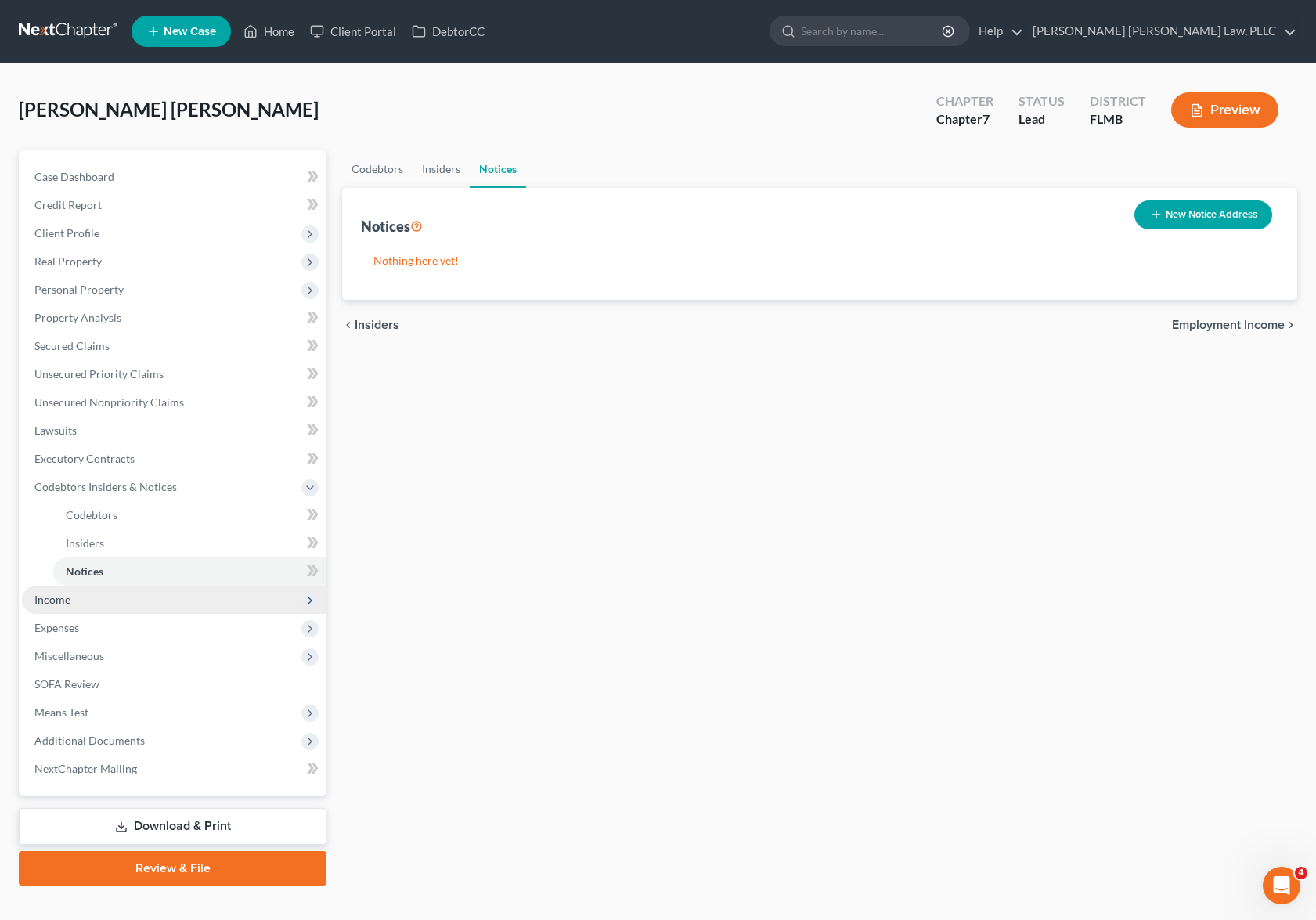
click at [140, 609] on span "Income" at bounding box center [174, 600] width 304 height 28
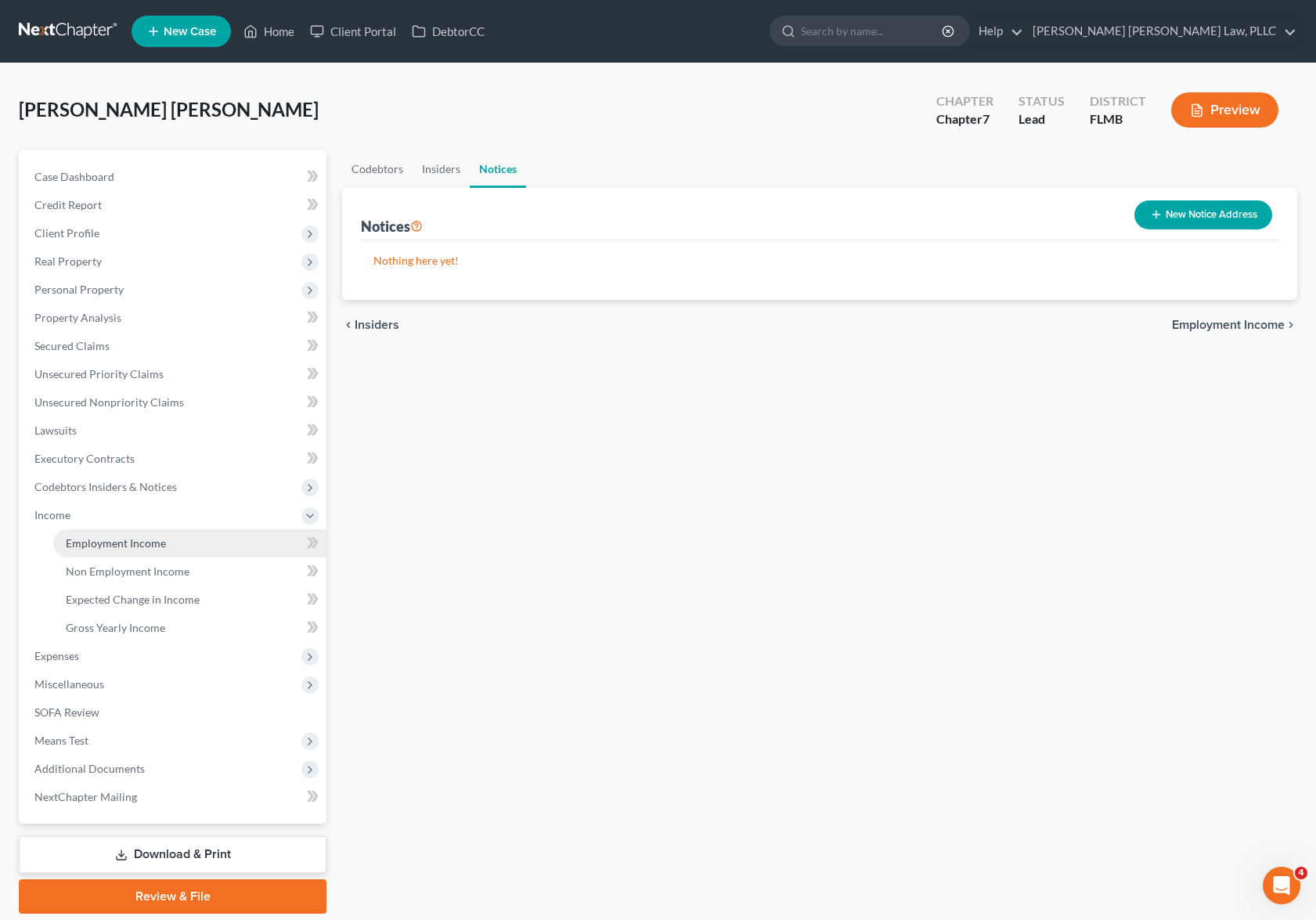
click at [173, 549] on link "Employment Income" at bounding box center [190, 543] width 273 height 28
click at [545, 173] on link "Non Employment Income" at bounding box center [533, 170] width 143 height 38
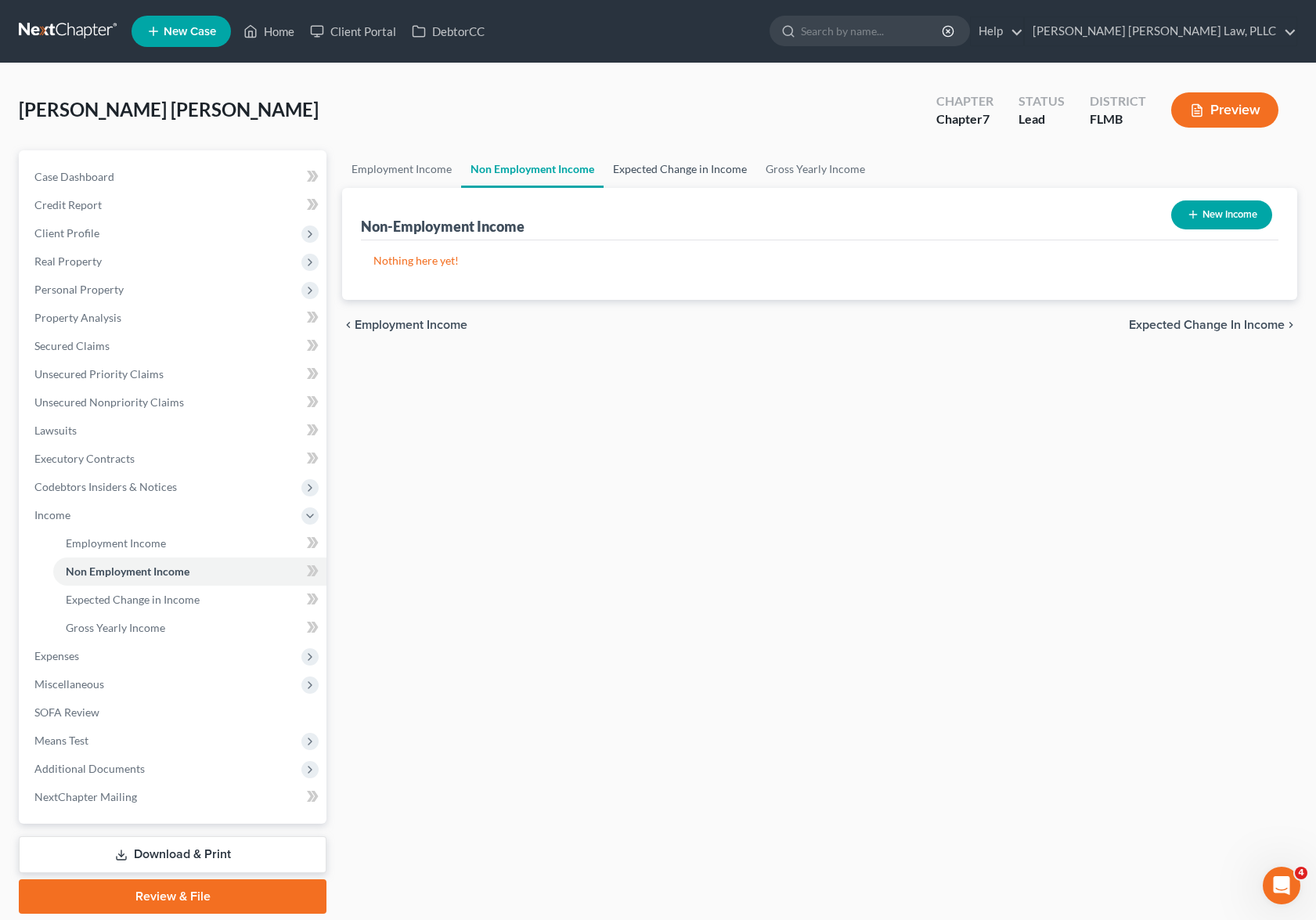
click at [663, 172] on link "Expected Change in Income" at bounding box center [680, 170] width 153 height 38
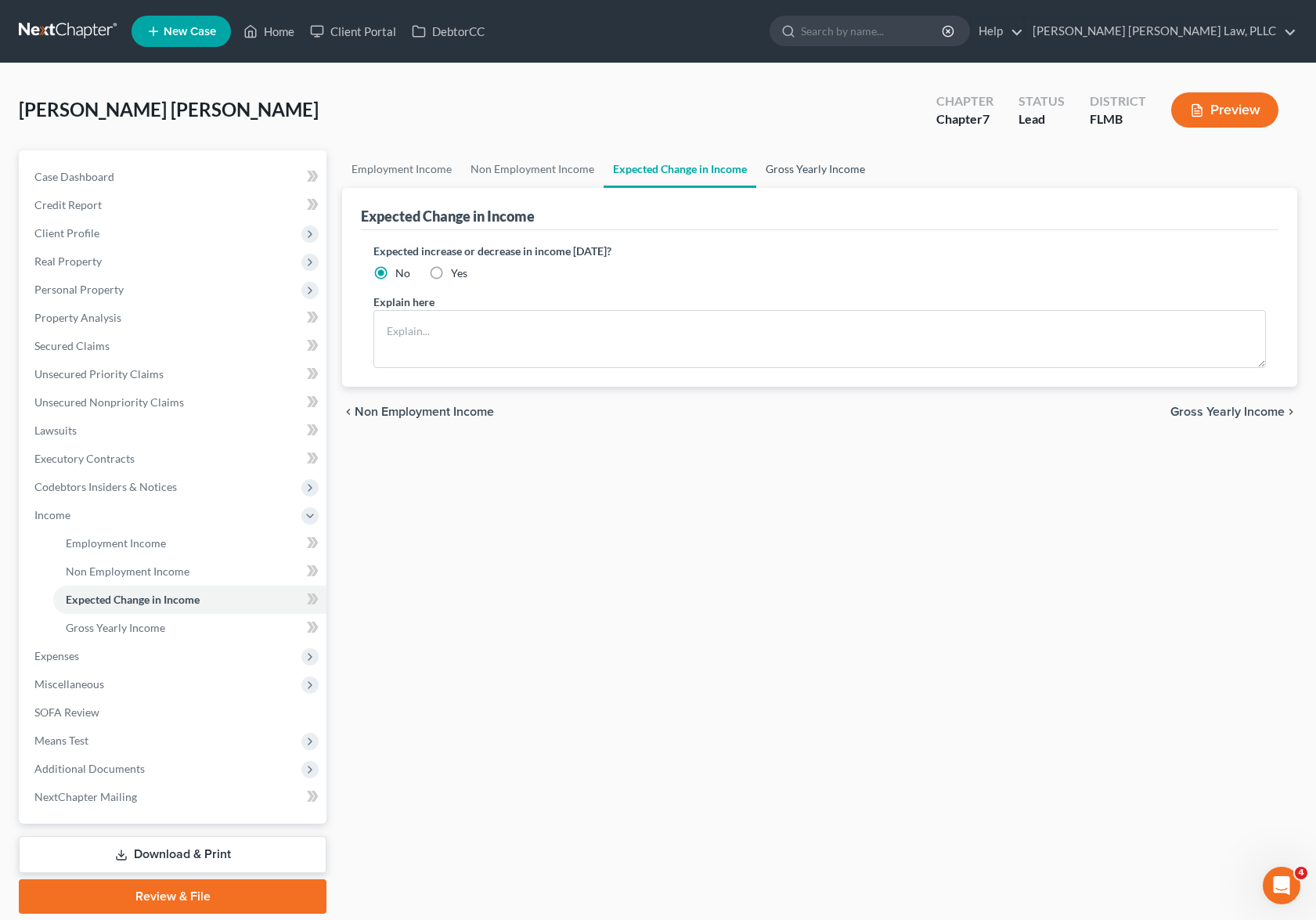
click at [804, 180] on link "Gross Yearly Income" at bounding box center [815, 170] width 118 height 38
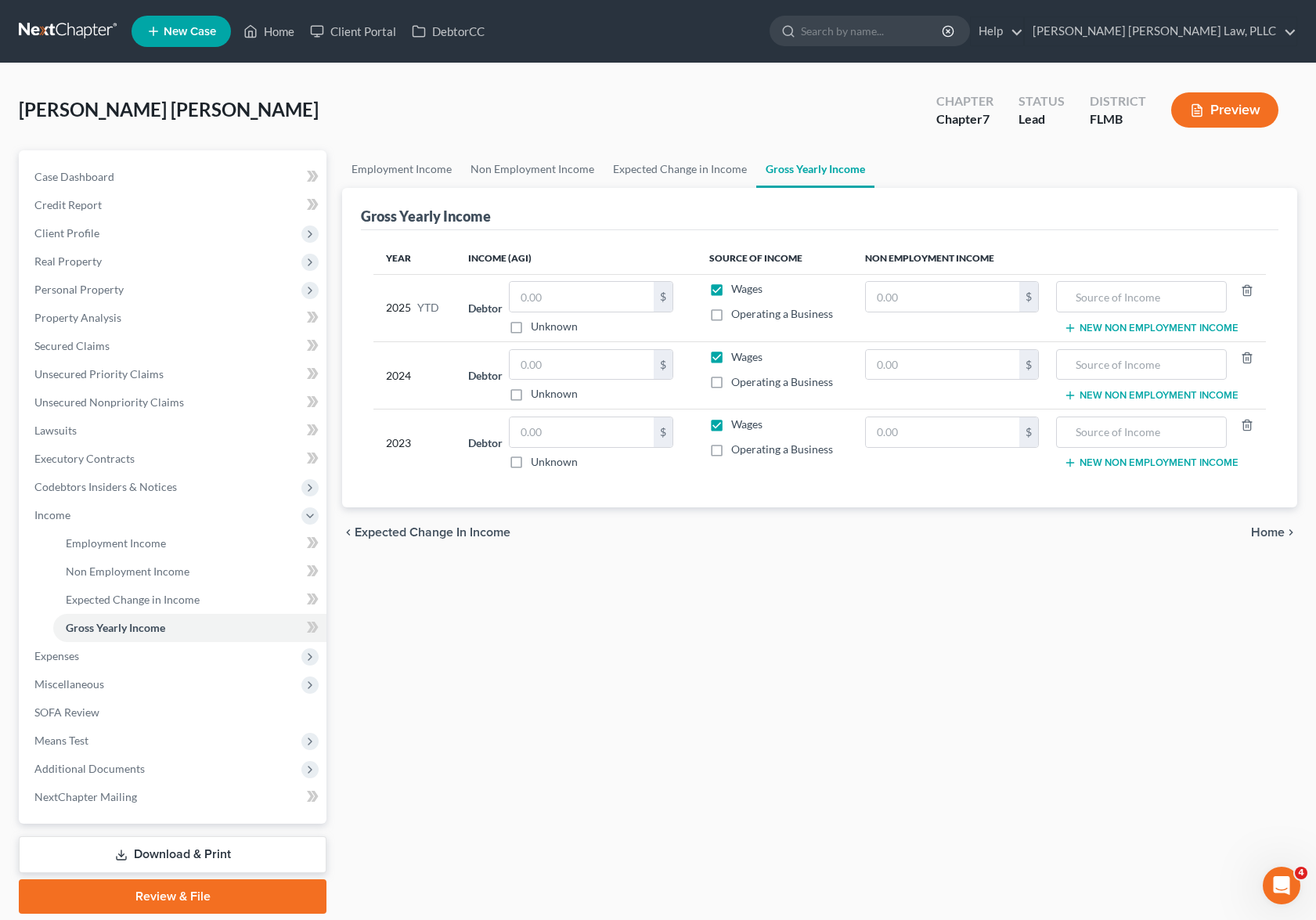
click at [443, 5] on nav "Home New Case Client Portal DebtorCC [PERSON_NAME] [PERSON_NAME] Law, PLLC [EMA…" at bounding box center [658, 31] width 1316 height 63
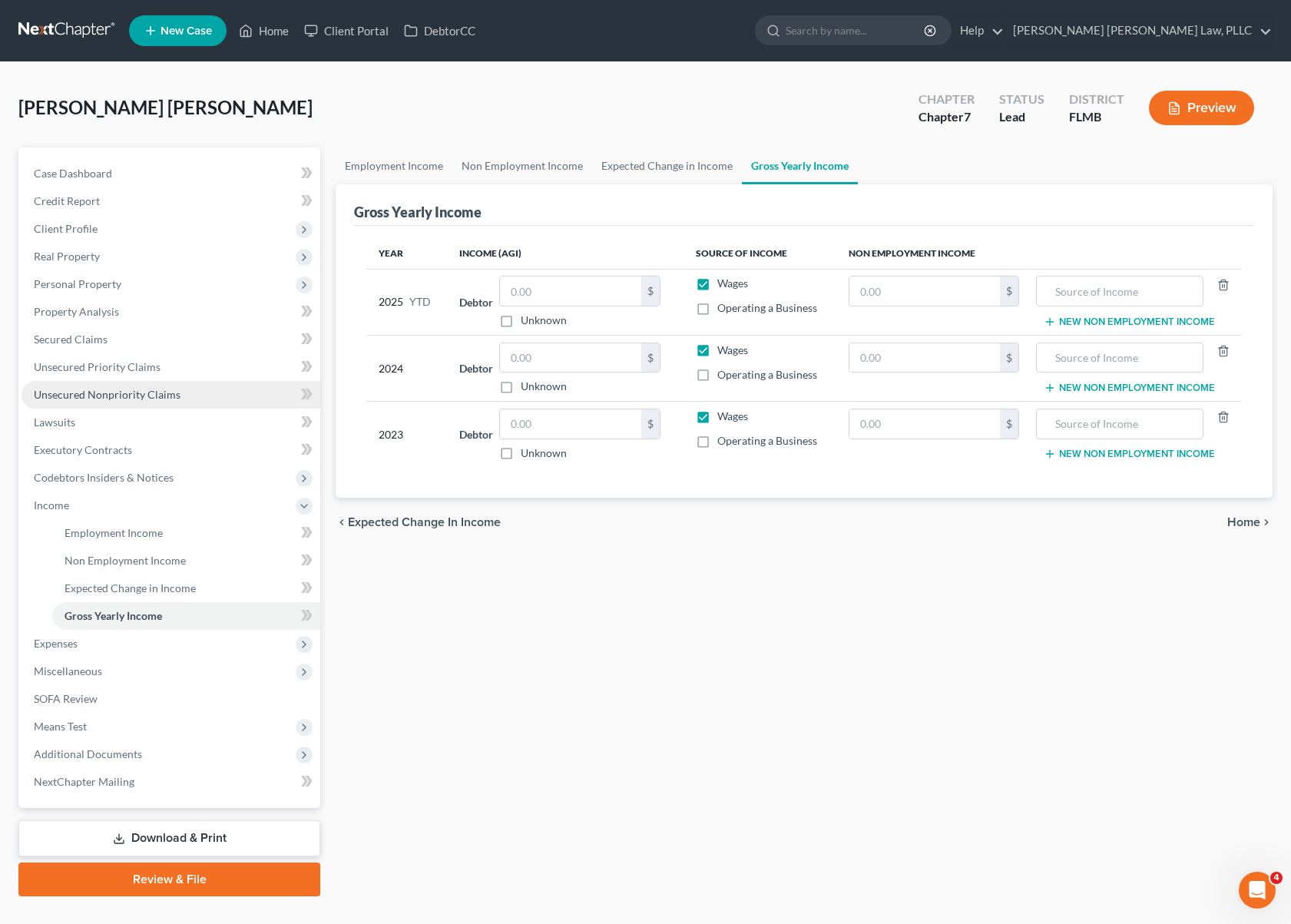
click at [158, 397] on span "Unsecured Nonpriority Claims" at bounding box center [107, 394] width 147 height 13
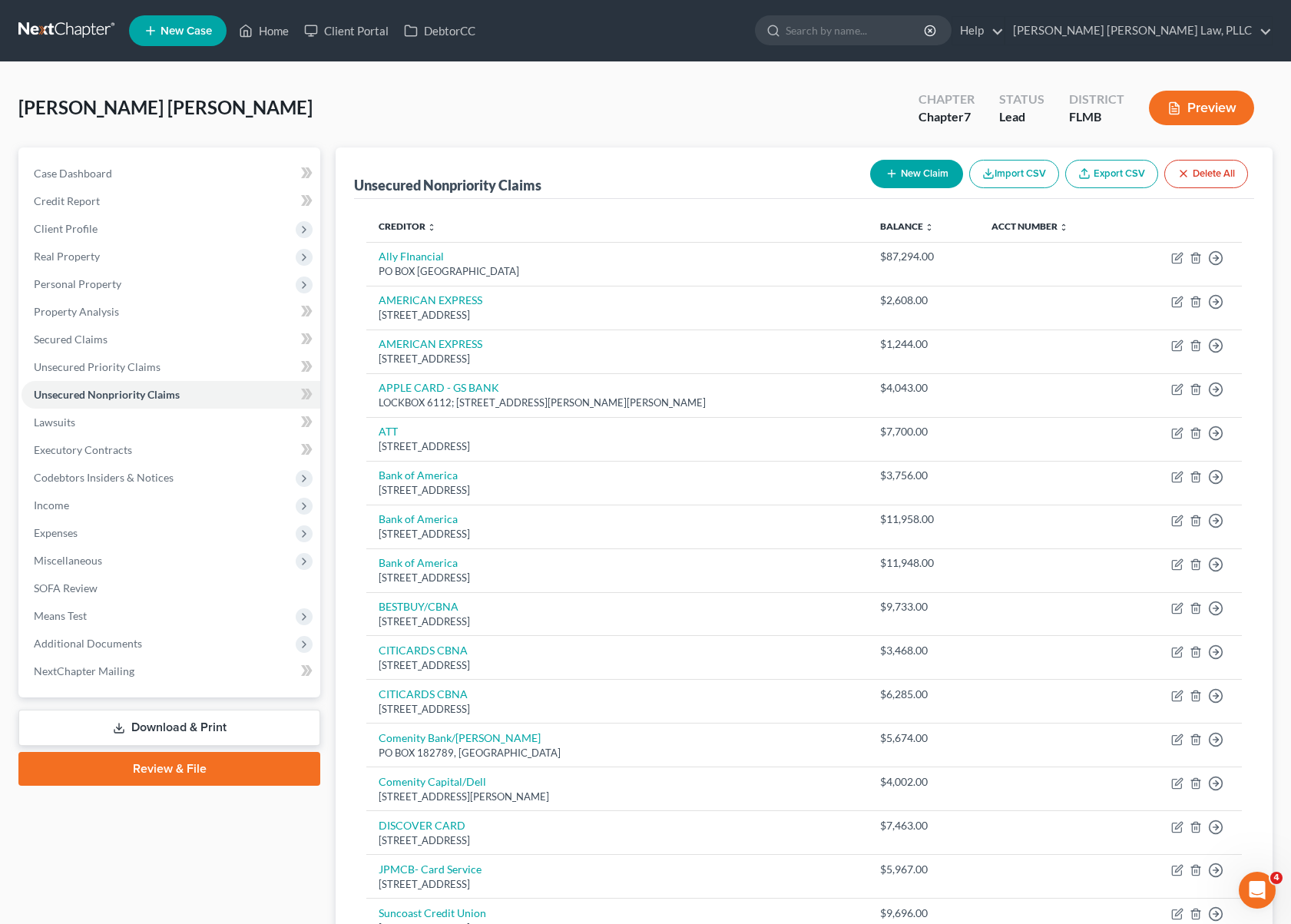
click at [931, 178] on button "New Claim" at bounding box center [916, 174] width 93 height 28
select select "0"
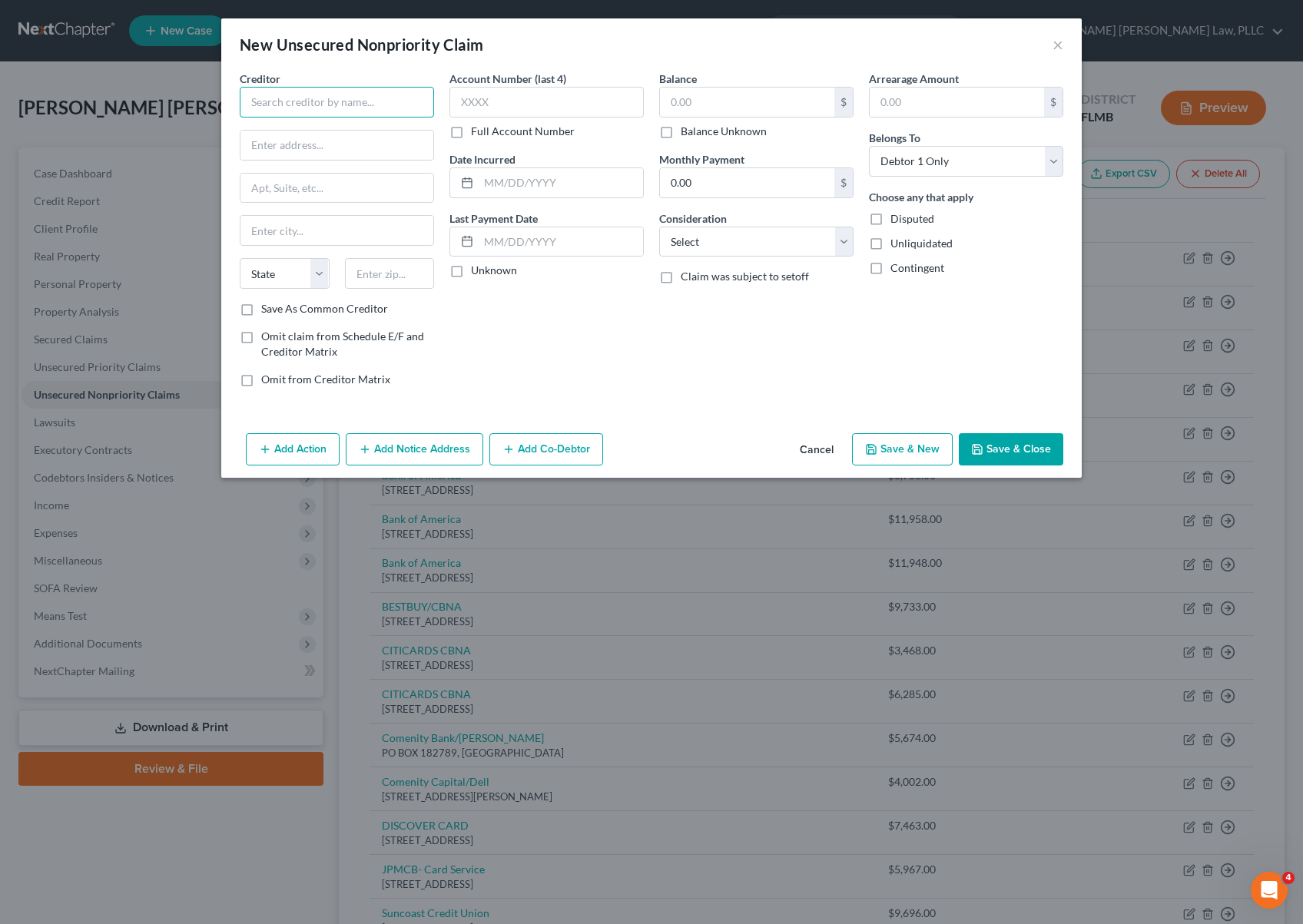
click at [327, 116] on input "text" at bounding box center [337, 102] width 194 height 31
type input "Pennymac Loan Services, LLC"
click at [353, 149] on input "text" at bounding box center [337, 146] width 193 height 29
paste input "P O BOX 514387"
type input "P O BOX 514387"
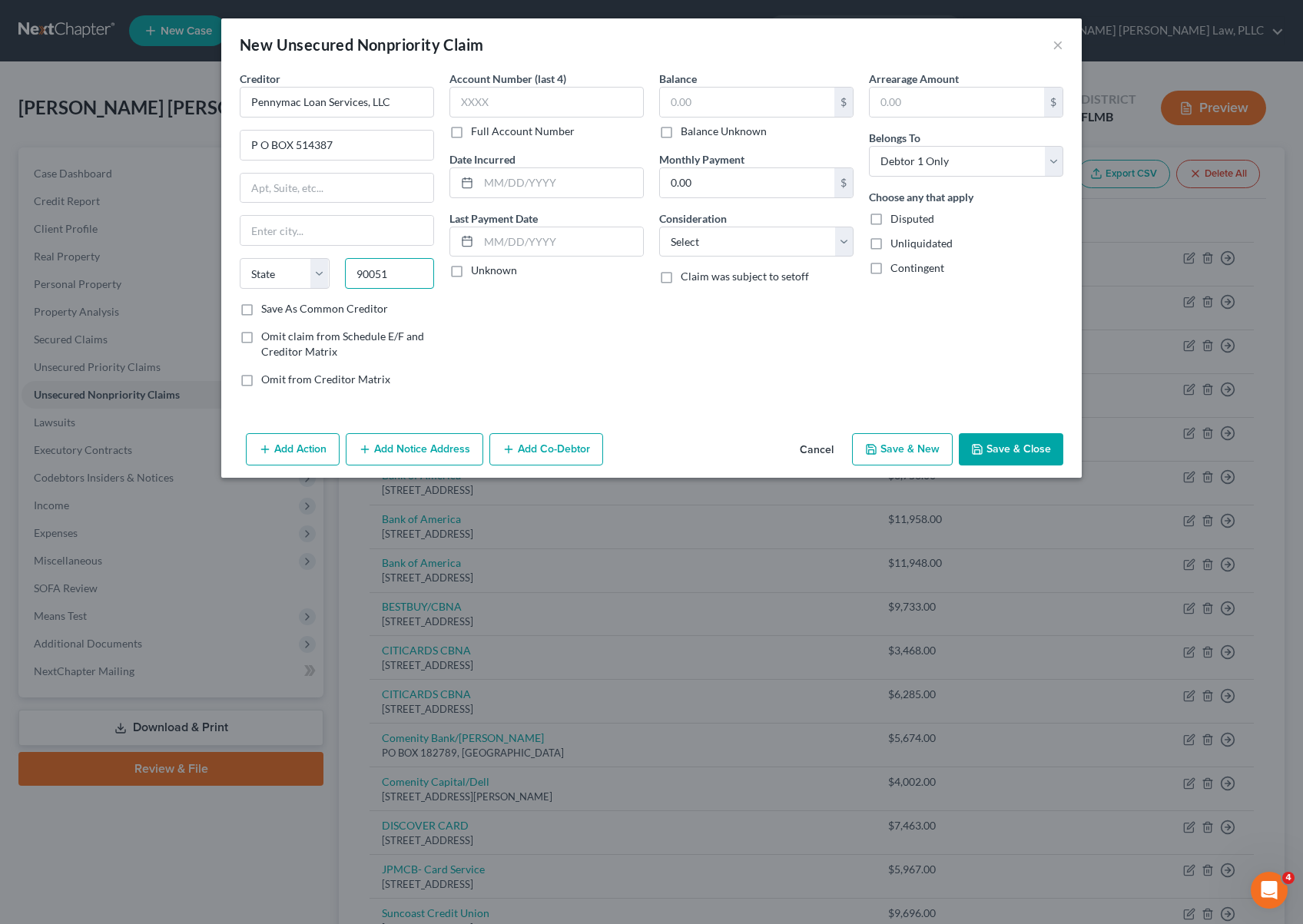
type input "90051"
type input "[GEOGRAPHIC_DATA]"
select select "4"
click at [491, 109] on input "text" at bounding box center [547, 102] width 194 height 31
type input "1364"
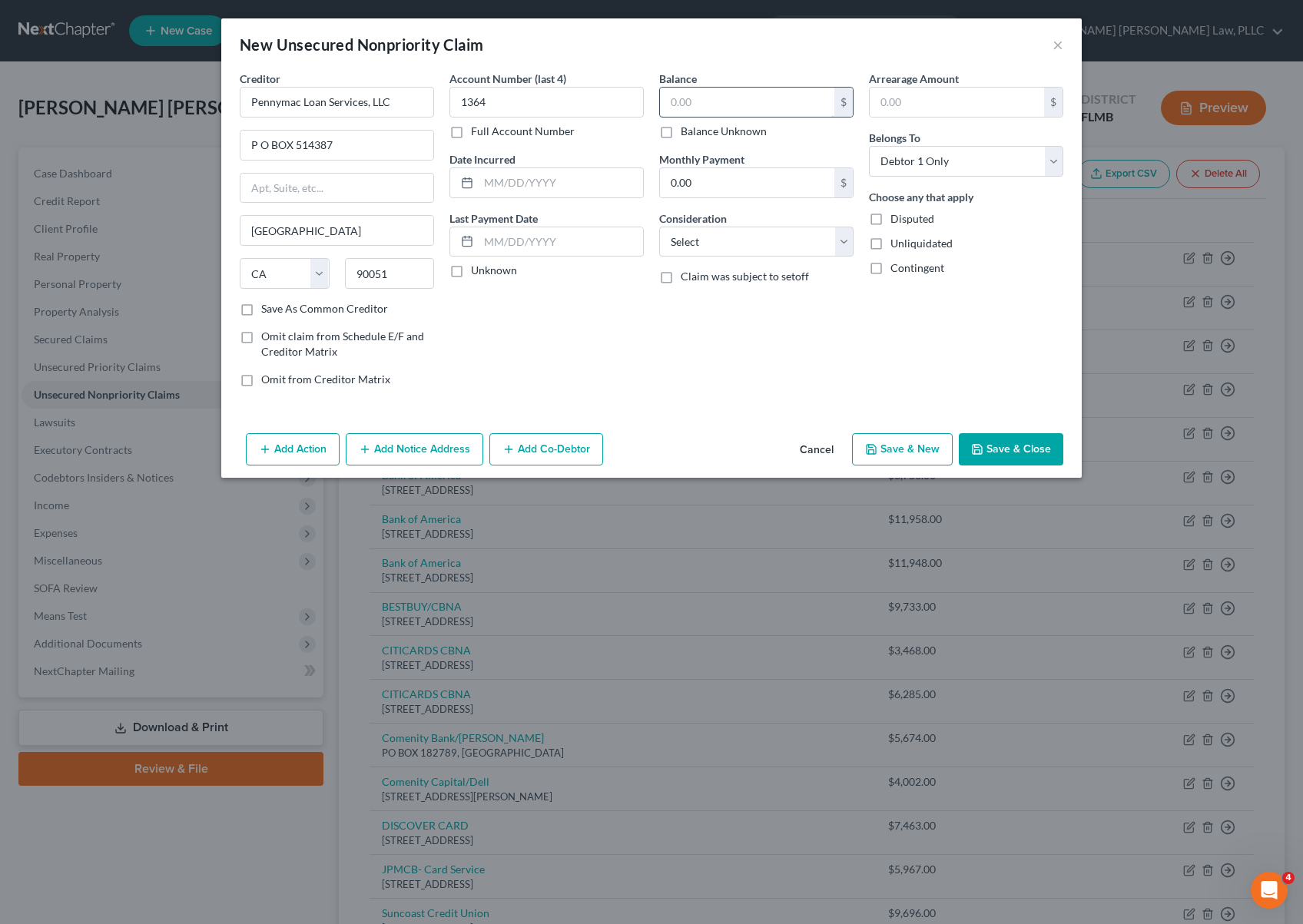
click at [725, 110] on input "text" at bounding box center [747, 102] width 174 height 29
type input "396,963.22"
drag, startPoint x: 739, startPoint y: 99, endPoint x: 602, endPoint y: 89, distance: 137.4
click at [602, 89] on div "Creditor * Pennymac Loan Services, LLC [GEOGRAPHIC_DATA] [GEOGRAPHIC_DATA] [US_…" at bounding box center [652, 235] width 839 height 329
click at [1033, 444] on button "Save & Close" at bounding box center [1011, 450] width 105 height 32
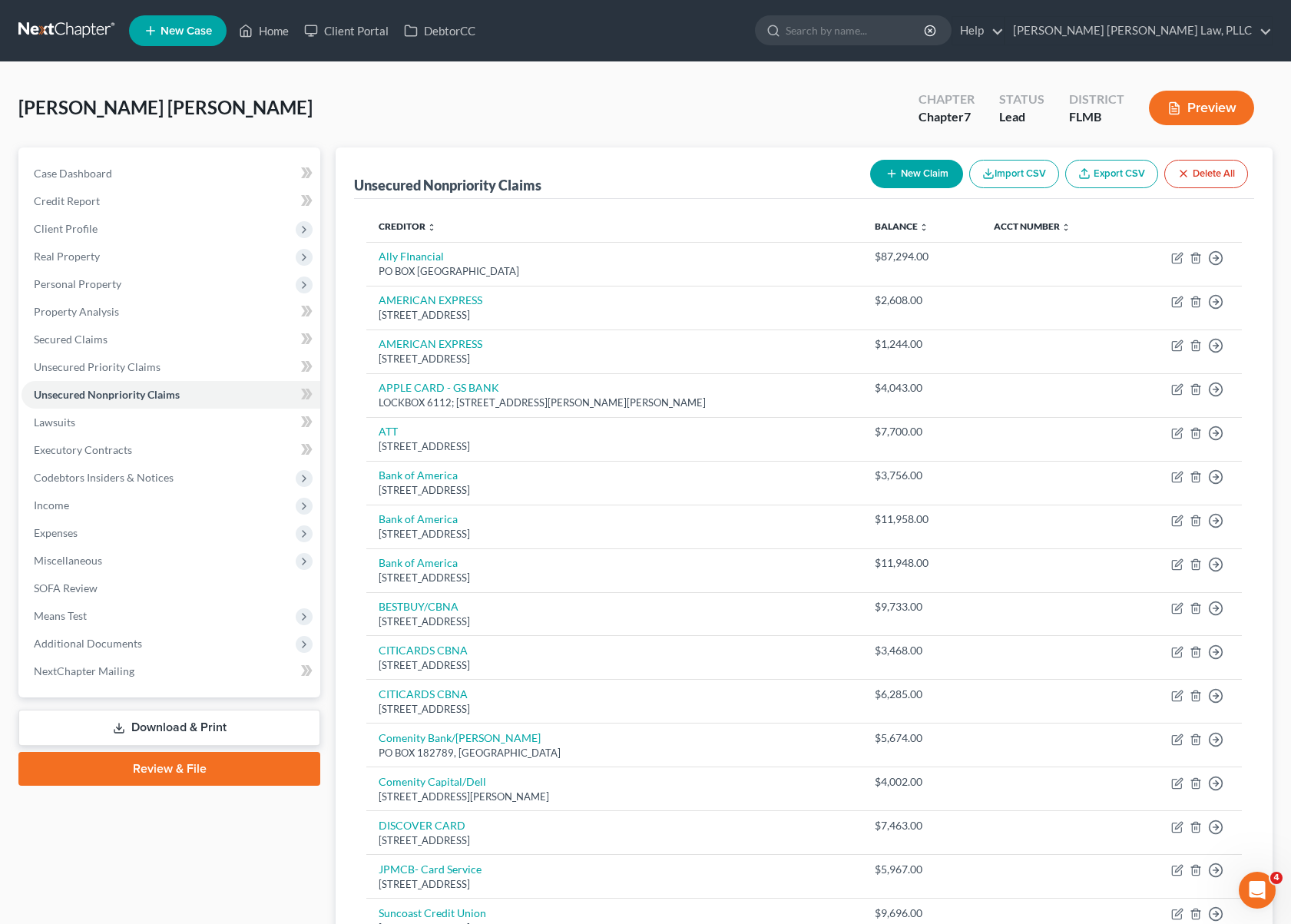
click at [84, 29] on link at bounding box center [68, 31] width 99 height 28
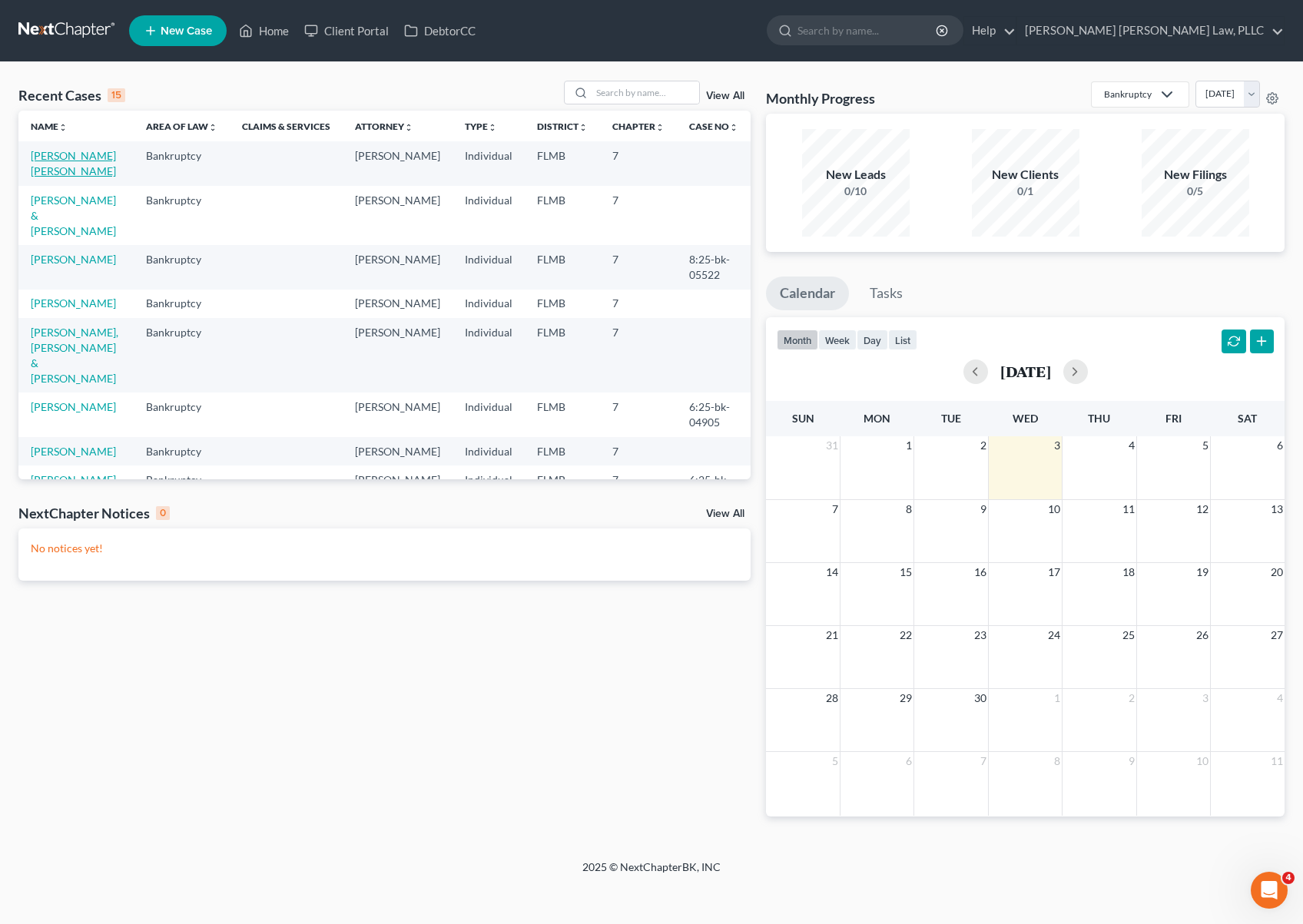
click at [87, 162] on link "[PERSON_NAME] [PERSON_NAME]" at bounding box center [73, 163] width 85 height 28
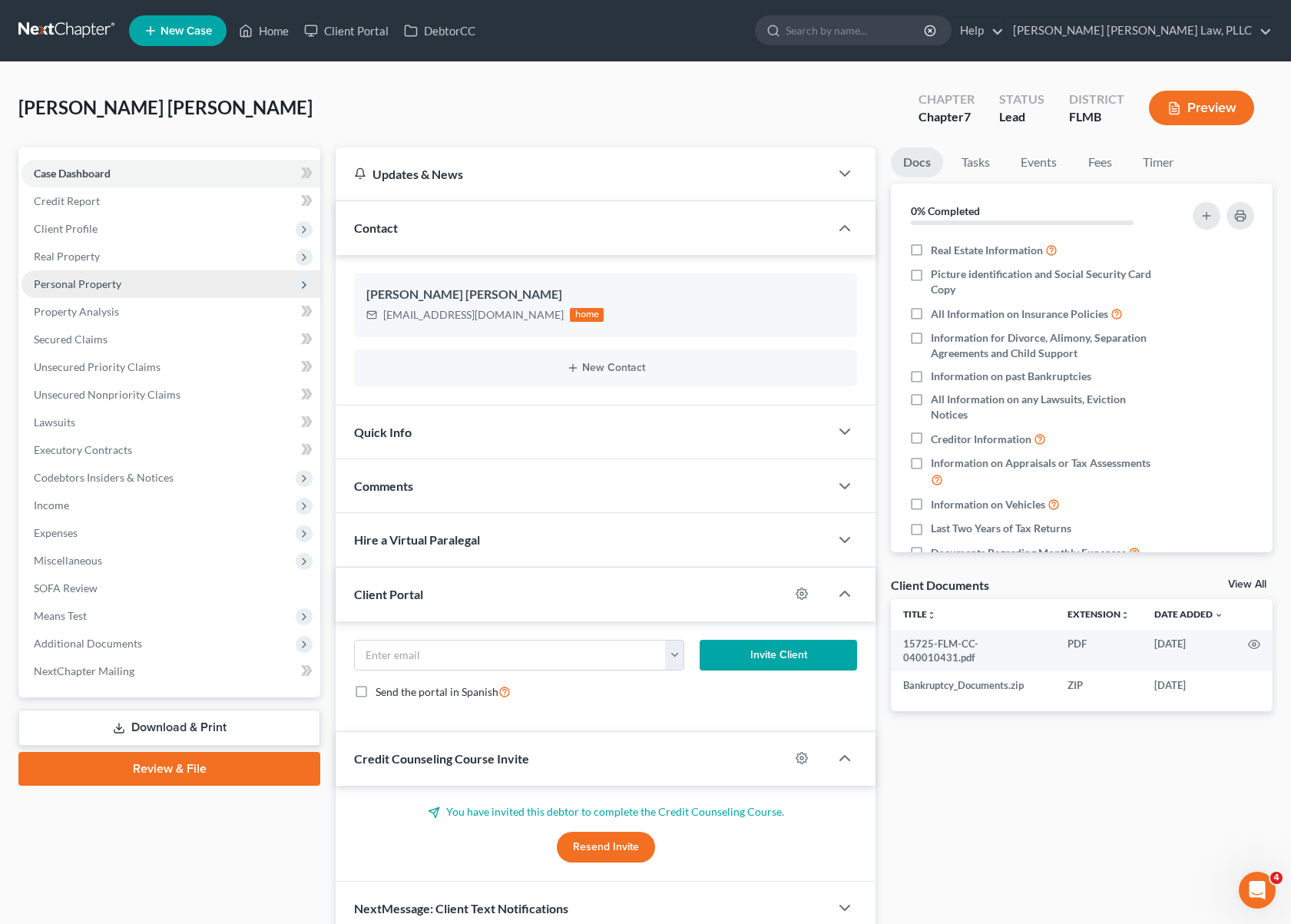
click at [74, 282] on span "Personal Property" at bounding box center [78, 283] width 88 height 13
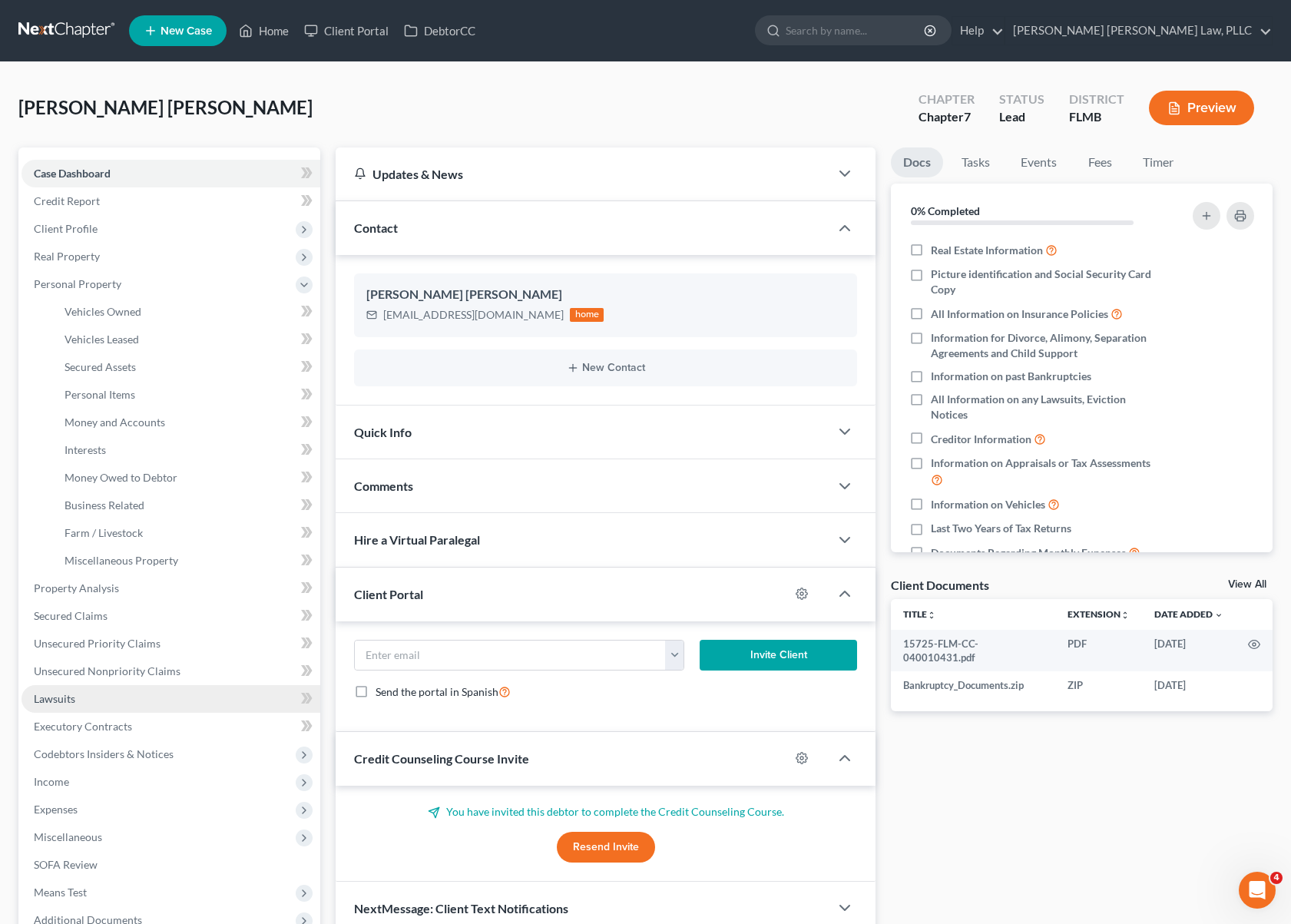
click at [117, 690] on link "Lawsuits" at bounding box center [171, 699] width 299 height 28
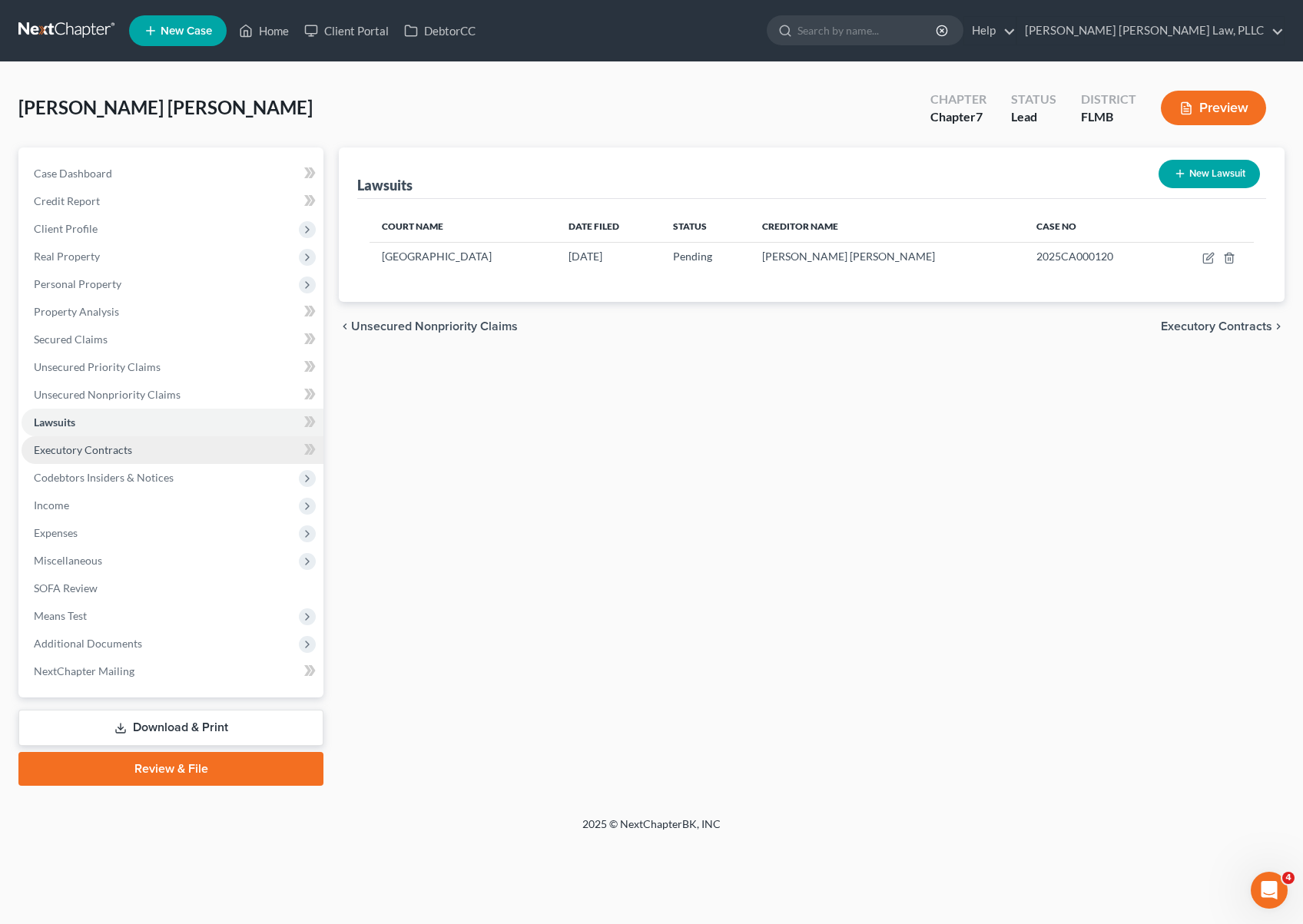
click at [90, 461] on link "Executory Contracts" at bounding box center [173, 450] width 302 height 28
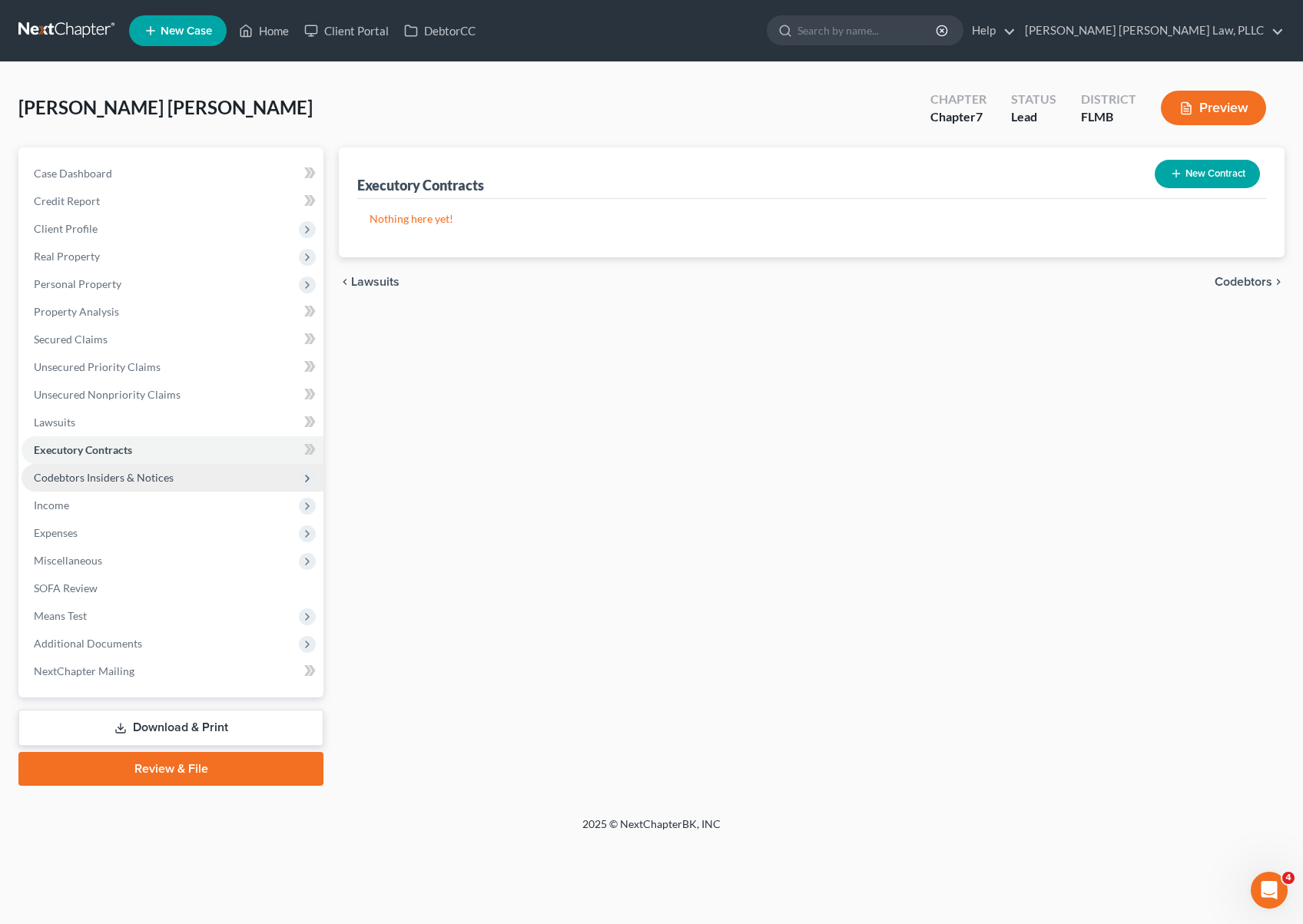
click at [94, 480] on span "Codebtors Insiders & Notices" at bounding box center [104, 477] width 140 height 13
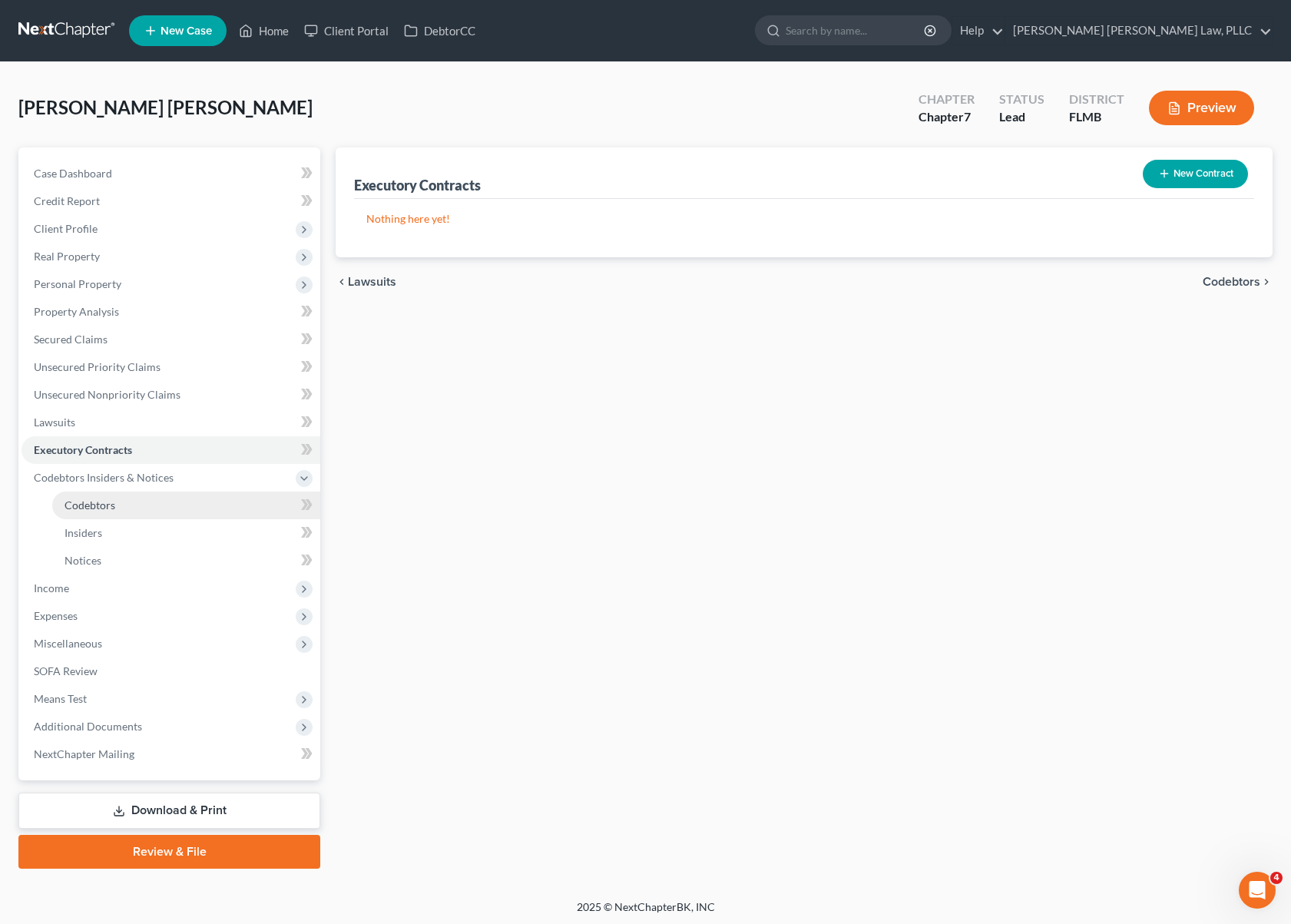
click at [100, 505] on span "Codebtors" at bounding box center [90, 505] width 51 height 13
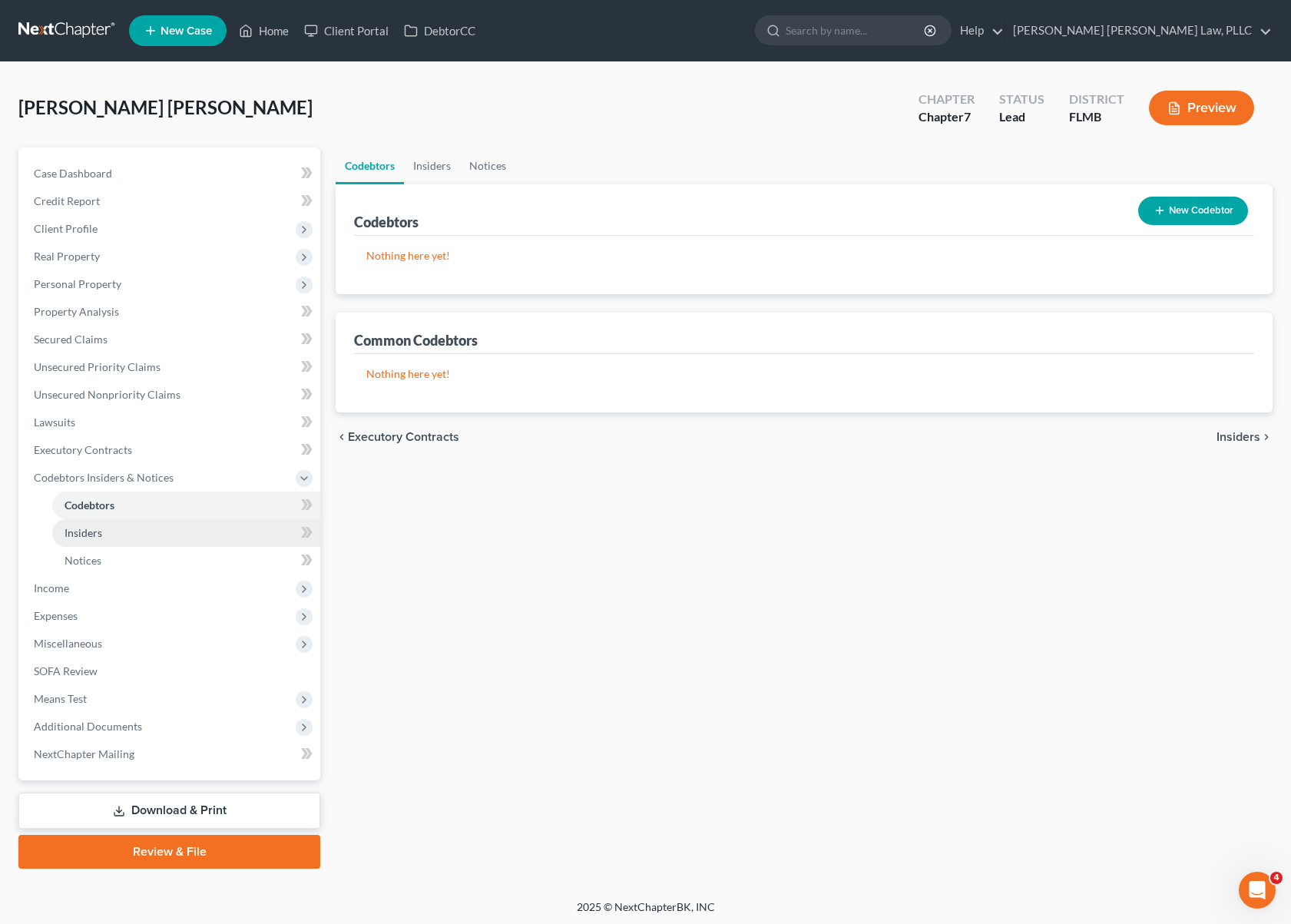
click at [109, 542] on link "Insiders" at bounding box center [186, 533] width 268 height 28
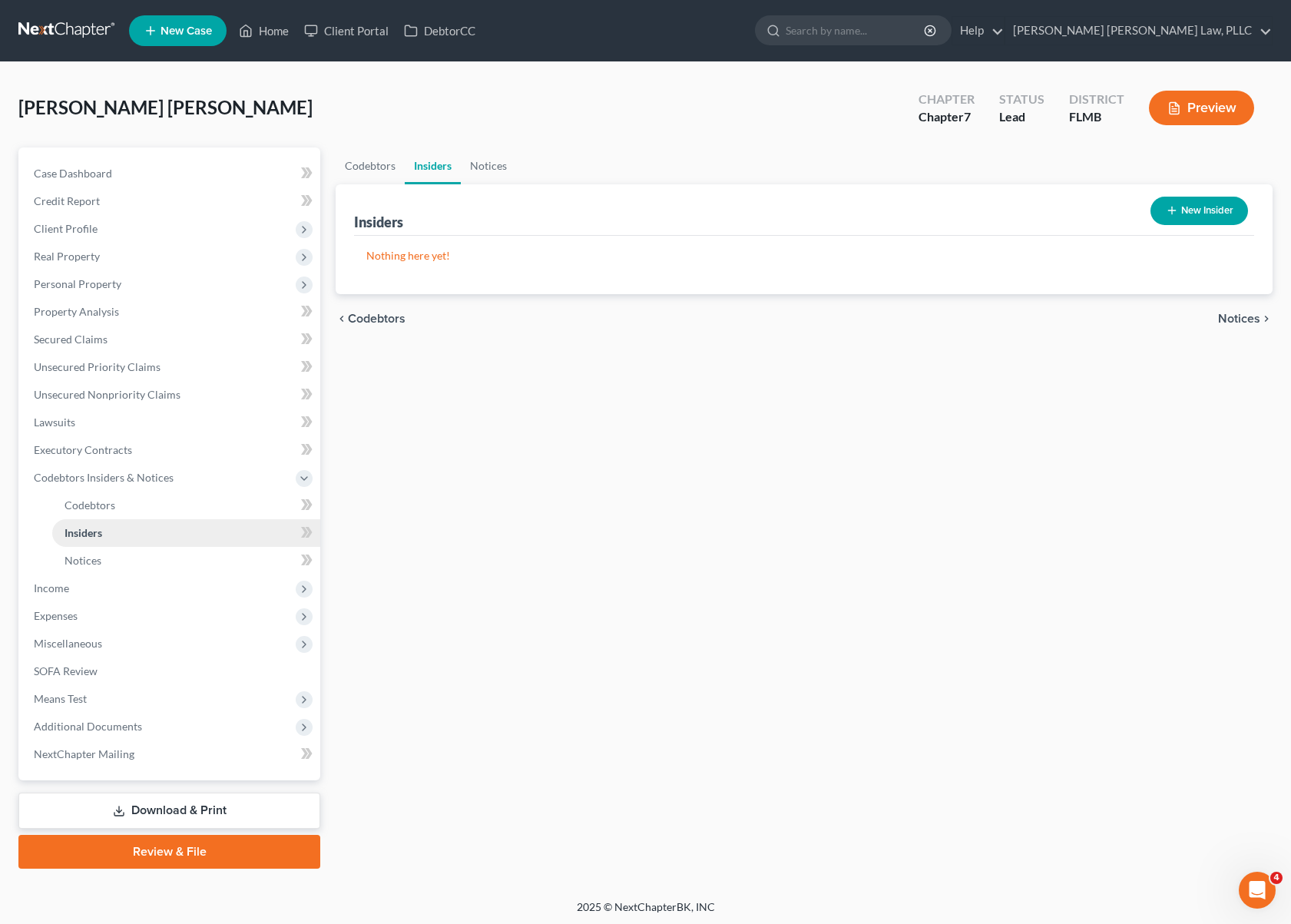
click at [112, 519] on link "Insiders" at bounding box center [186, 533] width 268 height 28
click at [113, 510] on span "Codebtors" at bounding box center [90, 505] width 51 height 13
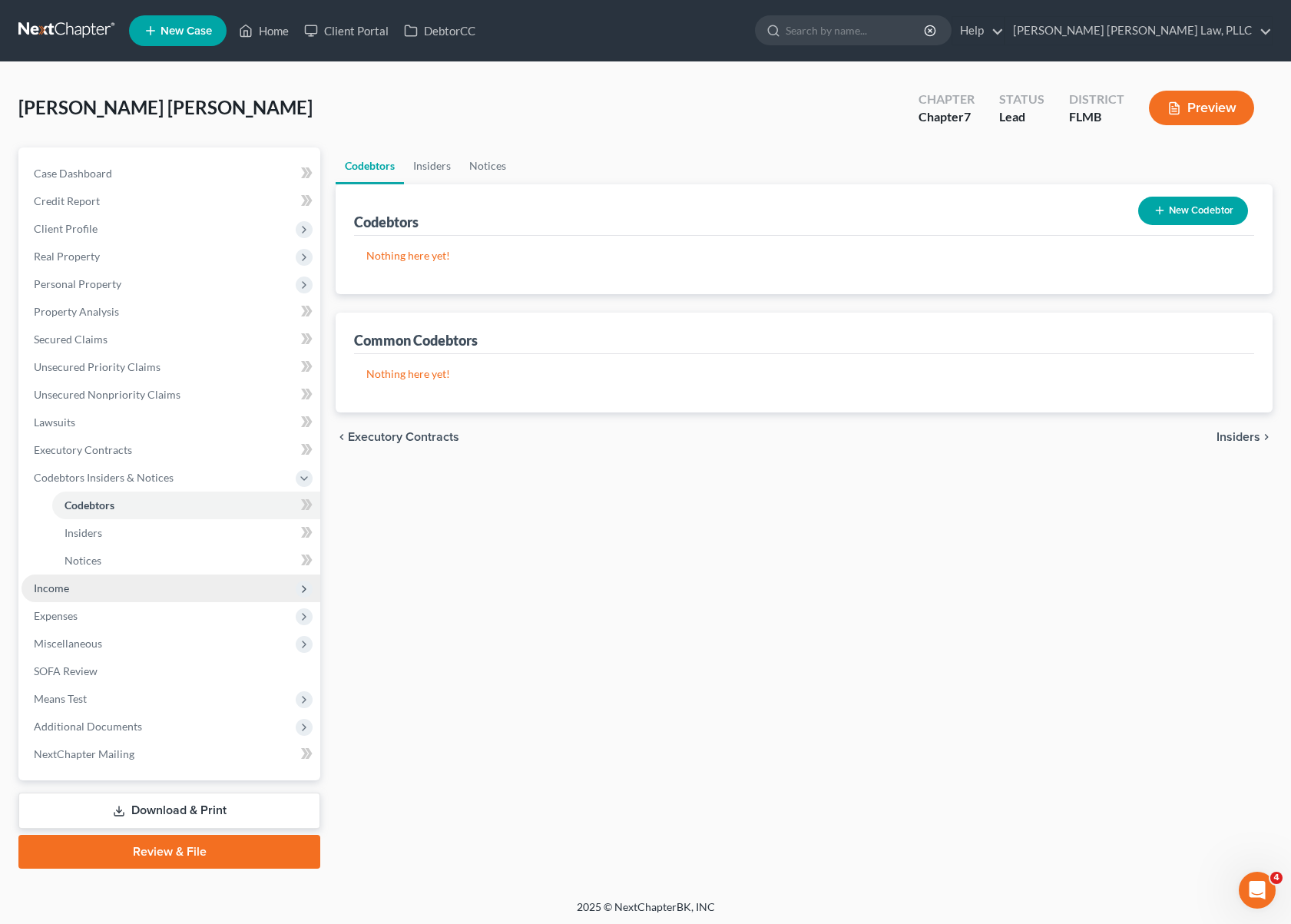
click at [120, 593] on span "Income" at bounding box center [171, 588] width 299 height 28
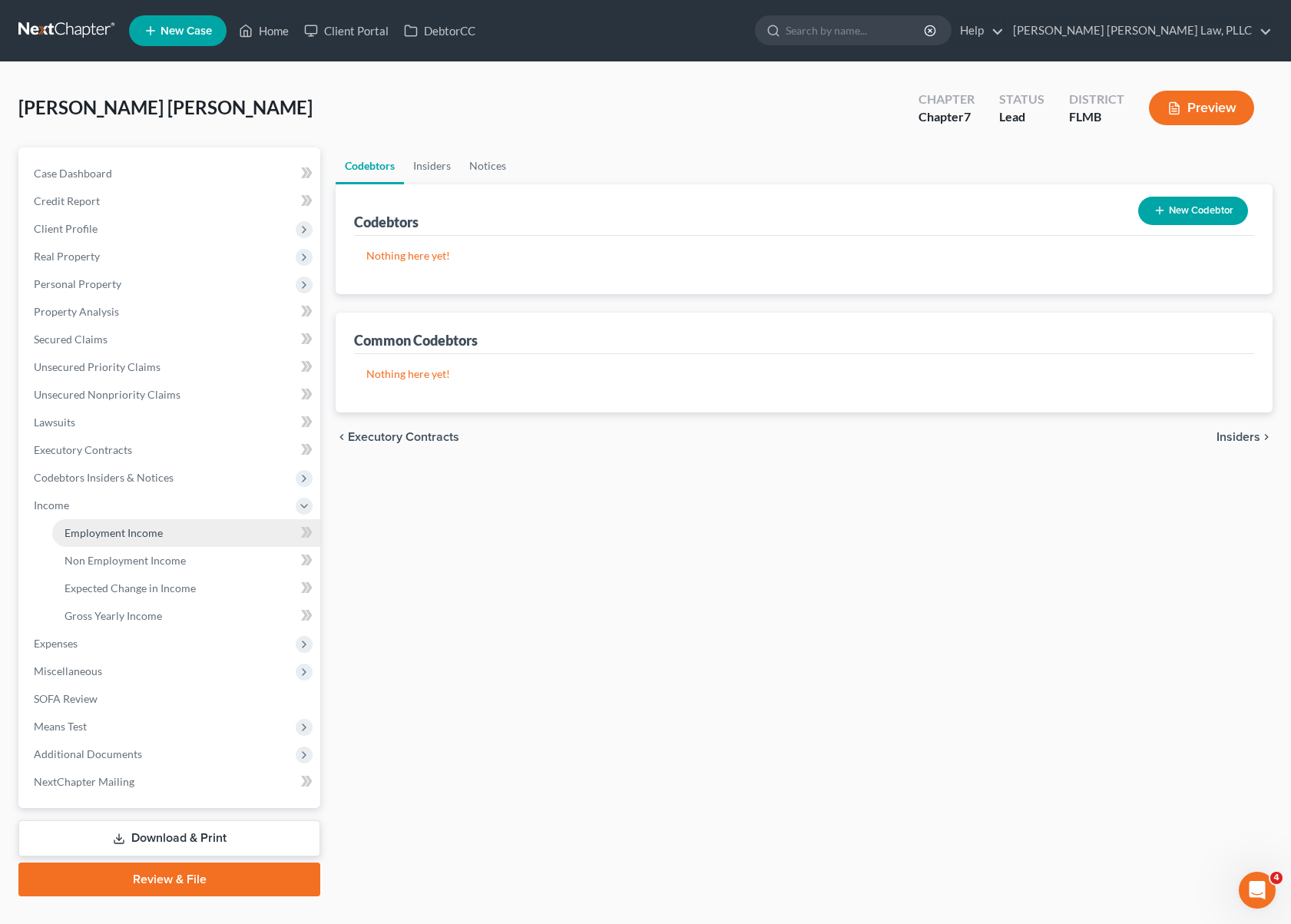
click at [121, 541] on link "Employment Income" at bounding box center [186, 533] width 268 height 28
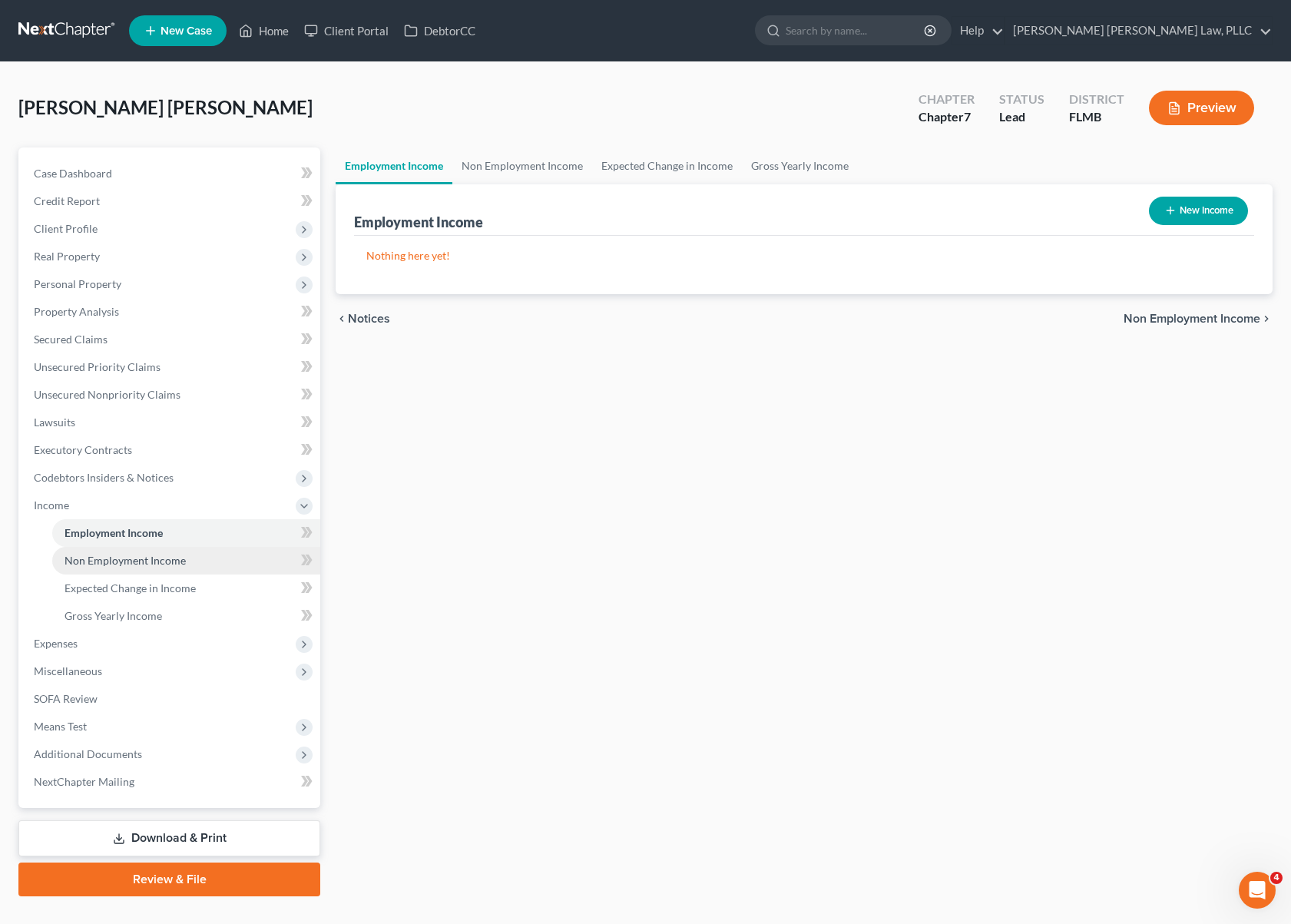
click at [120, 564] on span "Non Employment Income" at bounding box center [125, 560] width 122 height 13
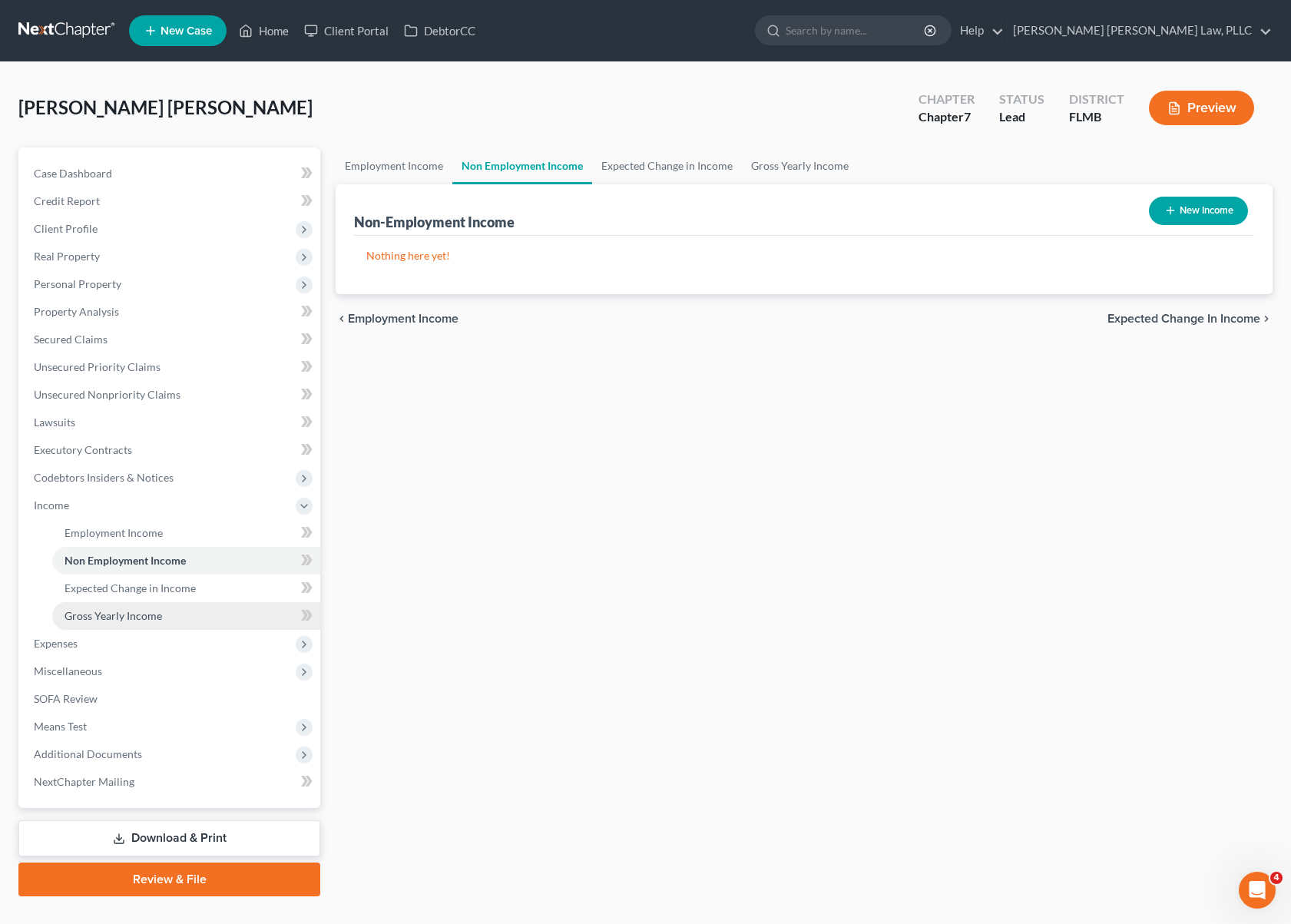
click at [113, 615] on span "Gross Yearly Income" at bounding box center [113, 615] width 98 height 13
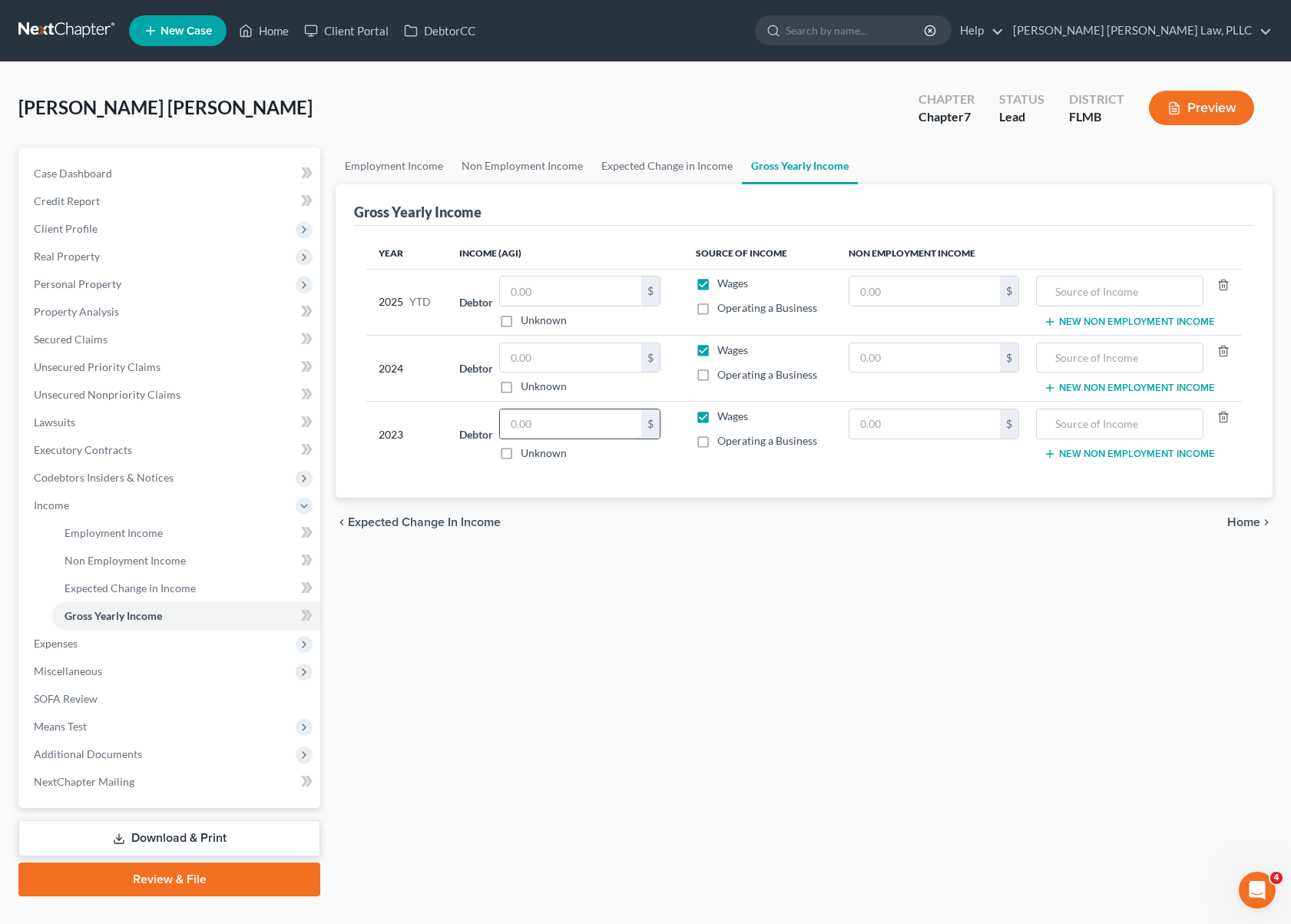
click at [537, 419] on input "text" at bounding box center [571, 424] width 142 height 29
click at [566, 427] on input "text" at bounding box center [571, 424] width 142 height 29
paste input "47,661"
type input "47,661"
click at [567, 370] on input "text" at bounding box center [571, 358] width 142 height 29
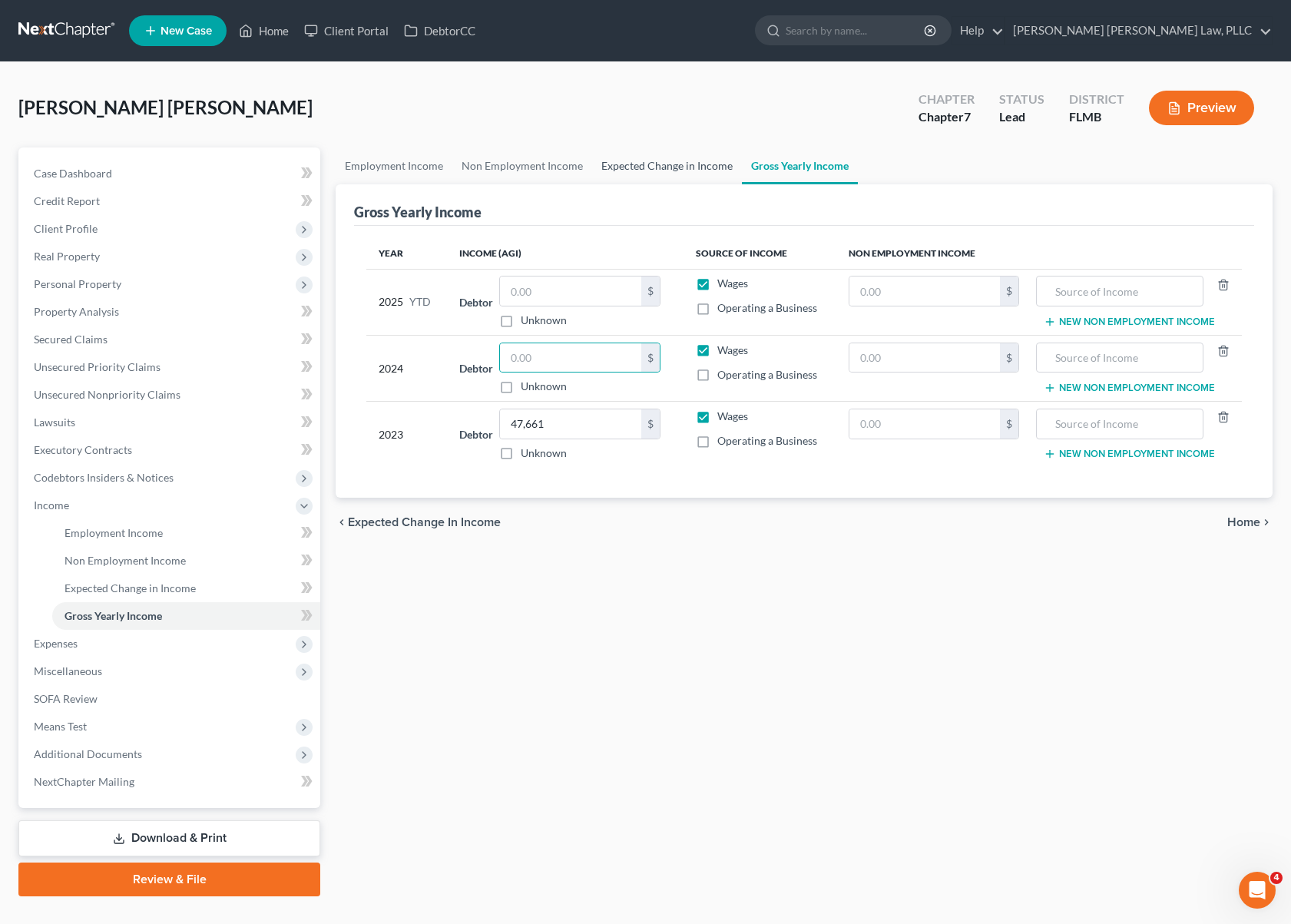
click at [649, 170] on link "Expected Change in Income" at bounding box center [667, 166] width 150 height 37
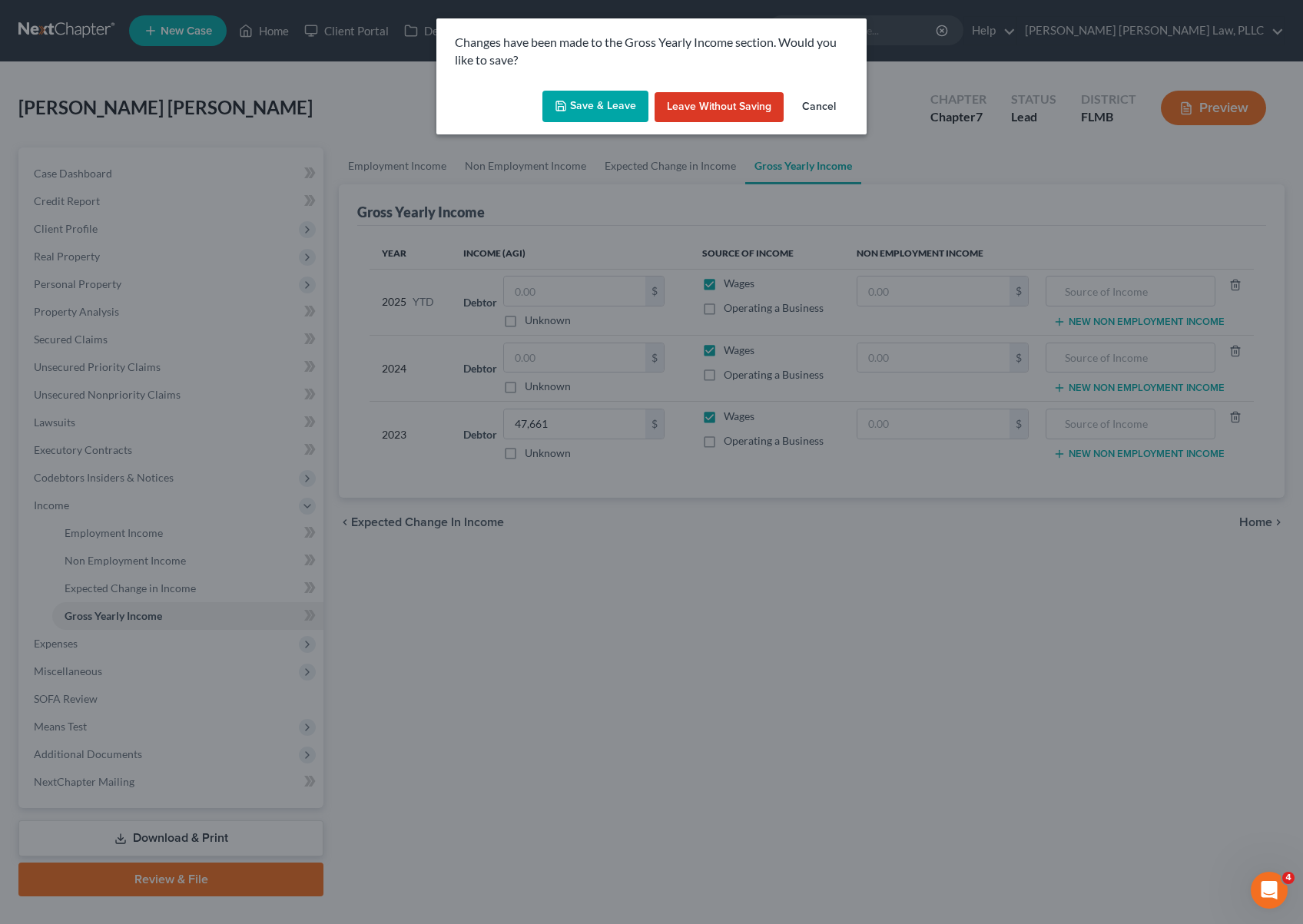
click at [609, 115] on button "Save & Leave" at bounding box center [595, 107] width 106 height 32
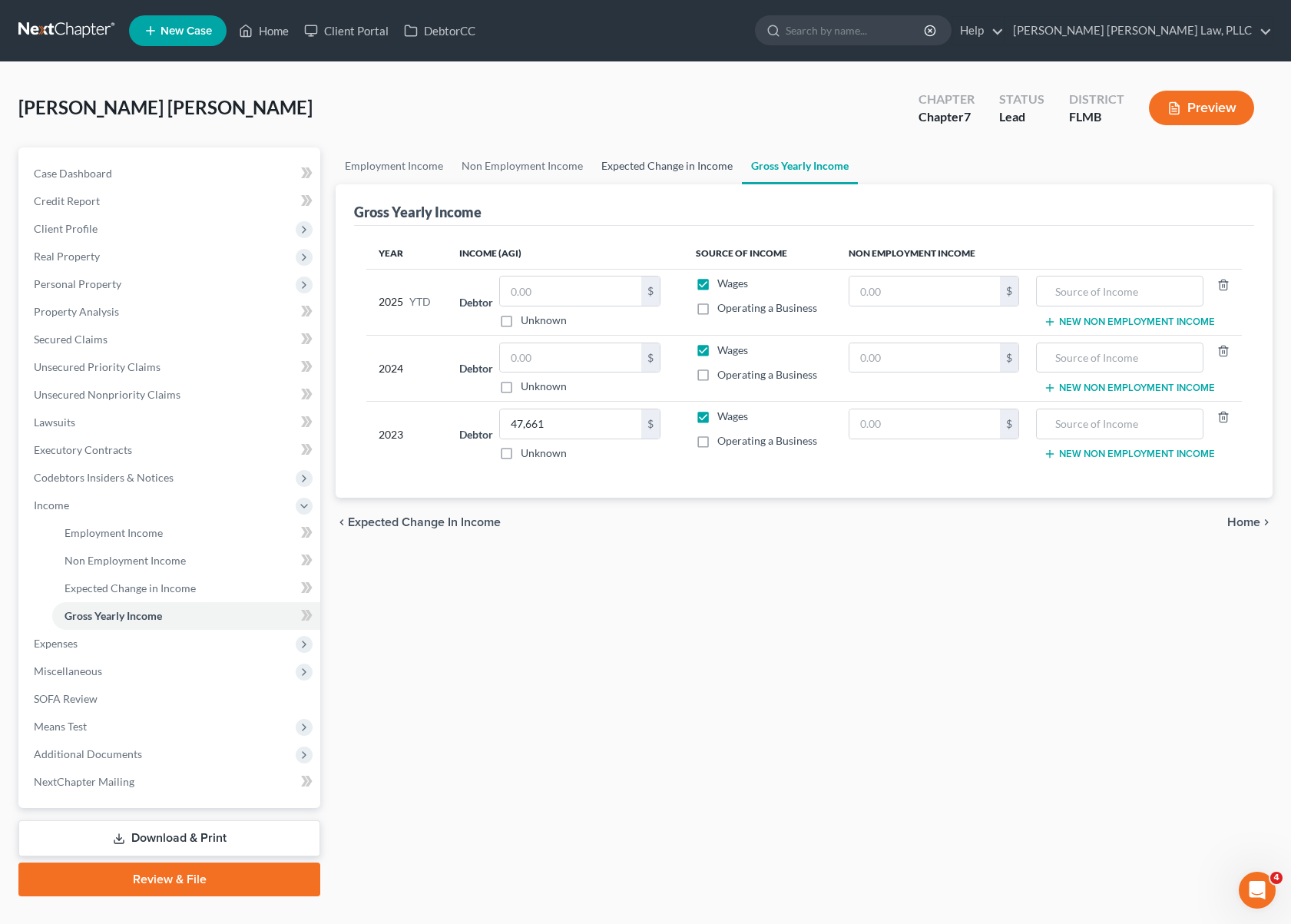
click at [674, 163] on link "Expected Change in Income" at bounding box center [667, 166] width 150 height 37
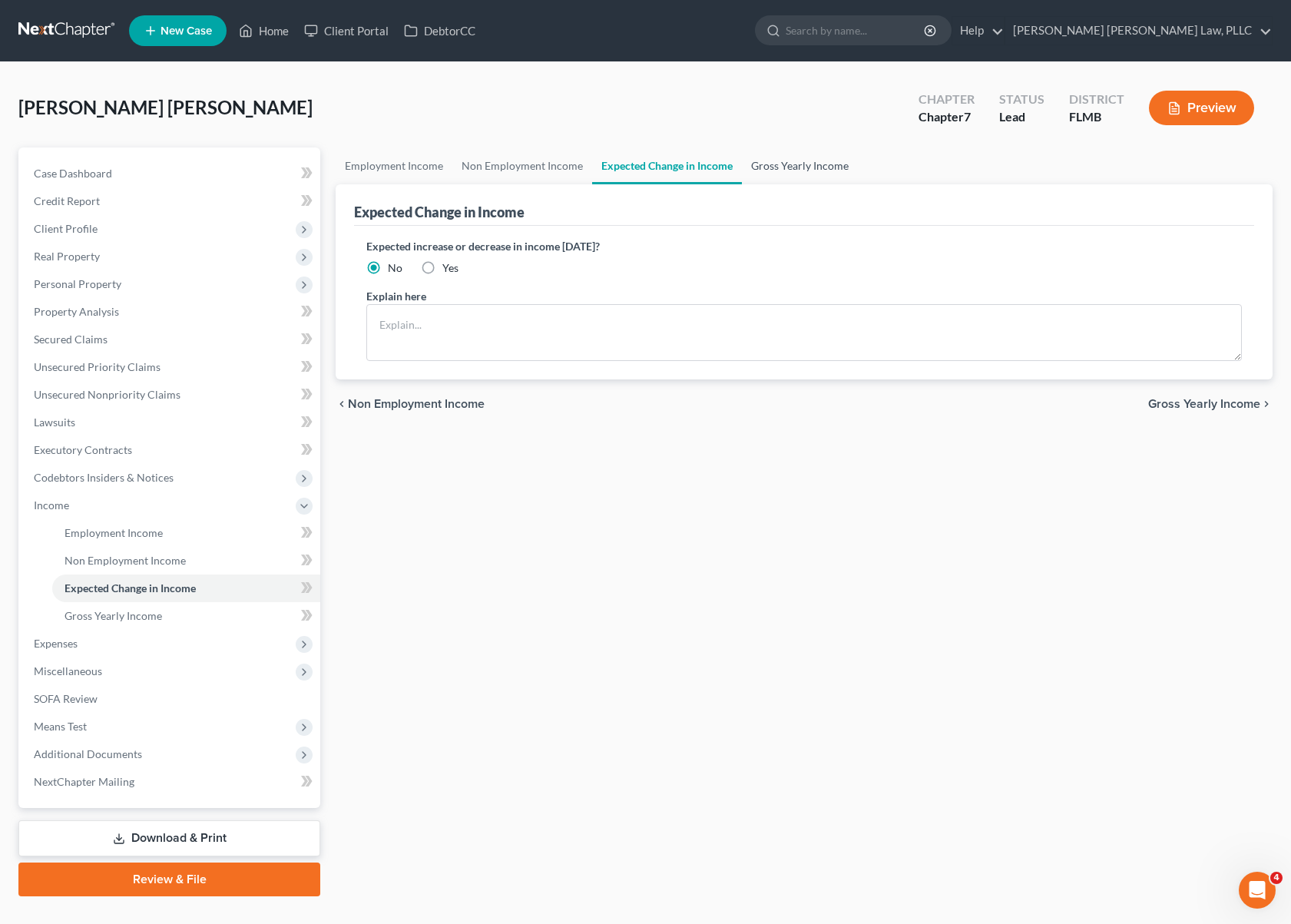
click at [785, 166] on link "Gross Yearly Income" at bounding box center [800, 166] width 116 height 37
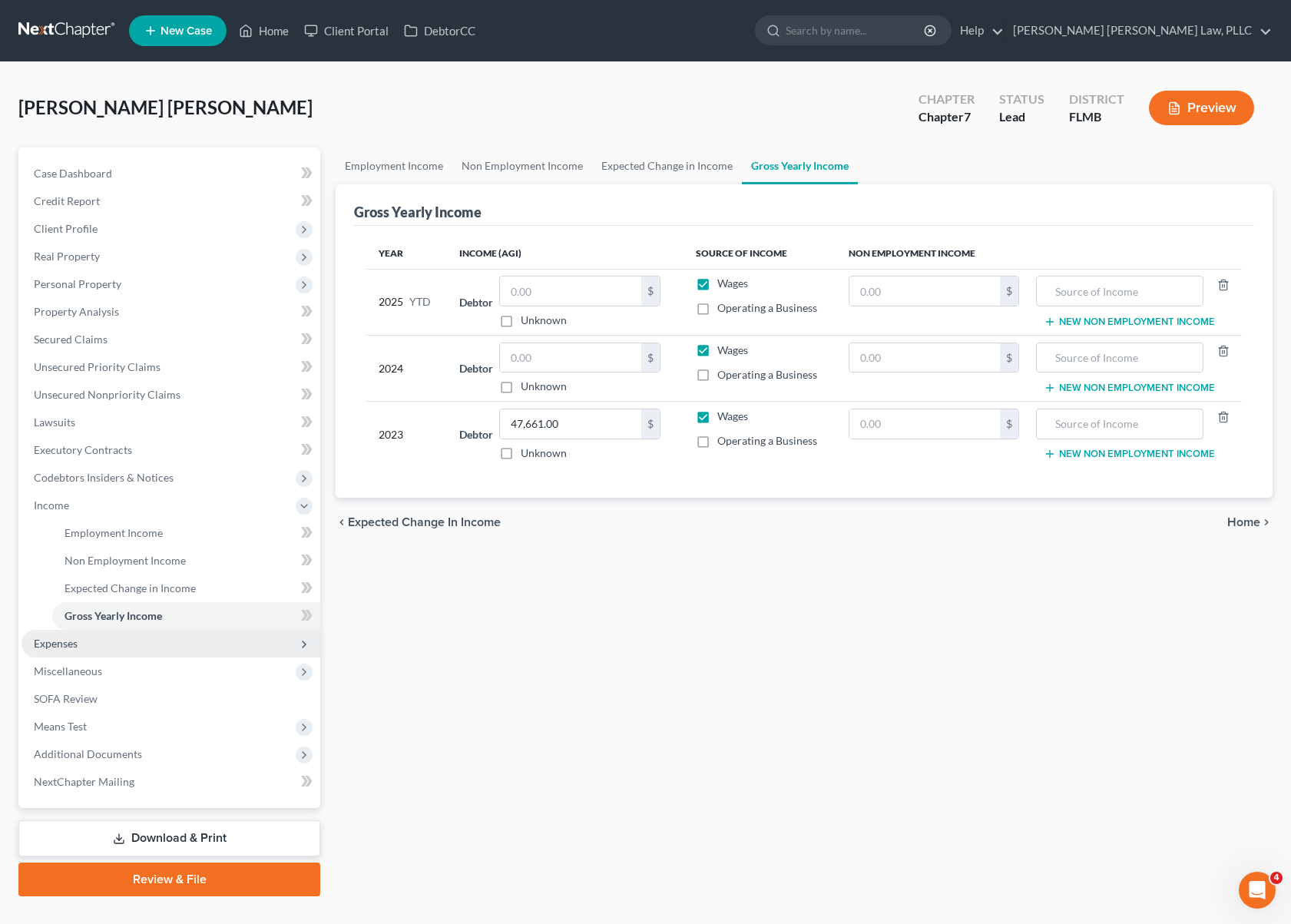
click at [138, 643] on span "Expenses" at bounding box center [171, 644] width 299 height 28
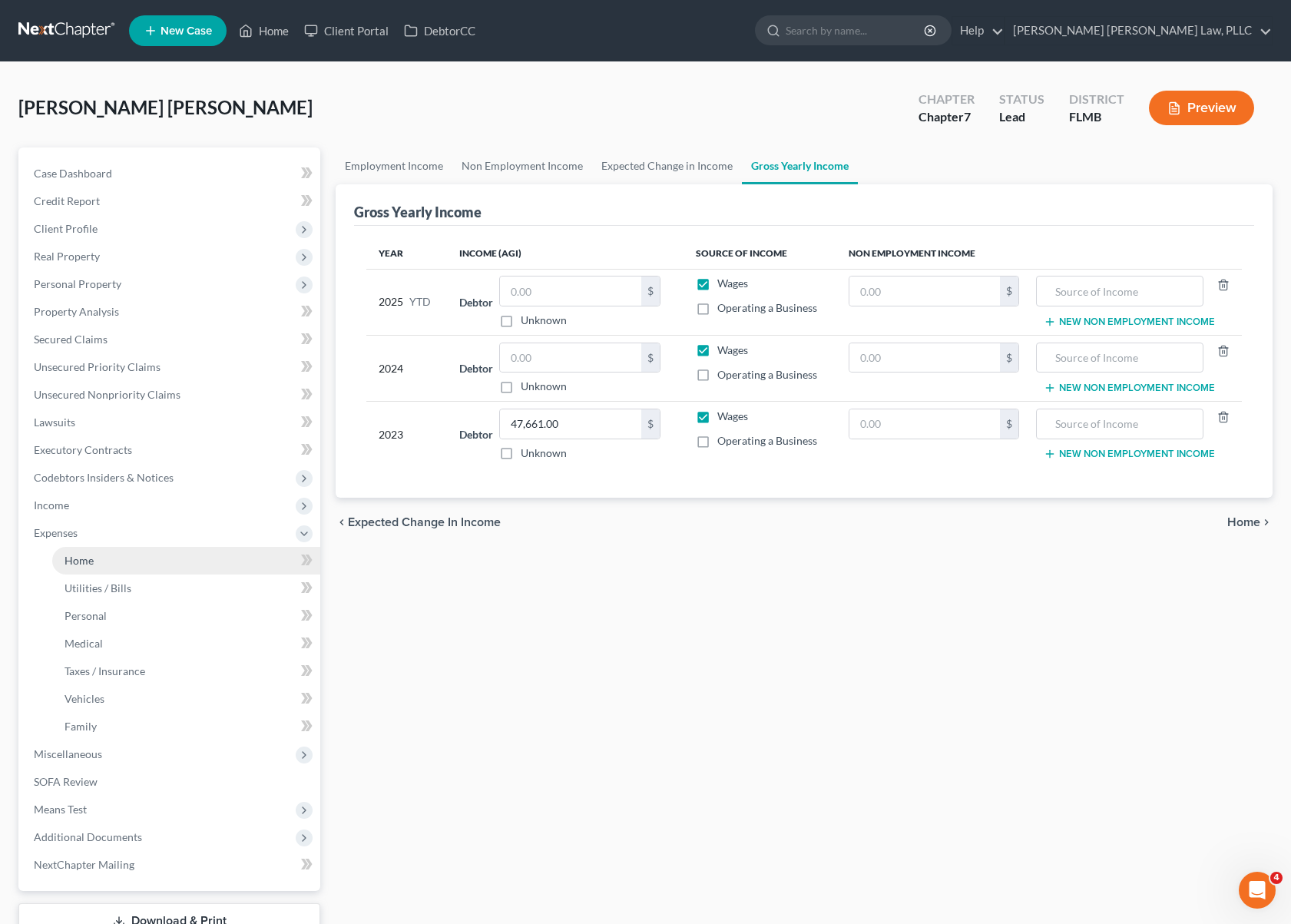
click at [160, 566] on link "Home" at bounding box center [186, 561] width 268 height 28
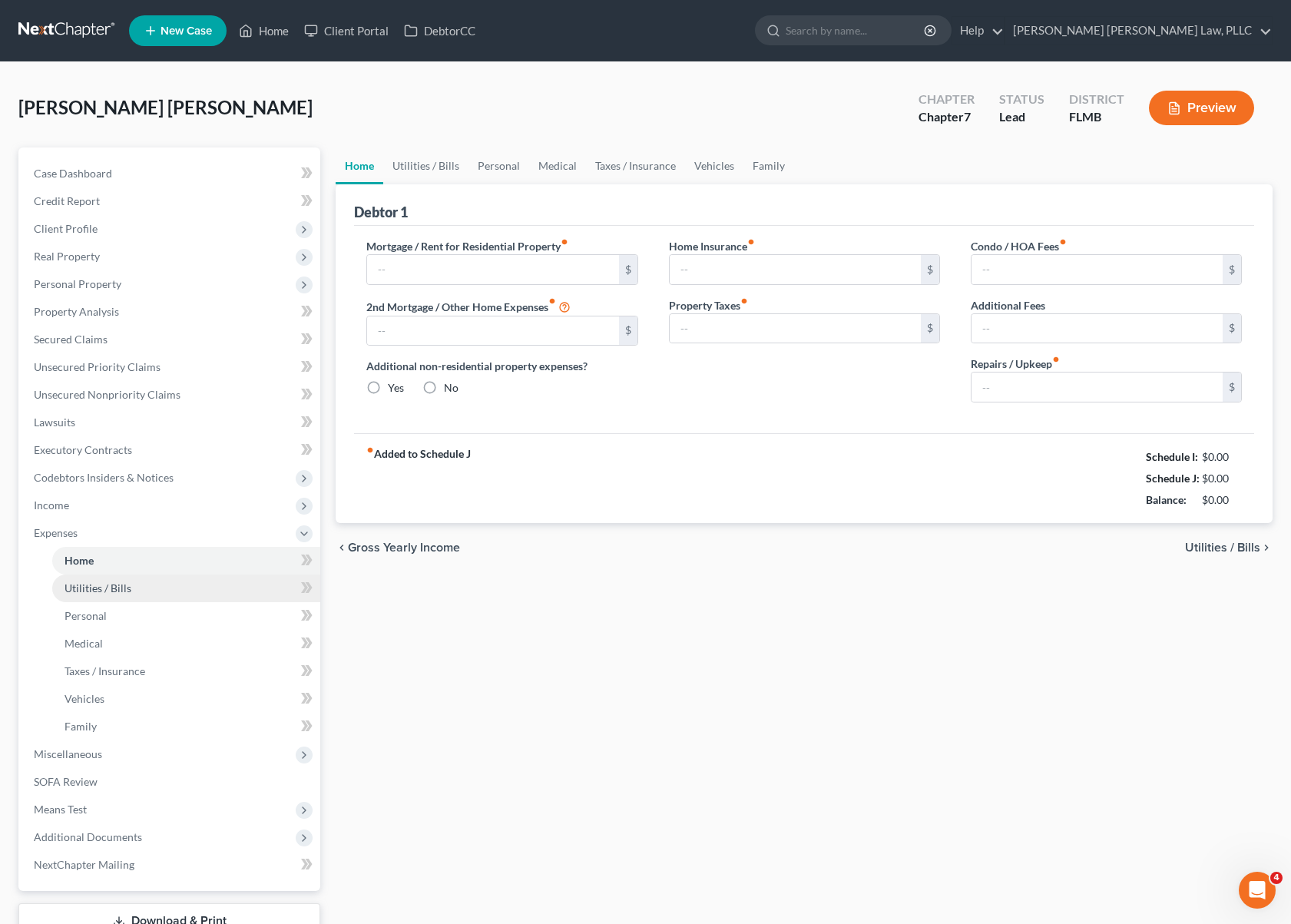
radio input "true"
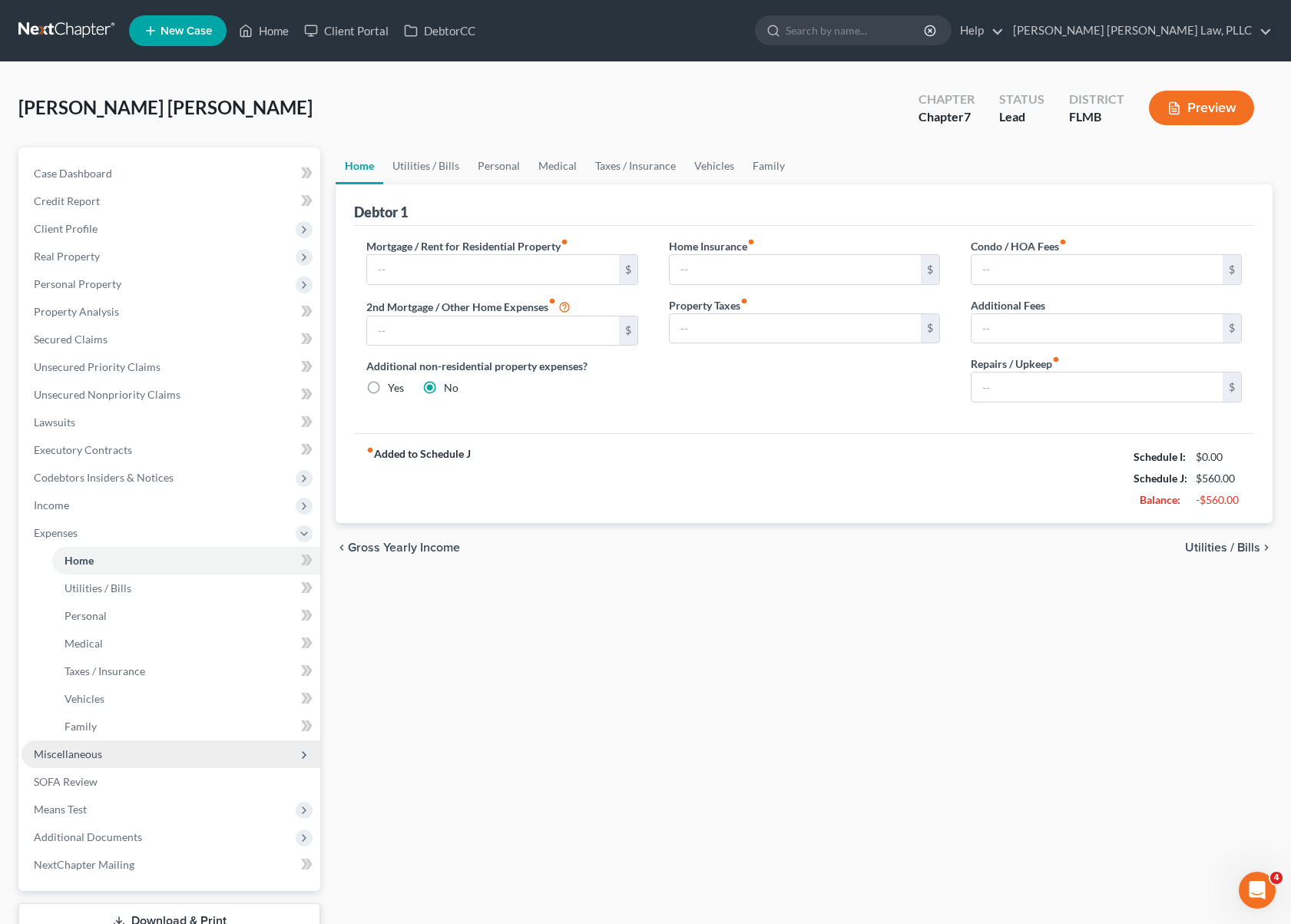
click at [133, 749] on span "Miscellaneous" at bounding box center [171, 755] width 299 height 28
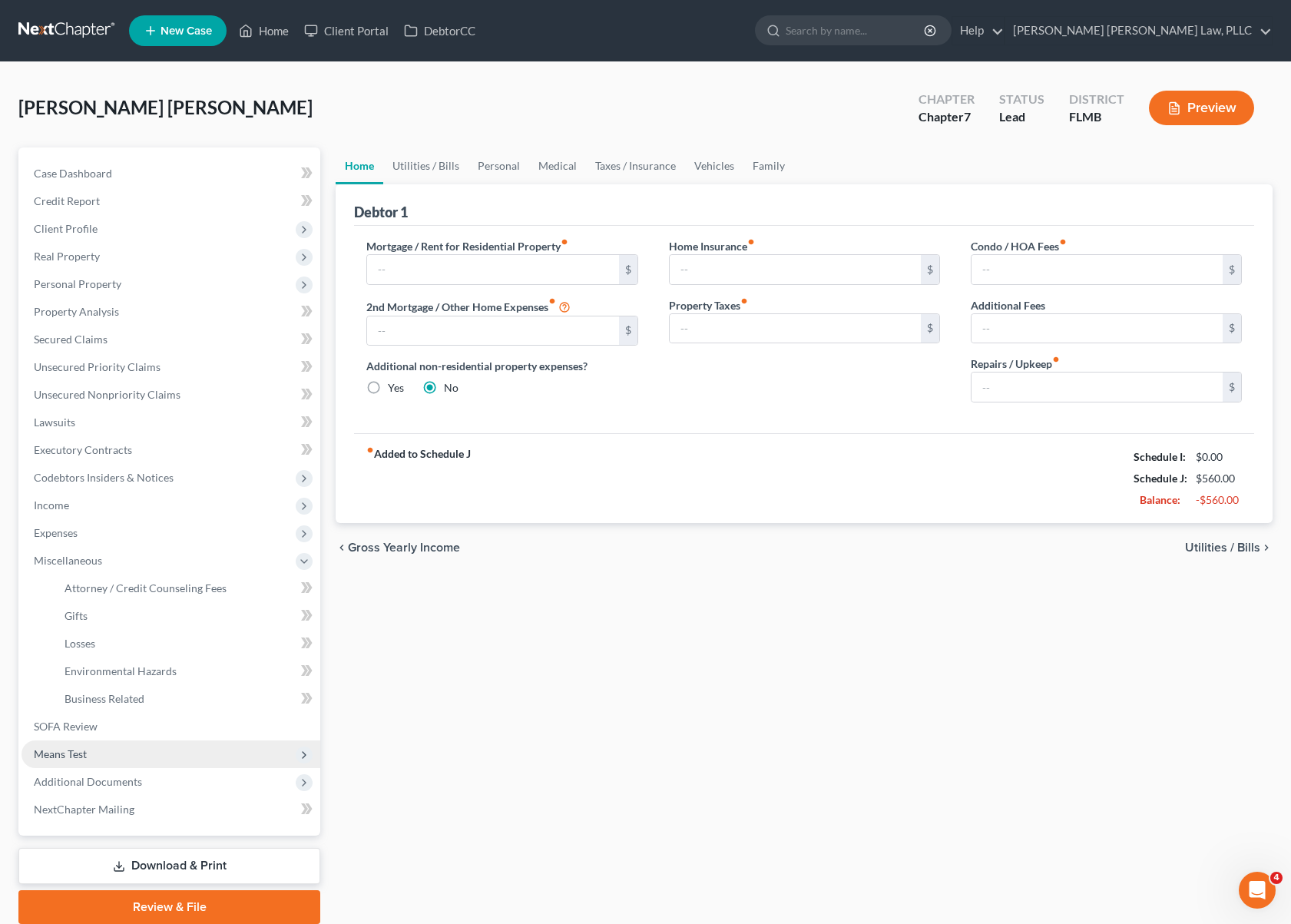
click at [122, 741] on span "Means Test" at bounding box center [171, 755] width 299 height 28
click at [135, 598] on link "SOFA Review" at bounding box center [171, 588] width 299 height 28
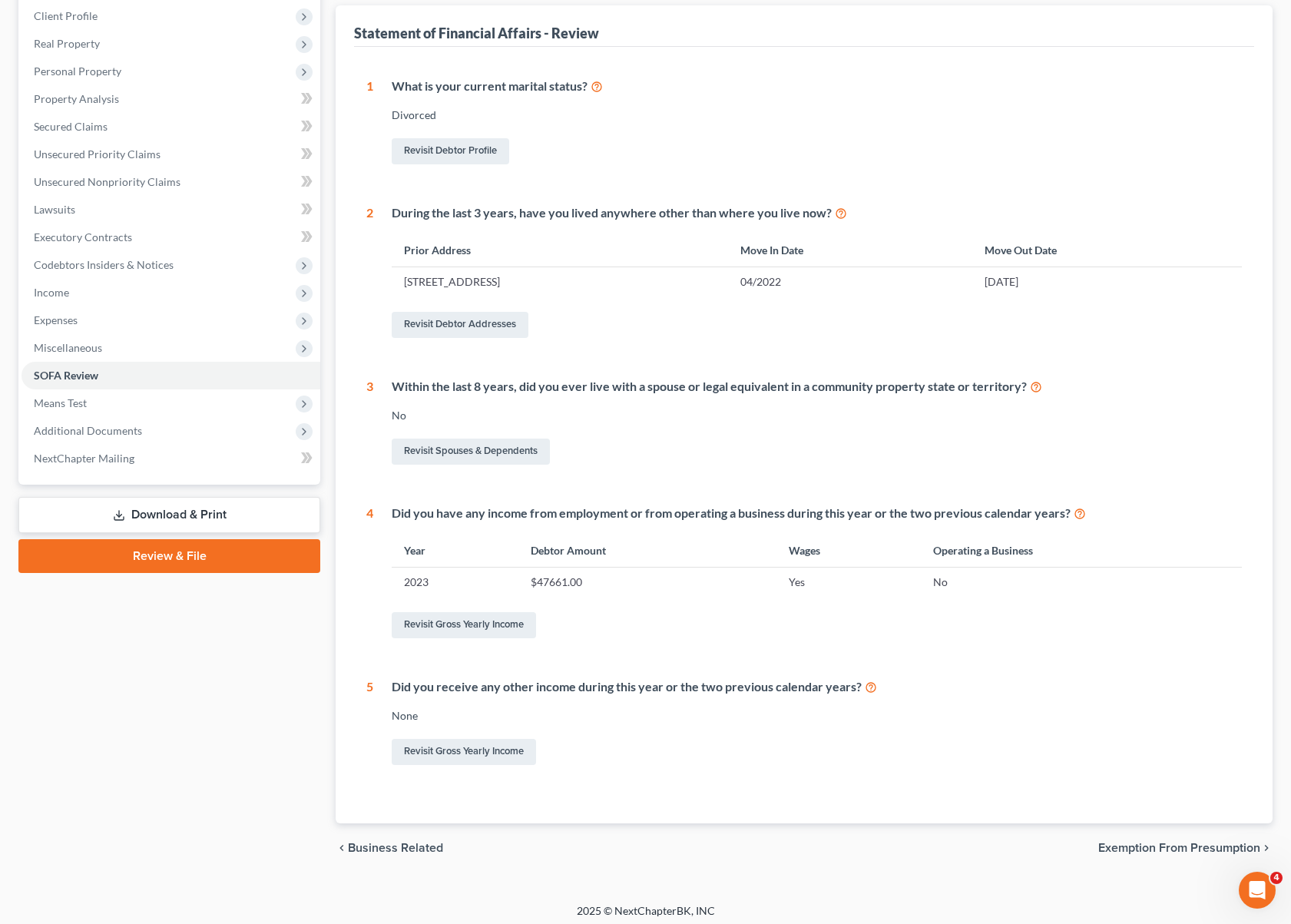
scroll to position [38, 0]
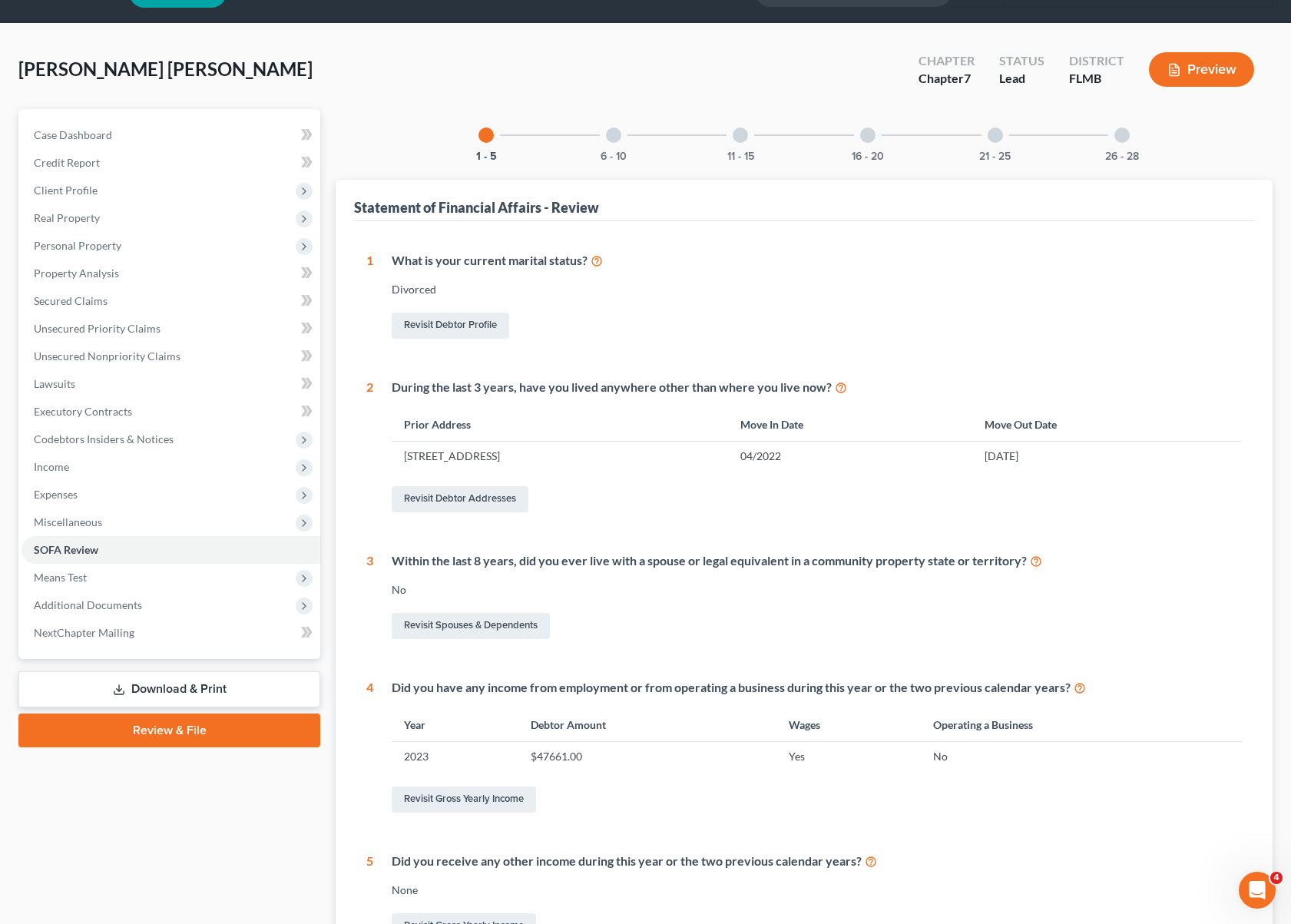
click at [633, 138] on div "6 - 10" at bounding box center [614, 136] width 52 height 52
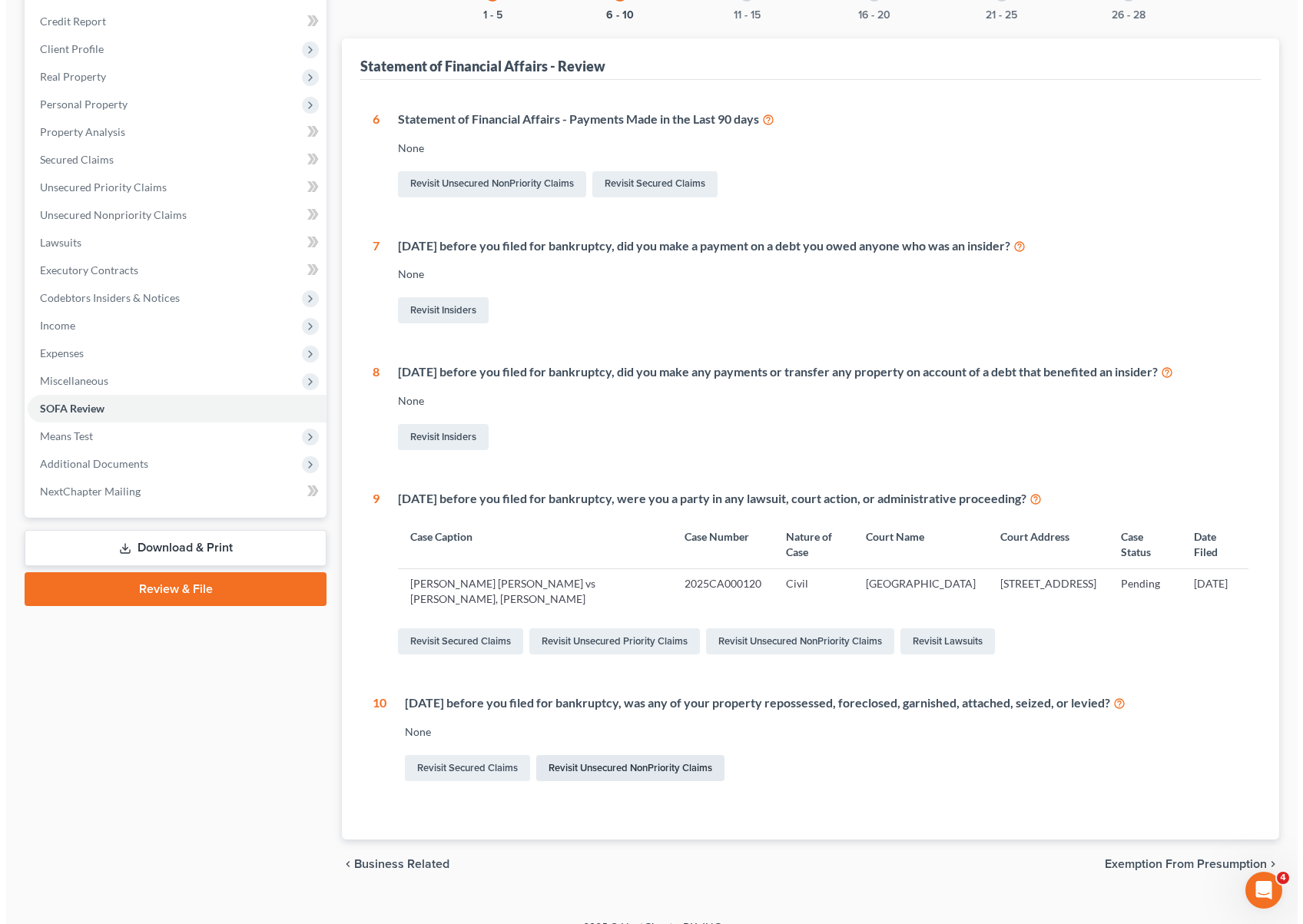
scroll to position [0, 0]
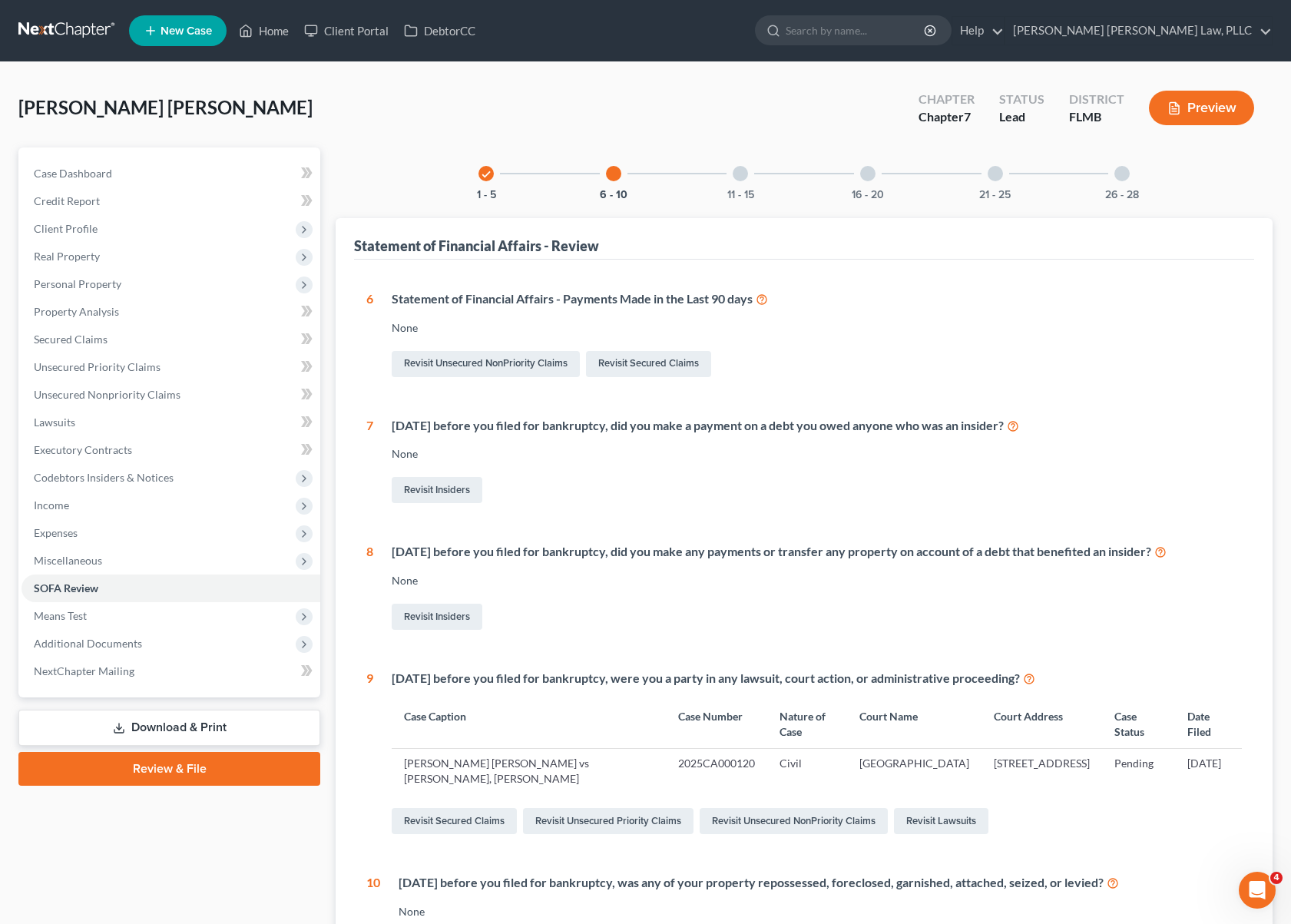
click at [755, 187] on div "11 - 15" at bounding box center [741, 174] width 52 height 52
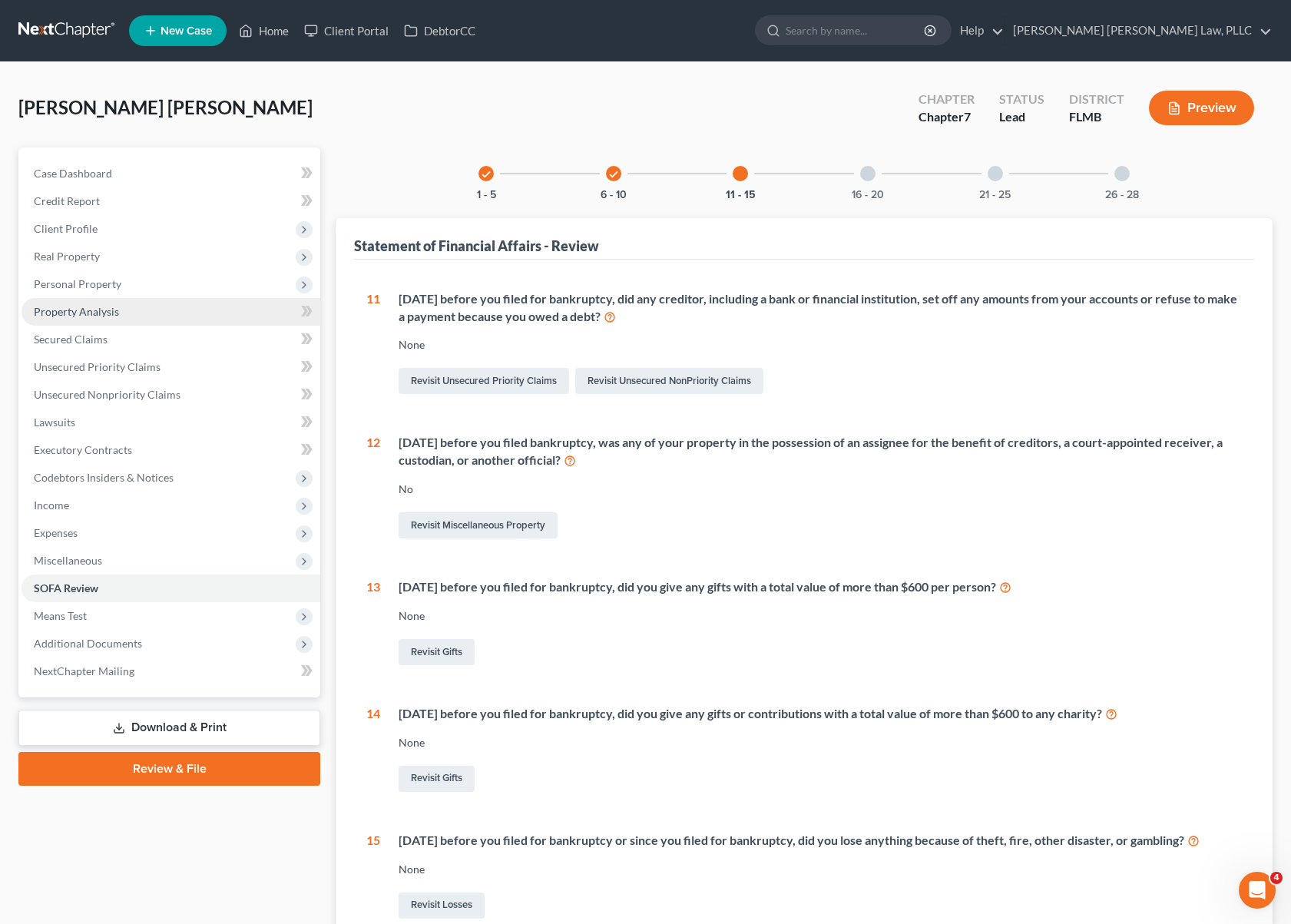
click at [144, 298] on link "Property Analysis" at bounding box center [171, 312] width 299 height 28
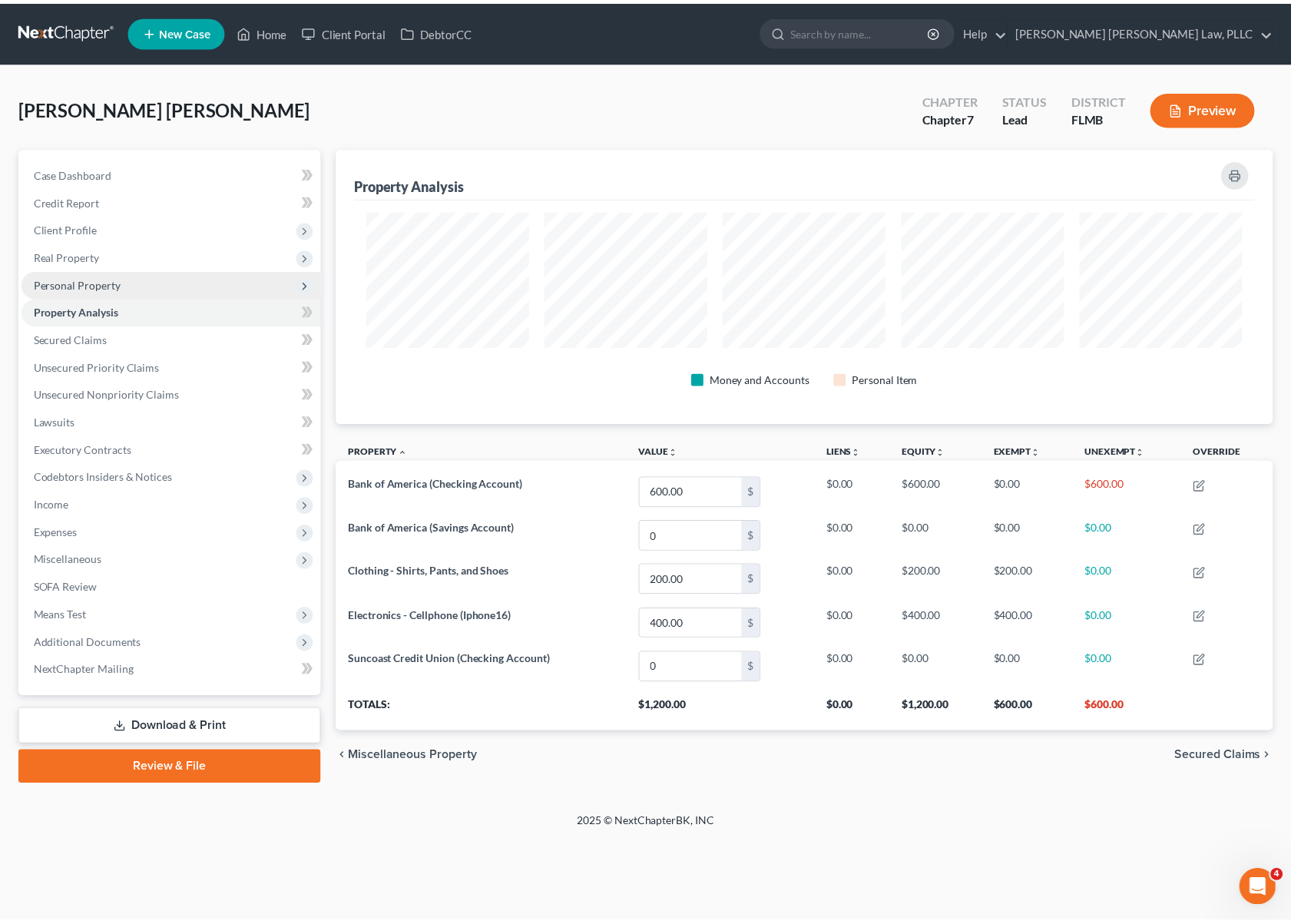
scroll to position [768013, 767172]
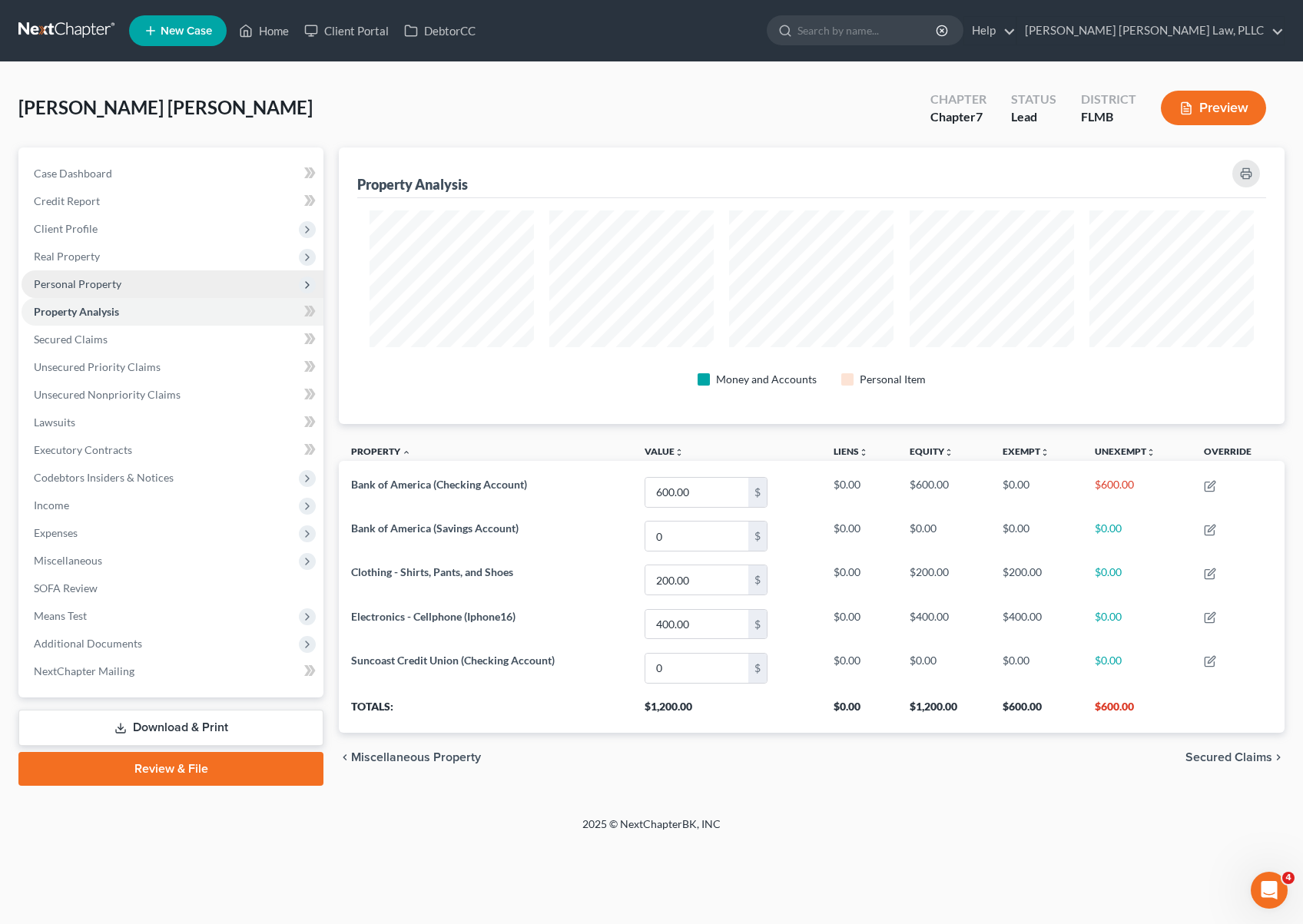
click at [148, 293] on span "Personal Property" at bounding box center [173, 284] width 302 height 28
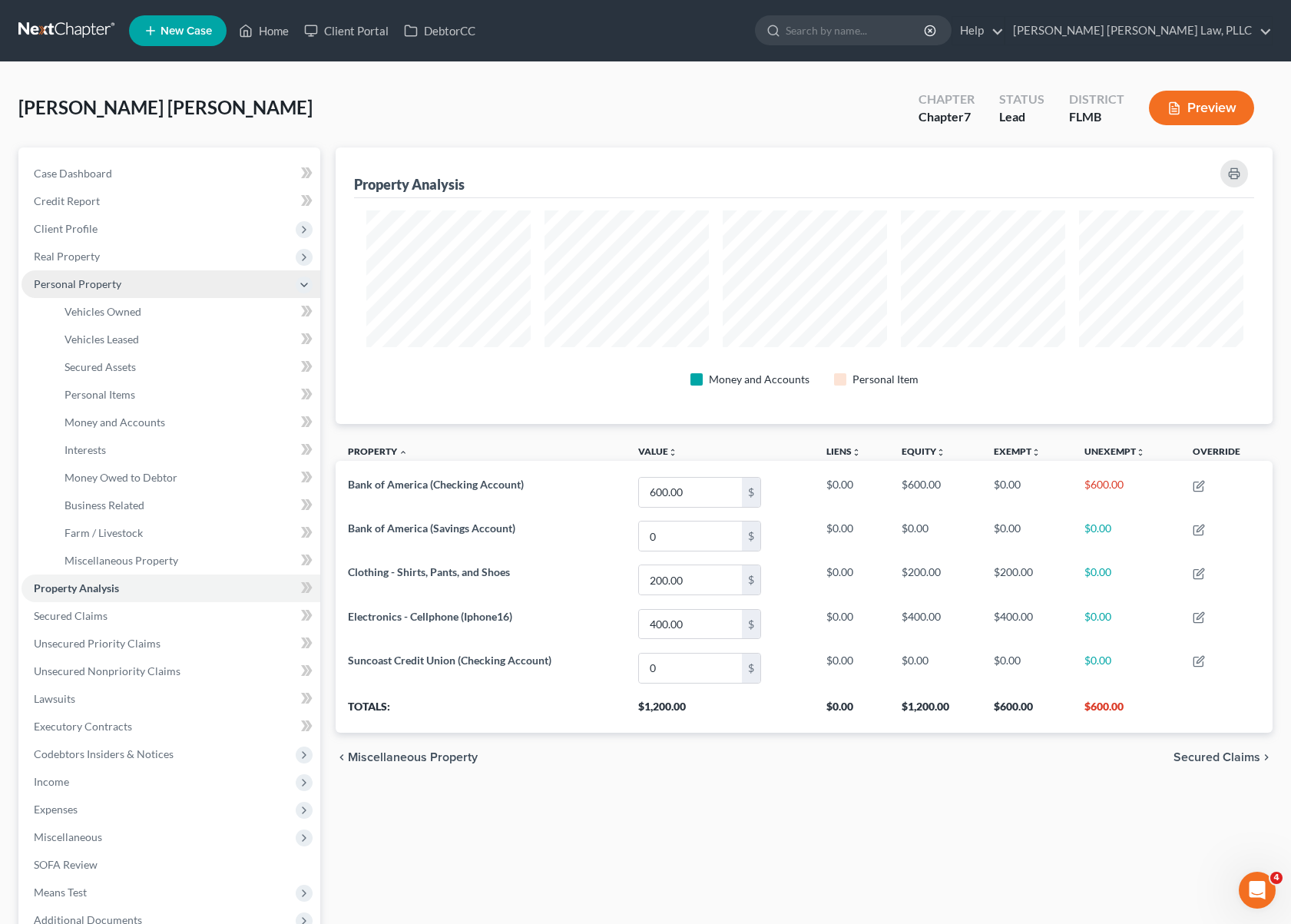
scroll to position [0, 0]
click at [156, 667] on span "Unsecured Nonpriority Claims" at bounding box center [107, 671] width 147 height 13
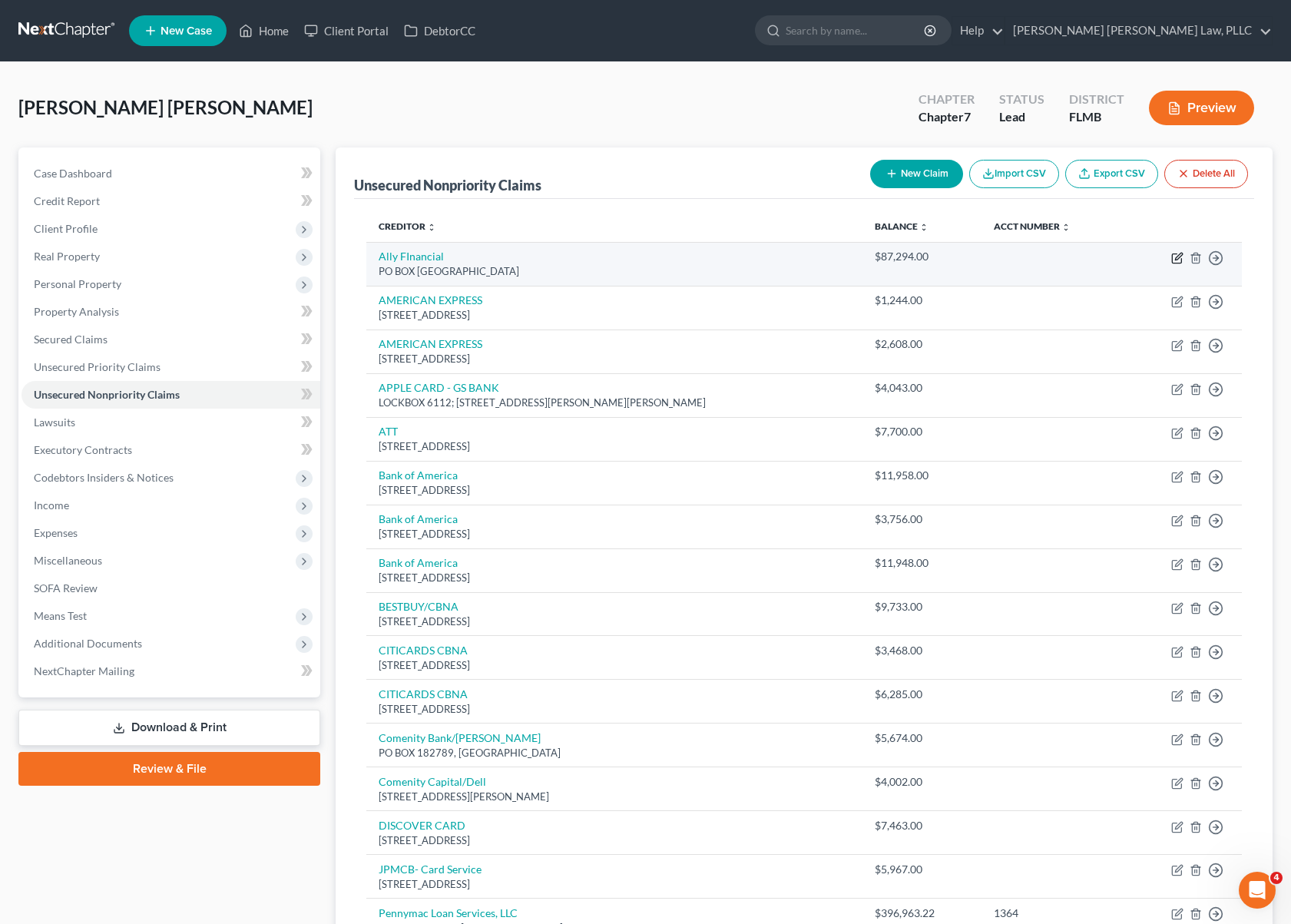
click at [1179, 256] on icon "button" at bounding box center [1178, 258] width 12 height 12
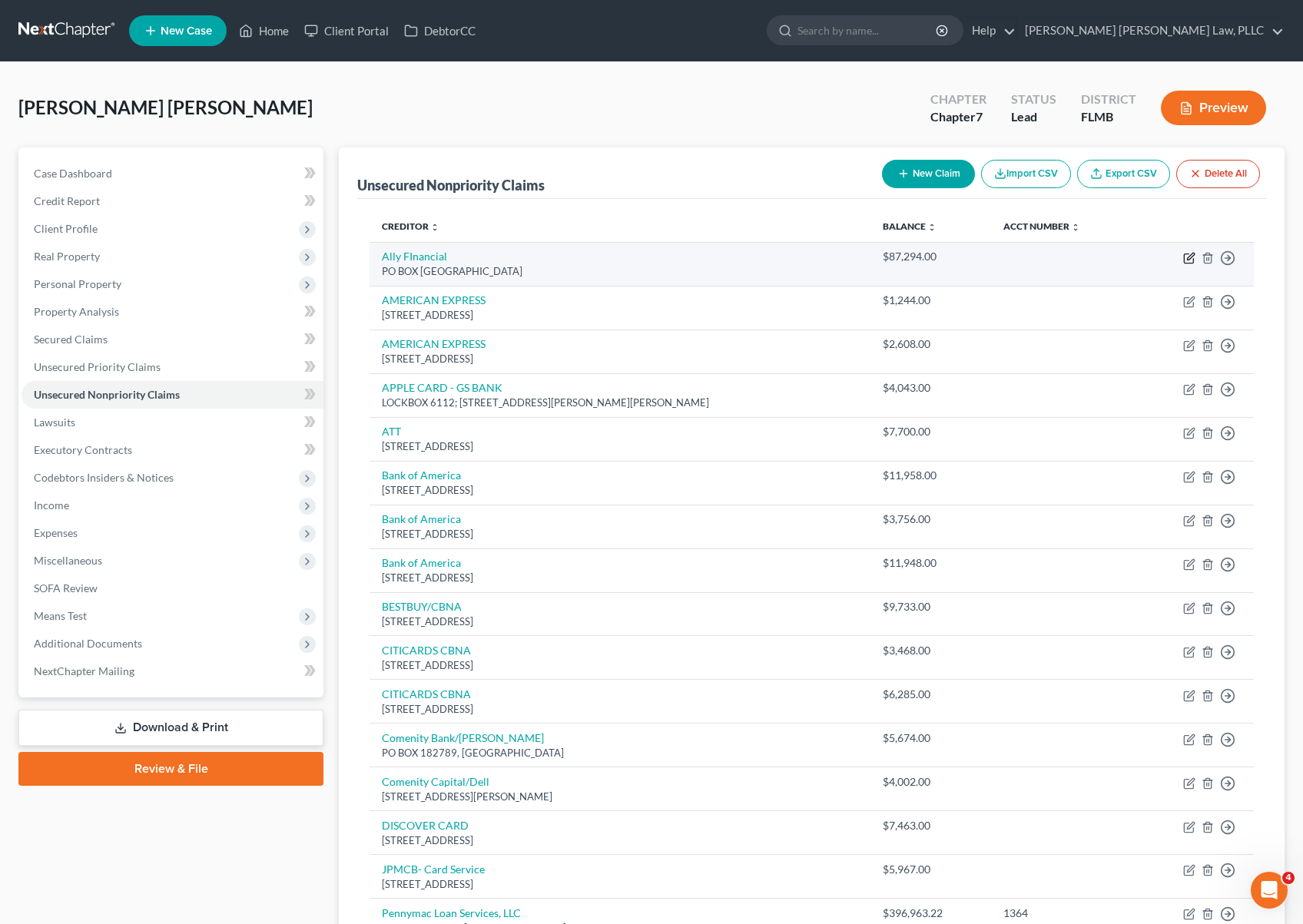
select select "24"
select select "0"
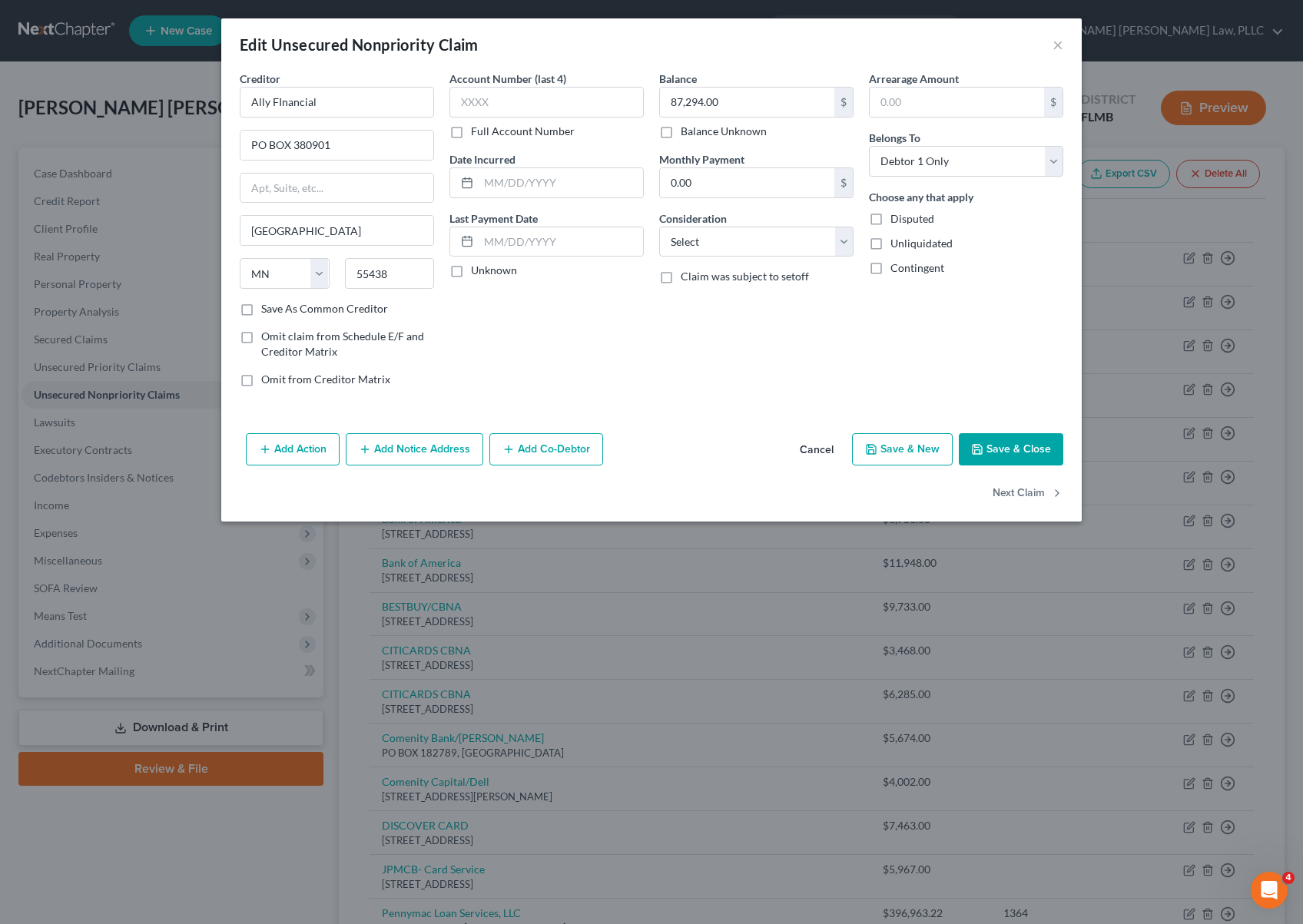
click at [300, 457] on button "Add Action" at bounding box center [293, 450] width 94 height 32
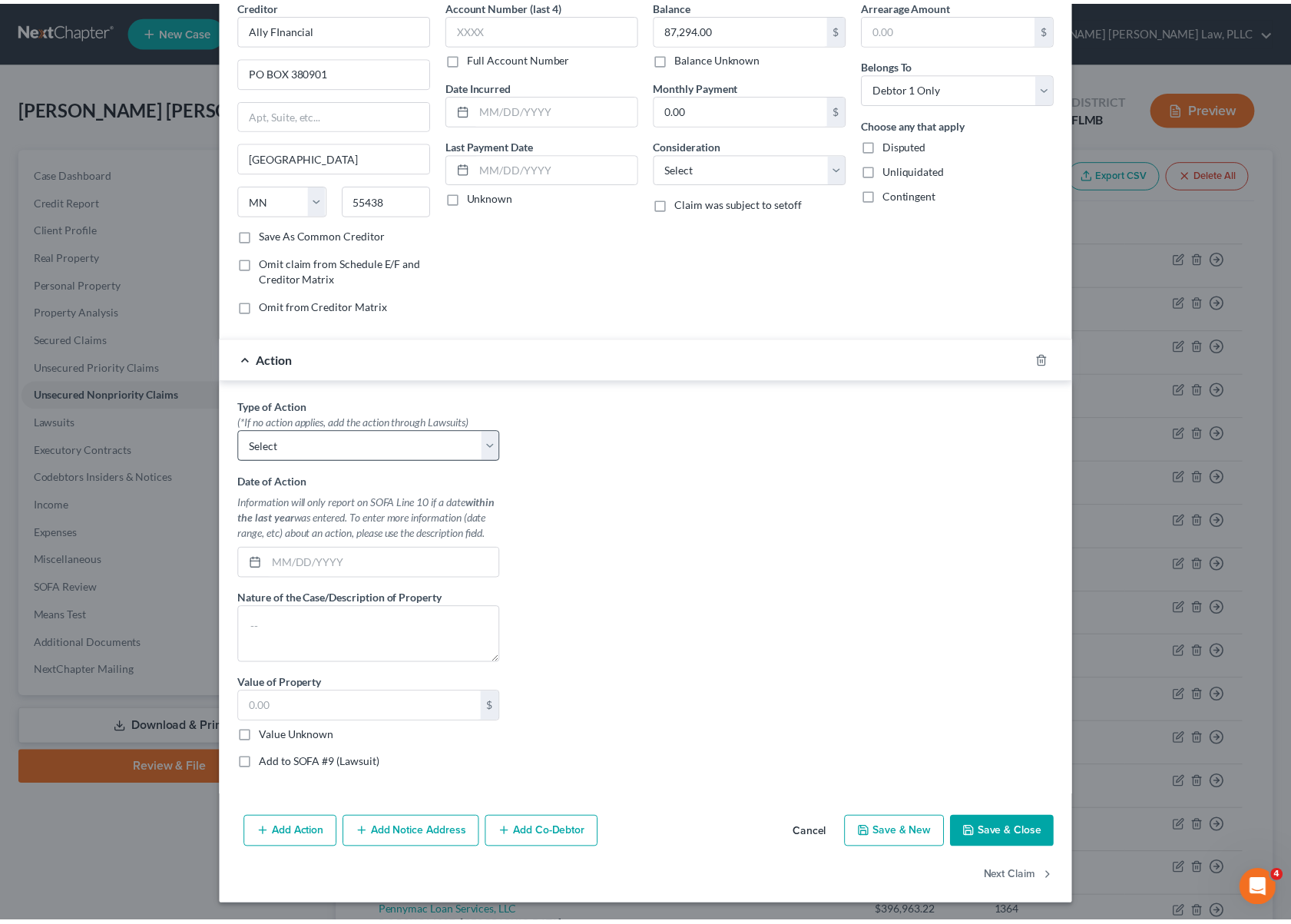
scroll to position [71, 0]
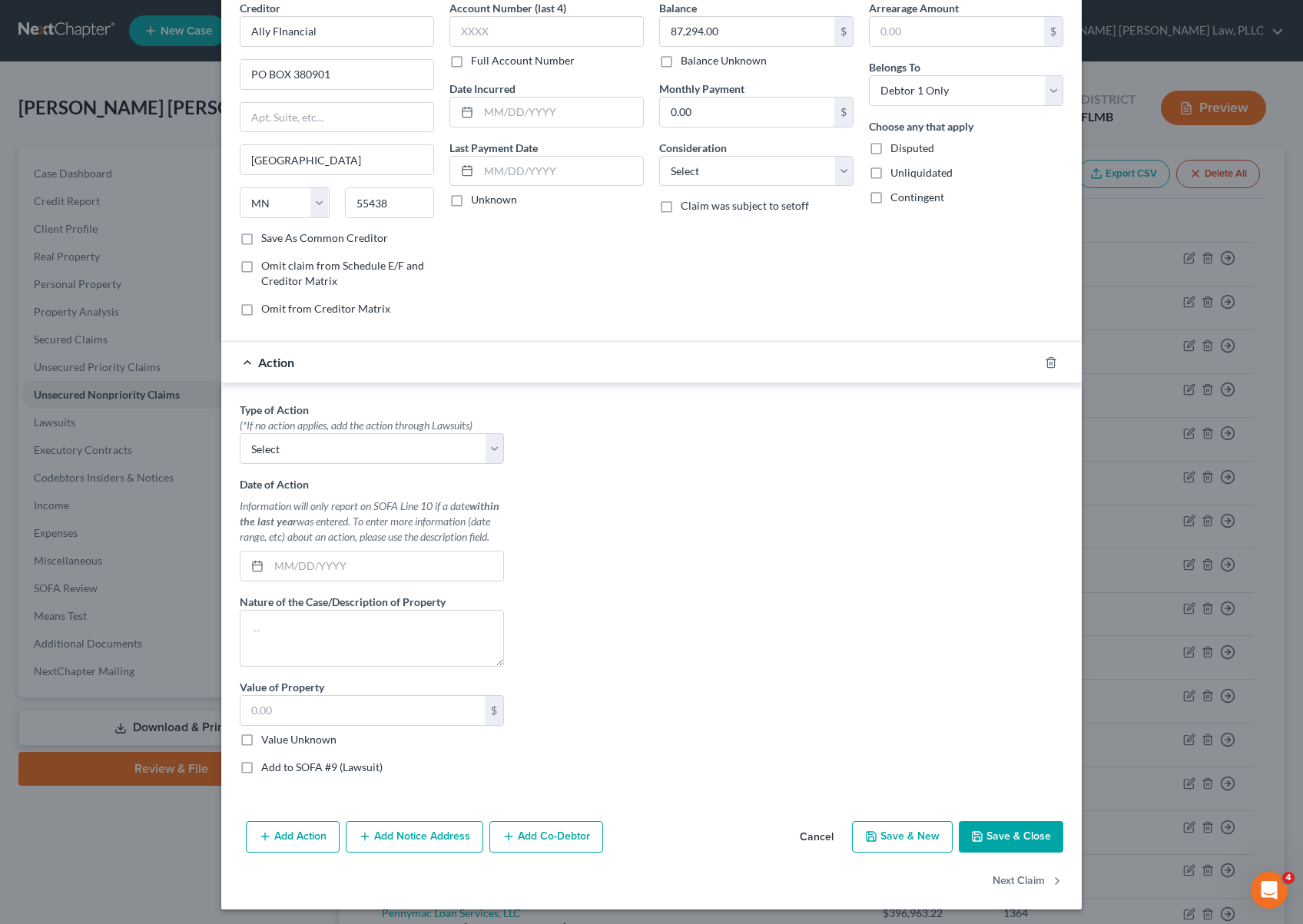
click at [820, 839] on button "Cancel" at bounding box center [817, 839] width 59 height 31
